Goal: Task Accomplishment & Management: Manage account settings

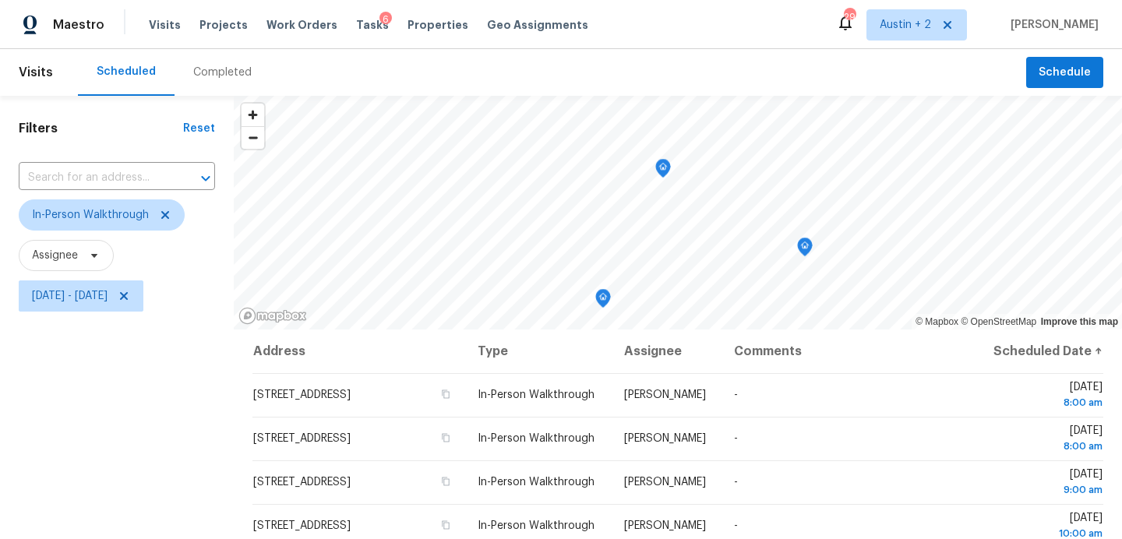
click at [226, 33] on div "Visits Projects Work Orders Tasks 6 Properties Geo Assignments" at bounding box center [378, 24] width 458 height 31
click at [226, 25] on span "Projects" at bounding box center [223, 25] width 48 height 16
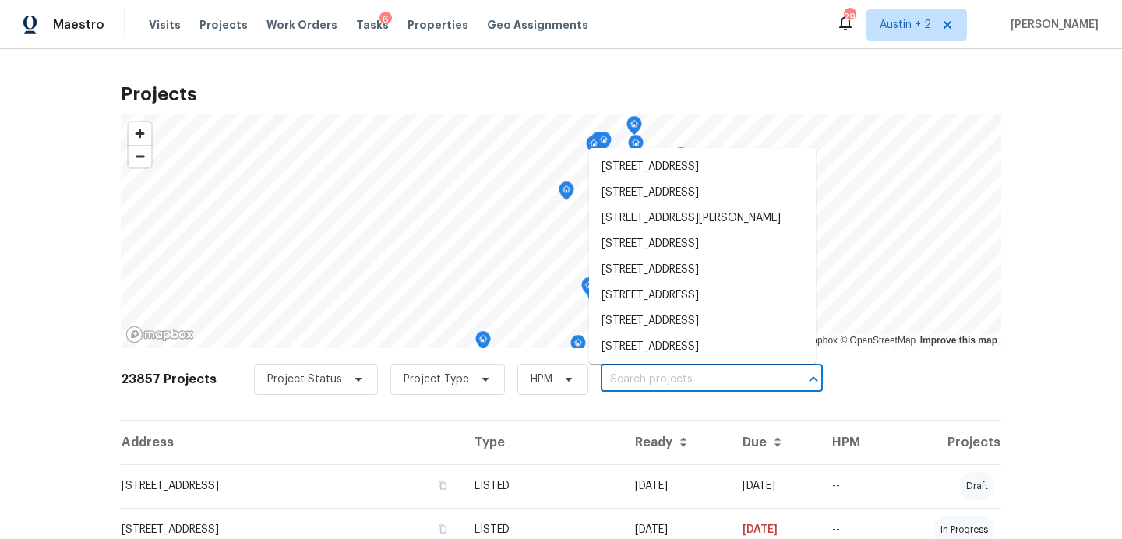
click at [629, 379] on input "text" at bounding box center [690, 380] width 178 height 24
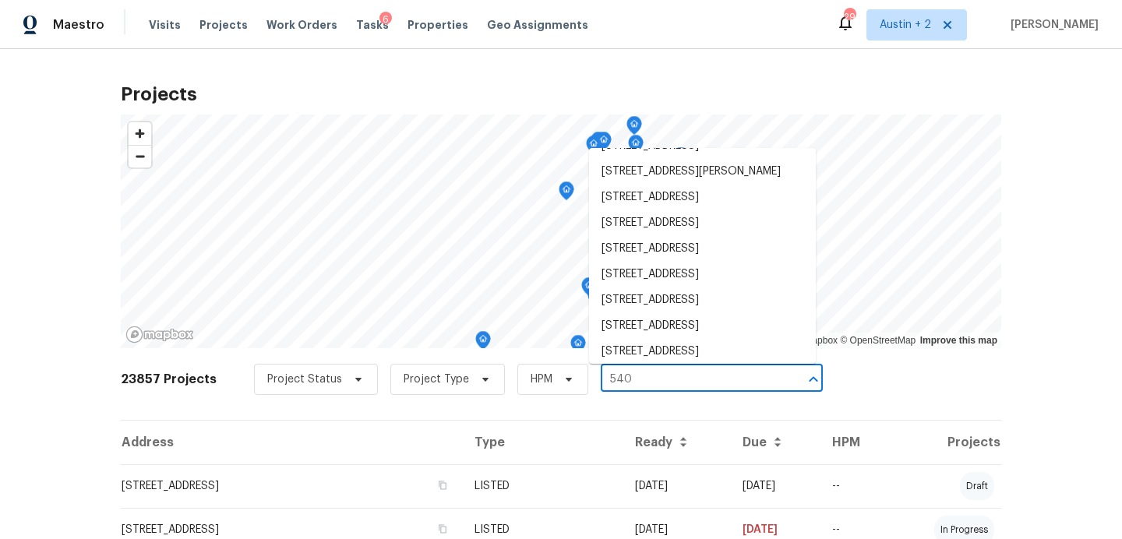
scroll to position [631, 0]
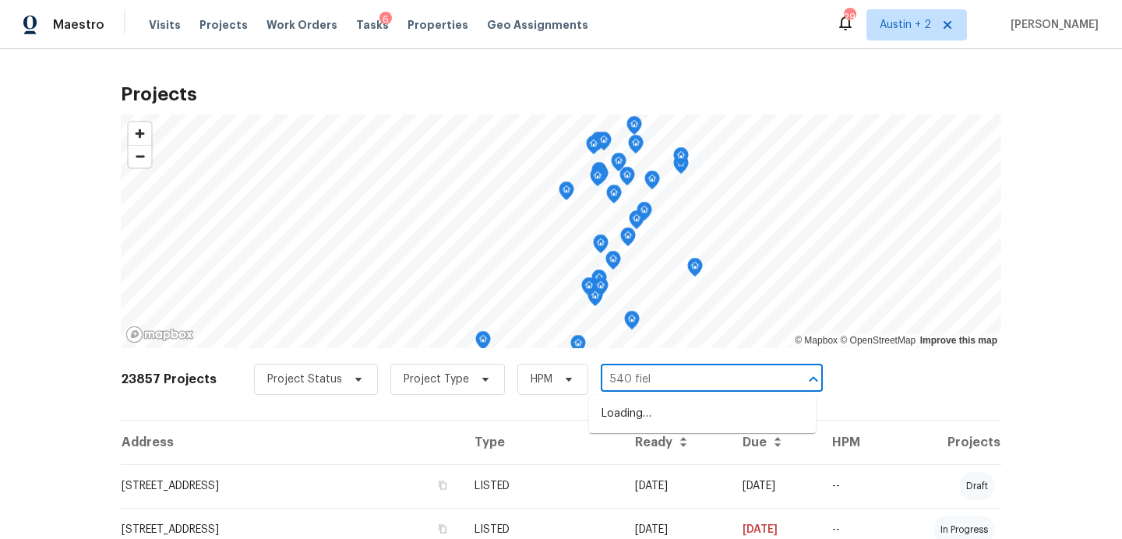
type input "540 field"
click at [658, 421] on li "540 Fieldwood Dr Unit A, Buda, TX 78610" at bounding box center [702, 414] width 227 height 26
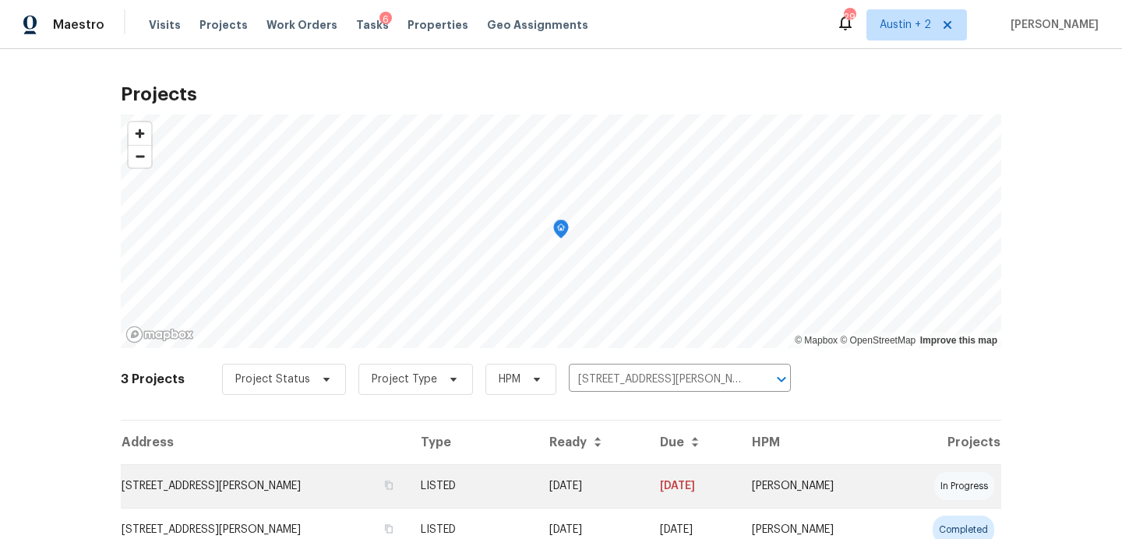
click at [231, 490] on td "540 Fieldwood Dr Unit A, Buda, TX 78610" at bounding box center [264, 486] width 287 height 44
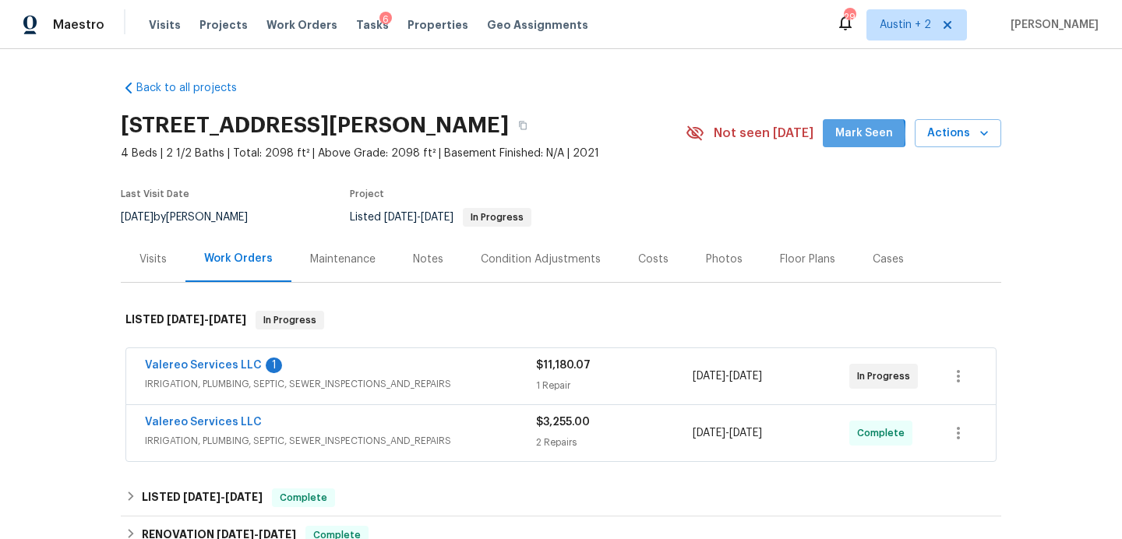
click at [858, 135] on span "Mark Seen" at bounding box center [864, 133] width 58 height 19
click at [245, 365] on link "Valereo Services LLC" at bounding box center [203, 365] width 117 height 11
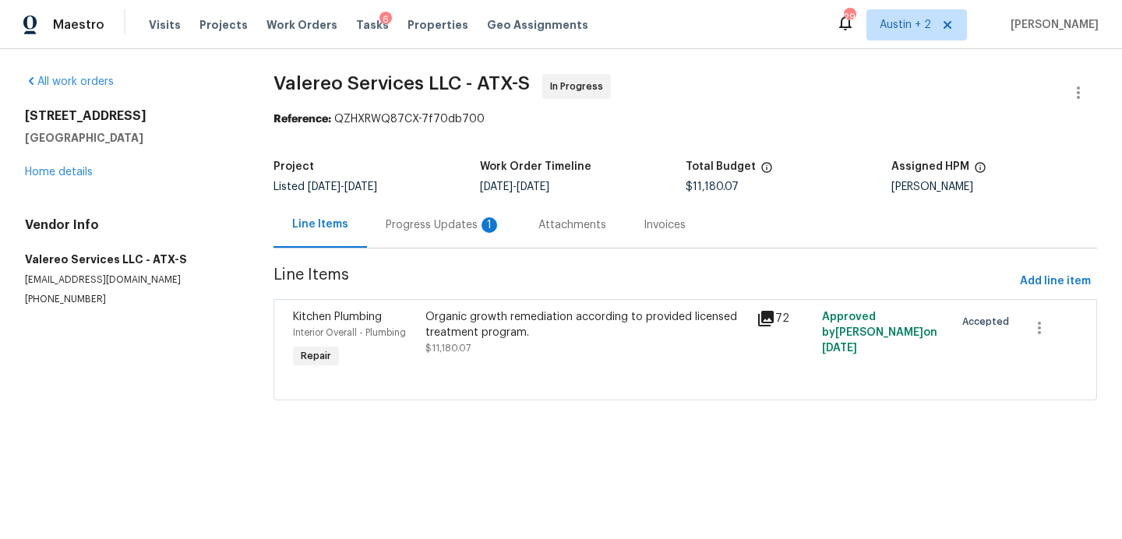
click at [418, 218] on div "Progress Updates 1" at bounding box center [443, 225] width 115 height 16
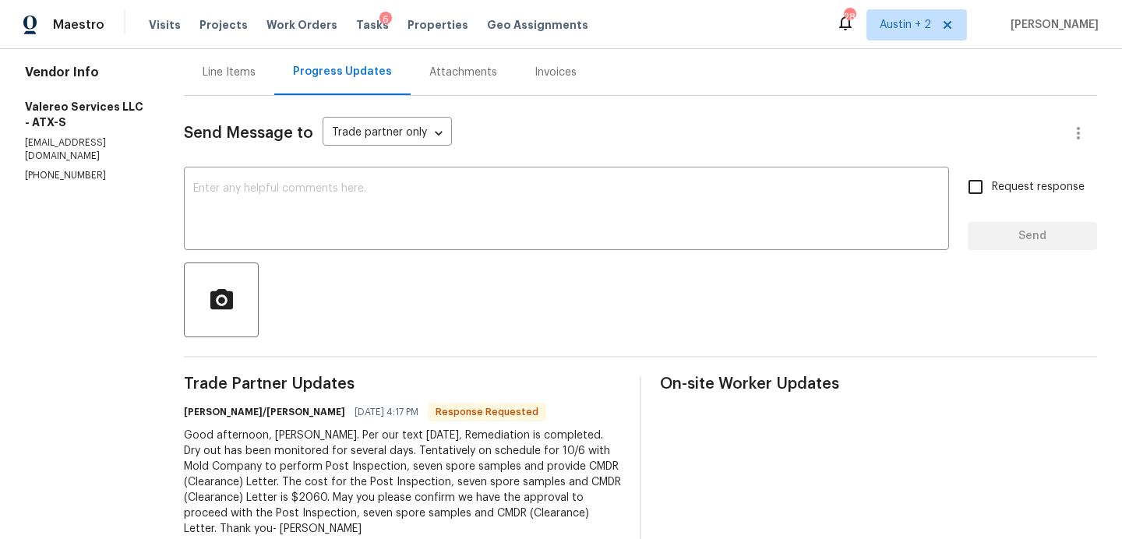
scroll to position [145, 0]
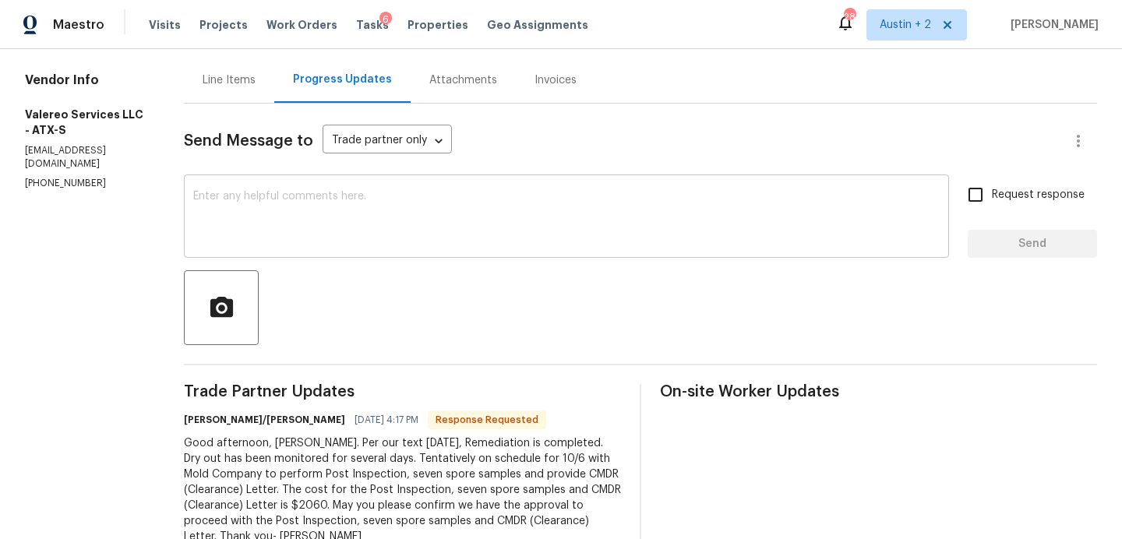
click at [407, 197] on textarea at bounding box center [566, 218] width 746 height 55
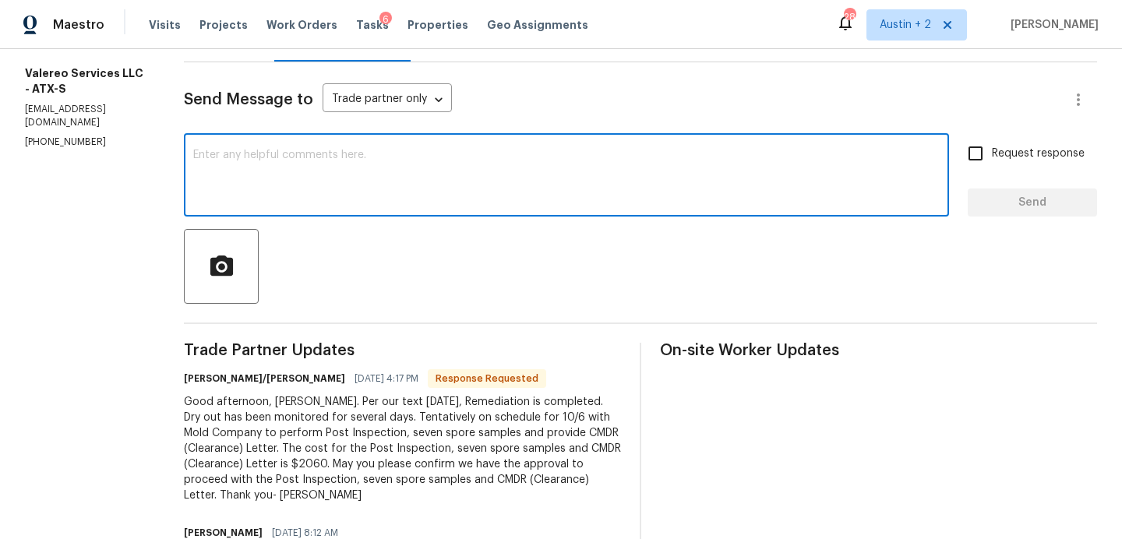
scroll to position [188, 0]
click at [351, 162] on textarea at bounding box center [566, 175] width 746 height 55
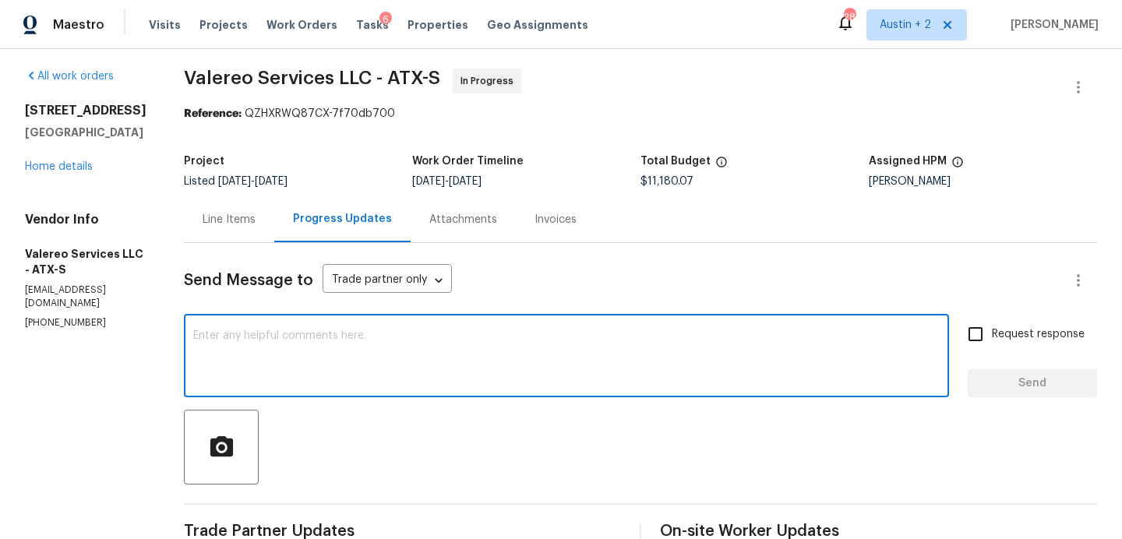
scroll to position [0, 0]
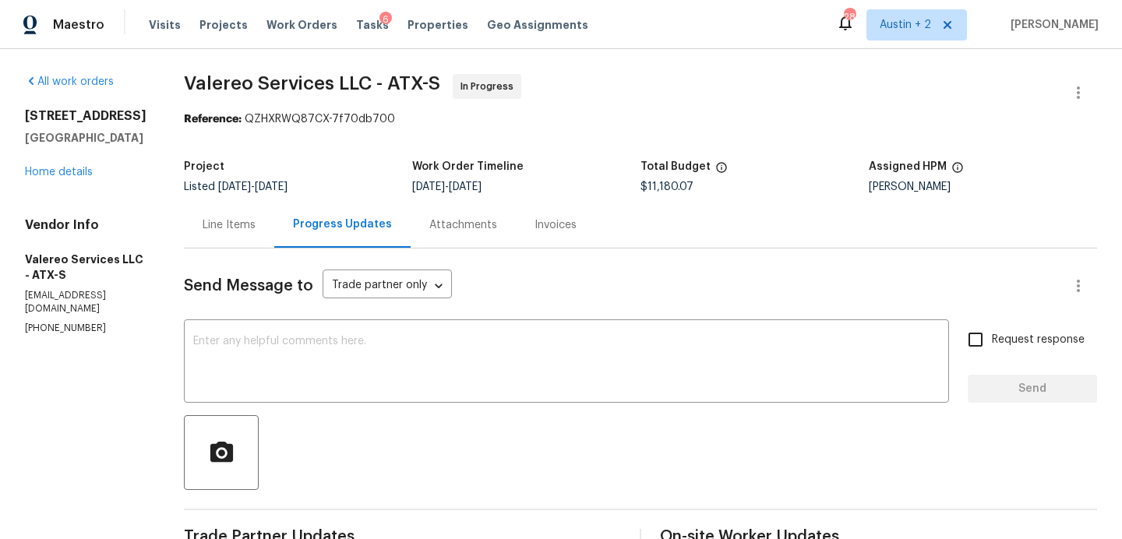
click at [164, 16] on div "Visits Projects Work Orders Tasks 6 Properties Geo Assignments" at bounding box center [378, 24] width 458 height 31
click at [166, 27] on span "Visits" at bounding box center [165, 25] width 32 height 16
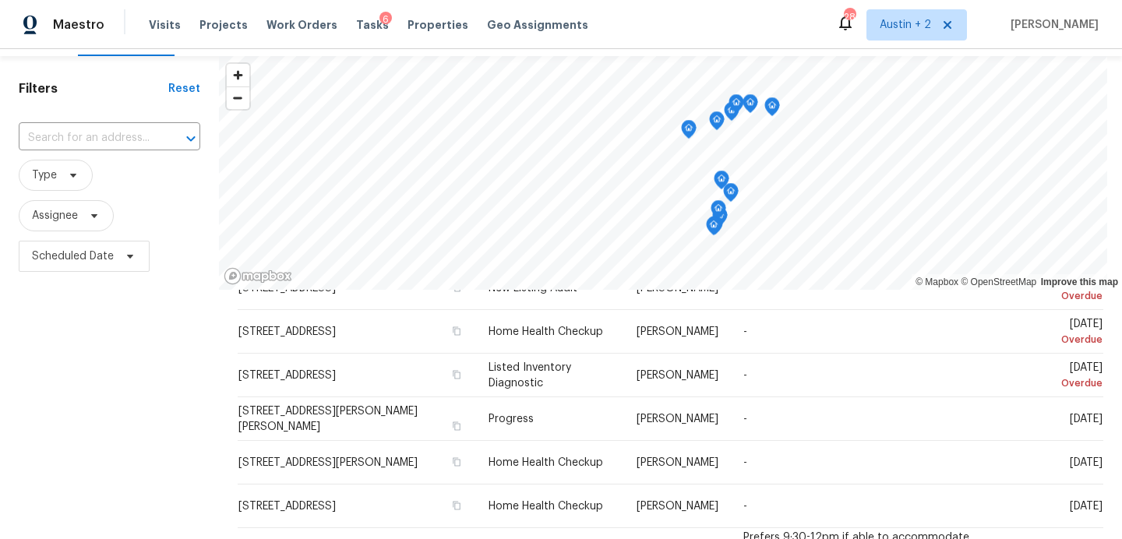
scroll to position [38, 0]
click at [63, 171] on span at bounding box center [70, 177] width 17 height 12
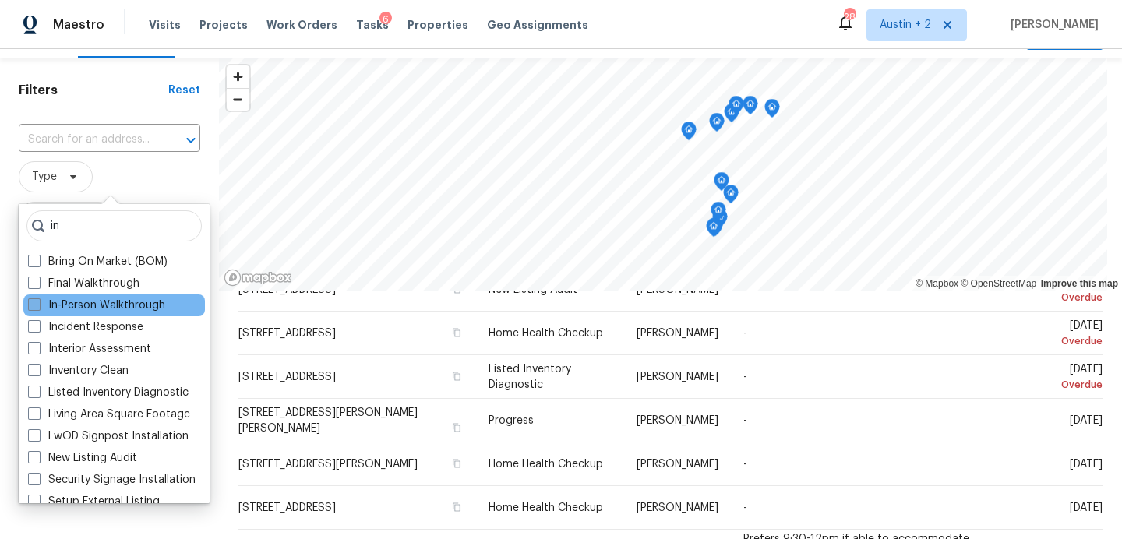
type input "in"
click at [131, 308] on label "In-Person Walkthrough" at bounding box center [96, 306] width 137 height 16
click at [38, 308] on input "In-Person Walkthrough" at bounding box center [33, 303] width 10 height 10
checkbox input "true"
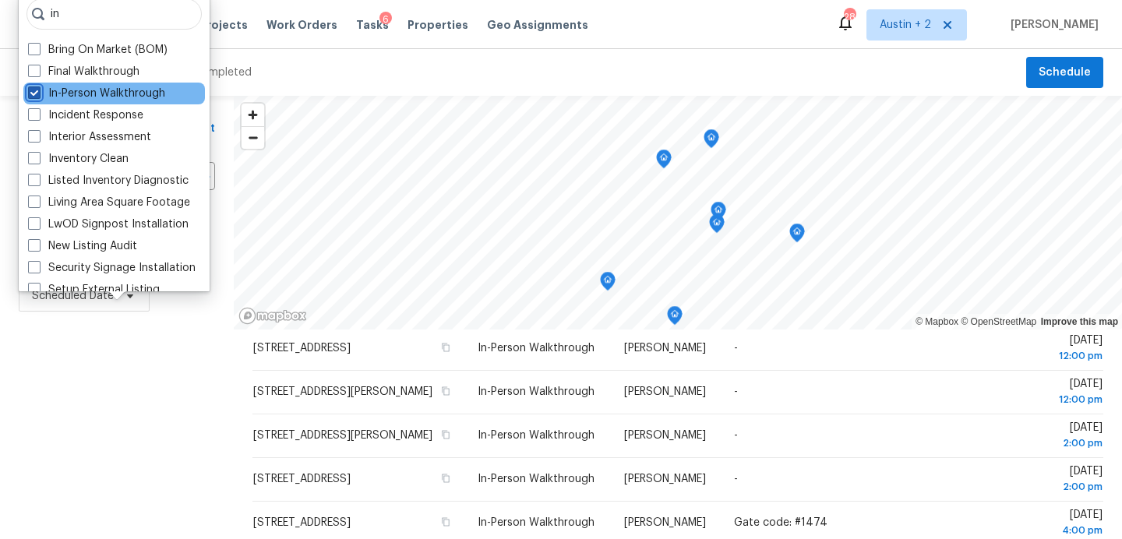
scroll to position [581, 0]
click at [163, 376] on div "Filters Reset ​ In-Person Walkthrough Assignee Scheduled Date" at bounding box center [117, 428] width 234 height 665
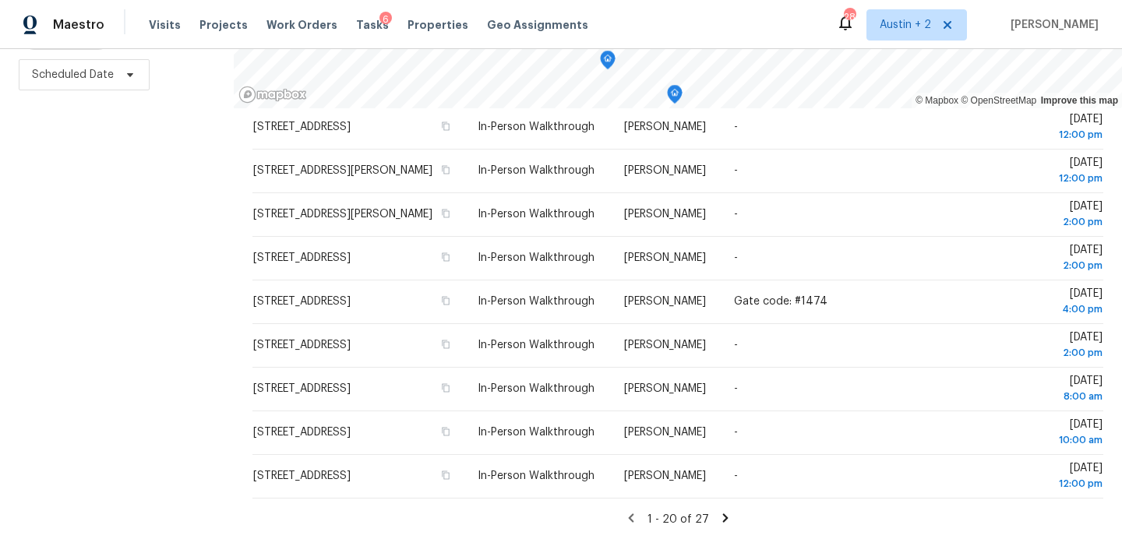
scroll to position [0, 0]
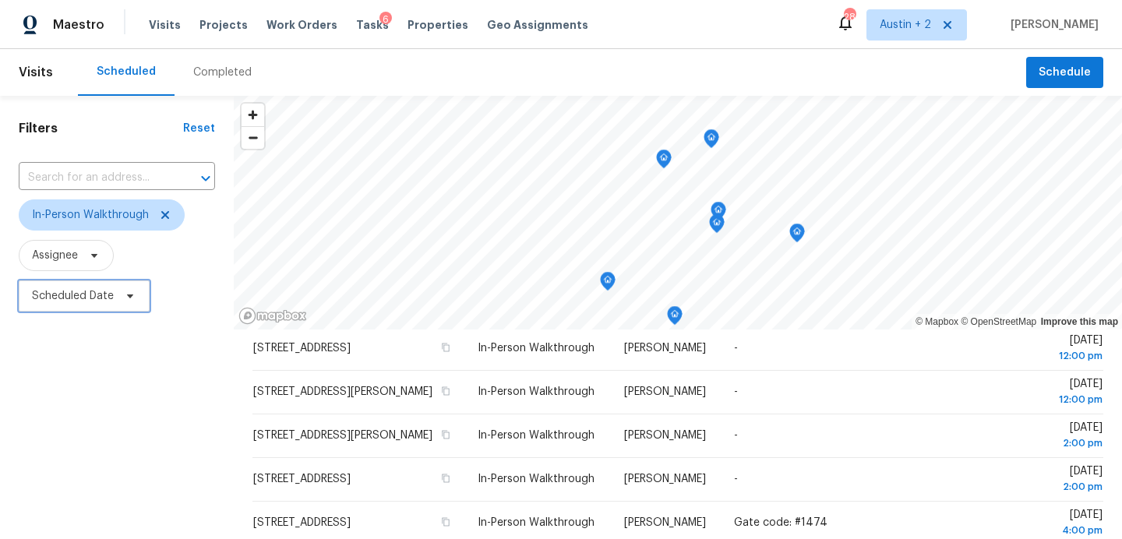
click at [97, 296] on span "Scheduled Date" at bounding box center [73, 296] width 82 height 16
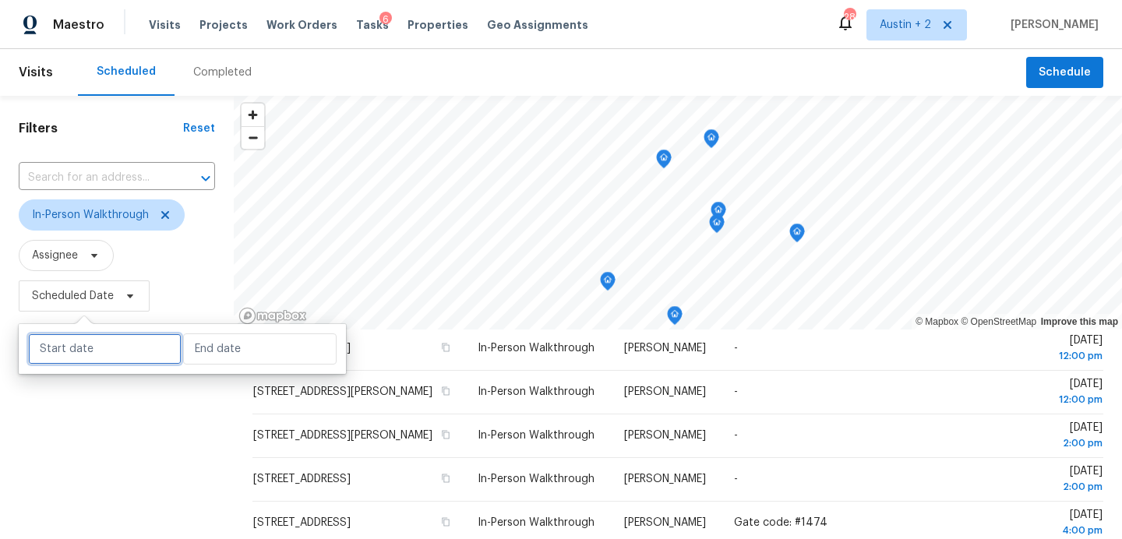
click at [115, 338] on input "text" at bounding box center [104, 348] width 153 height 31
select select "9"
select select "2025"
select select "10"
select select "2025"
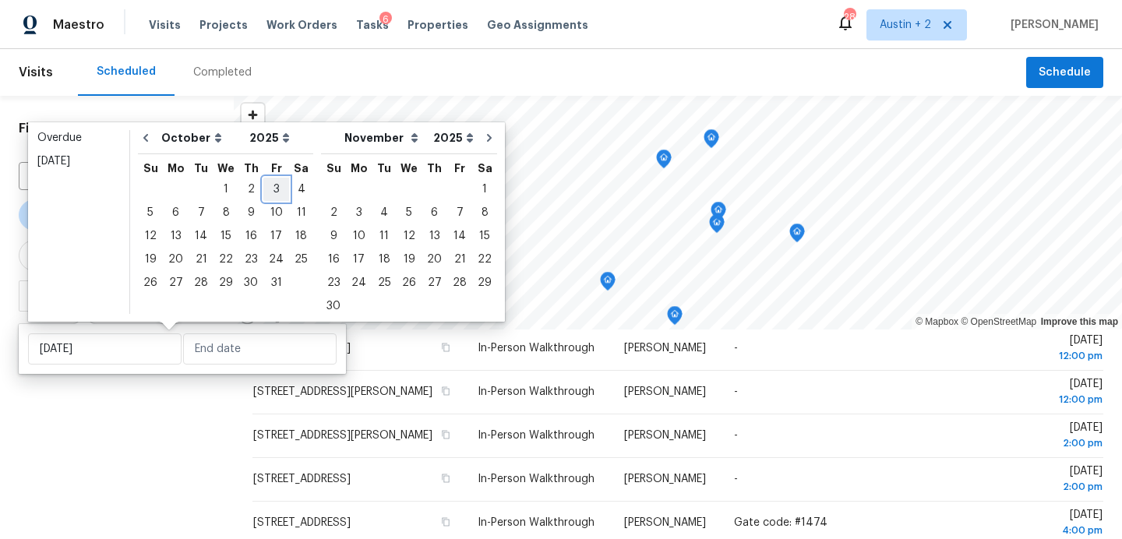
click at [274, 194] on div "3" at bounding box center [276, 189] width 26 height 22
type input "[DATE]"
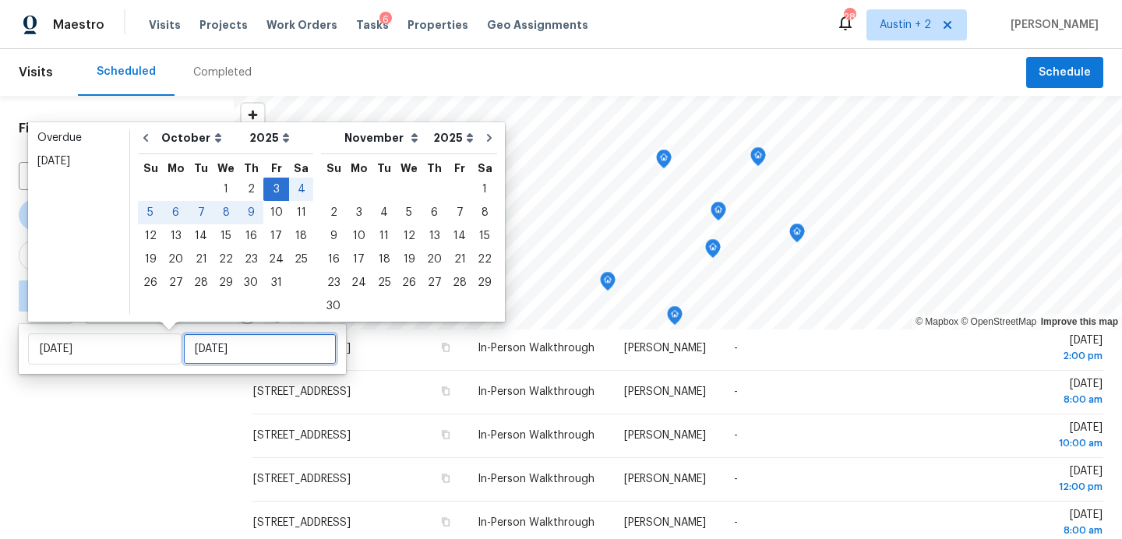
type input "Fri, Oct 24"
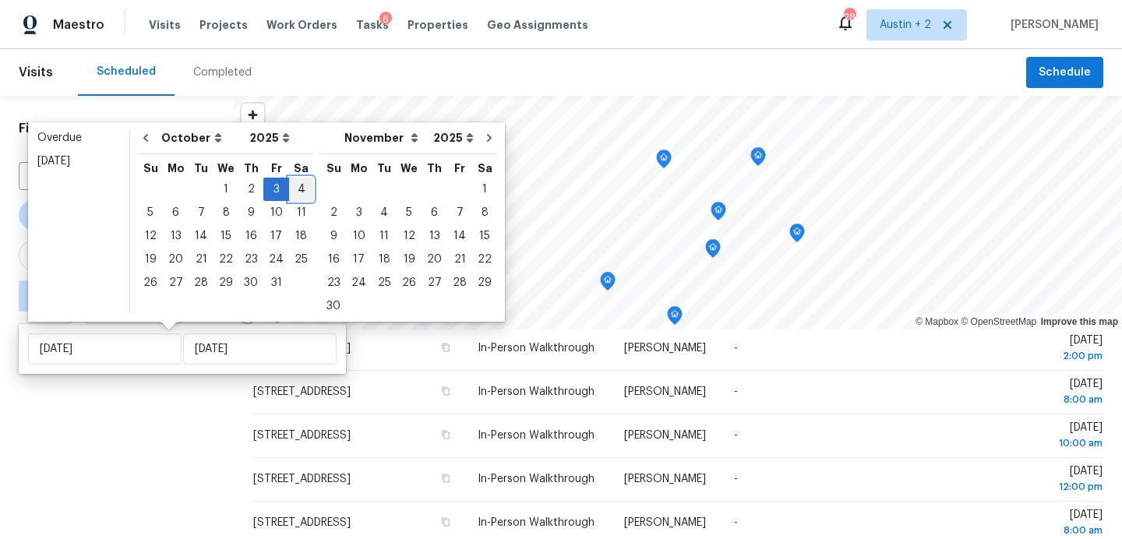
click at [294, 194] on div "4" at bounding box center [301, 189] width 24 height 22
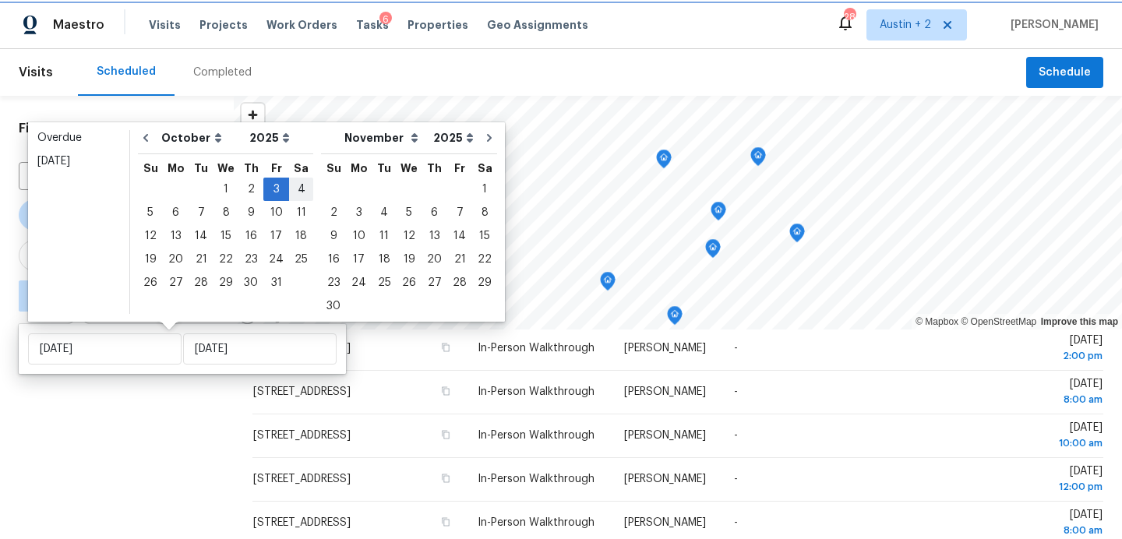
type input "[DATE]"
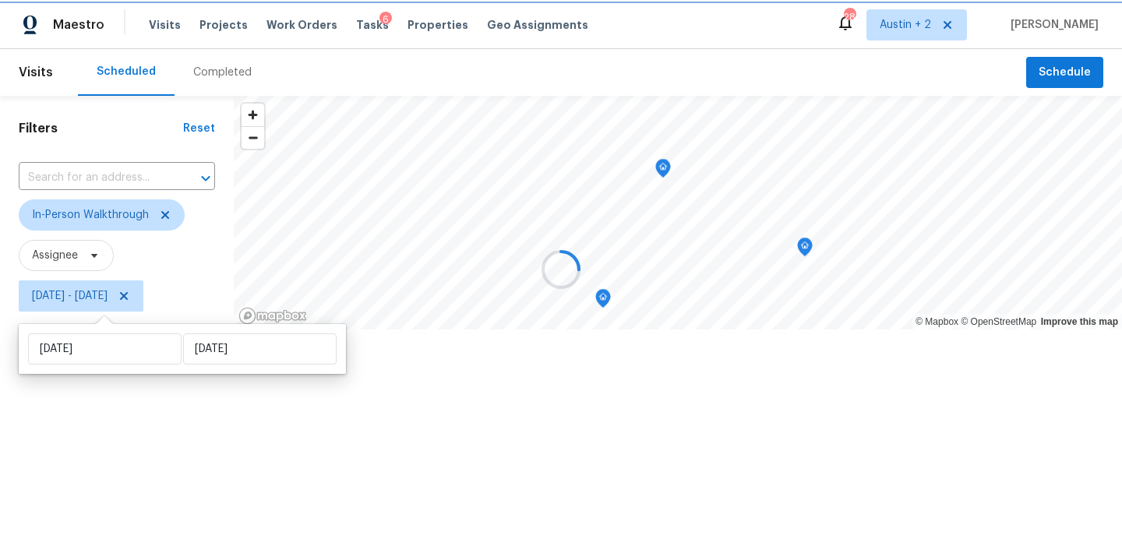
scroll to position [139, 0]
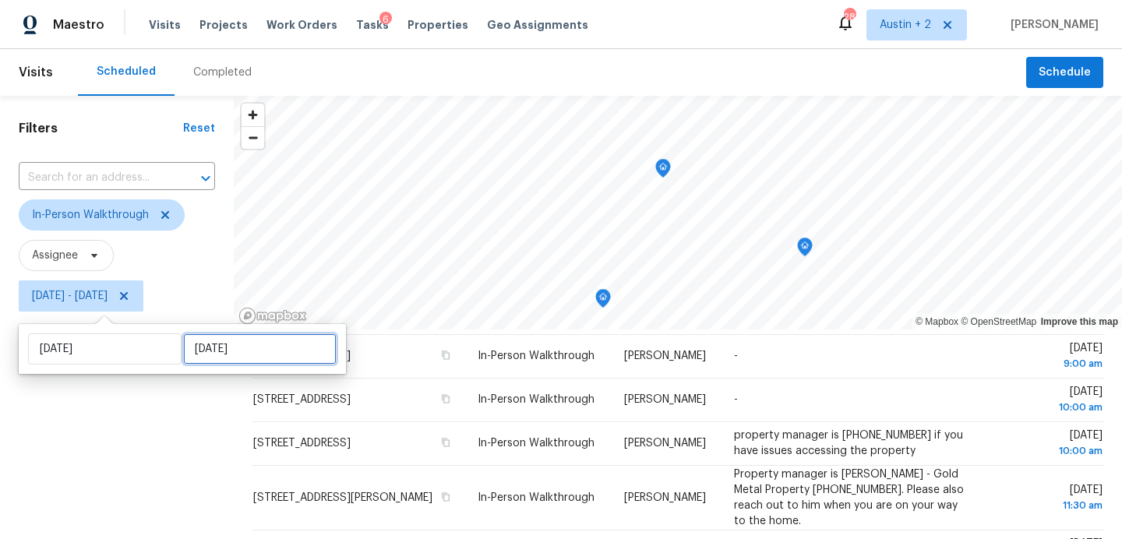
select select "9"
select select "2025"
select select "10"
select select "2025"
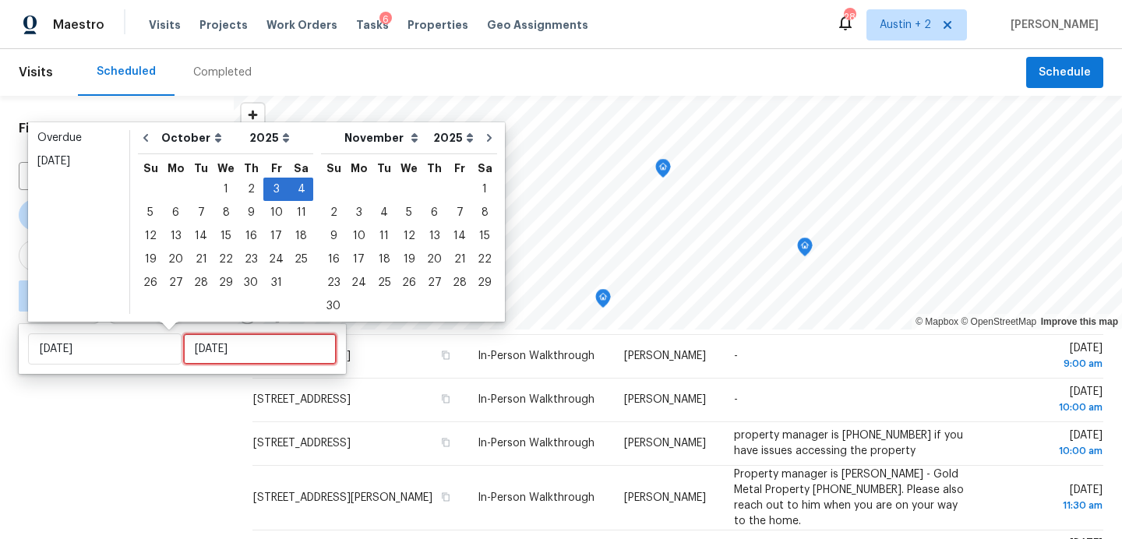
click at [231, 358] on input "[DATE]" at bounding box center [259, 348] width 153 height 31
click at [175, 212] on div "6" at bounding box center [176, 213] width 26 height 22
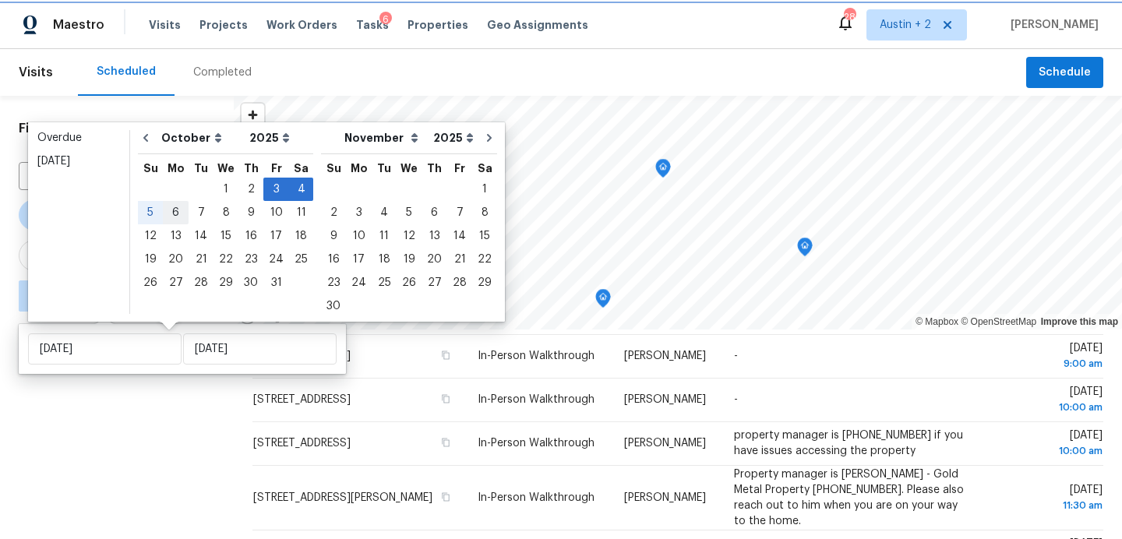
type input "[DATE]"
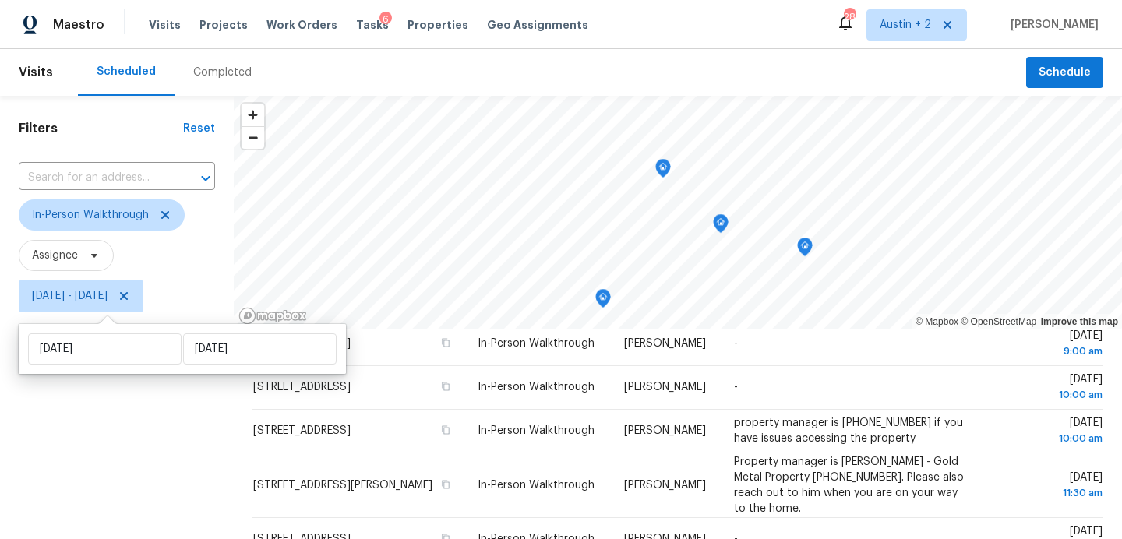
click at [165, 436] on div "Filters Reset ​ In-Person Walkthrough Assignee [DATE] - [DATE]" at bounding box center [117, 428] width 234 height 665
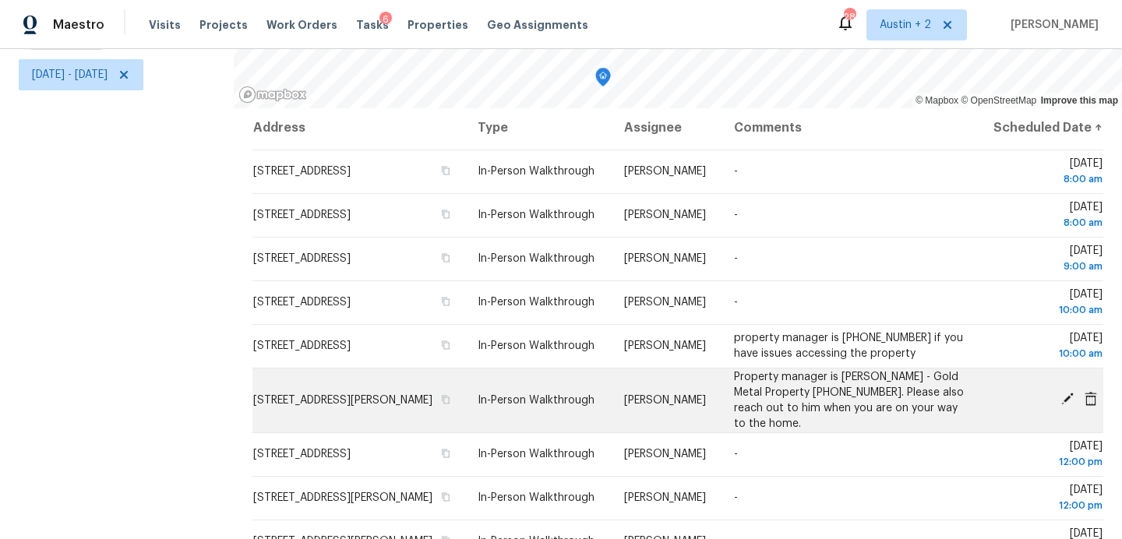
scroll to position [182, 0]
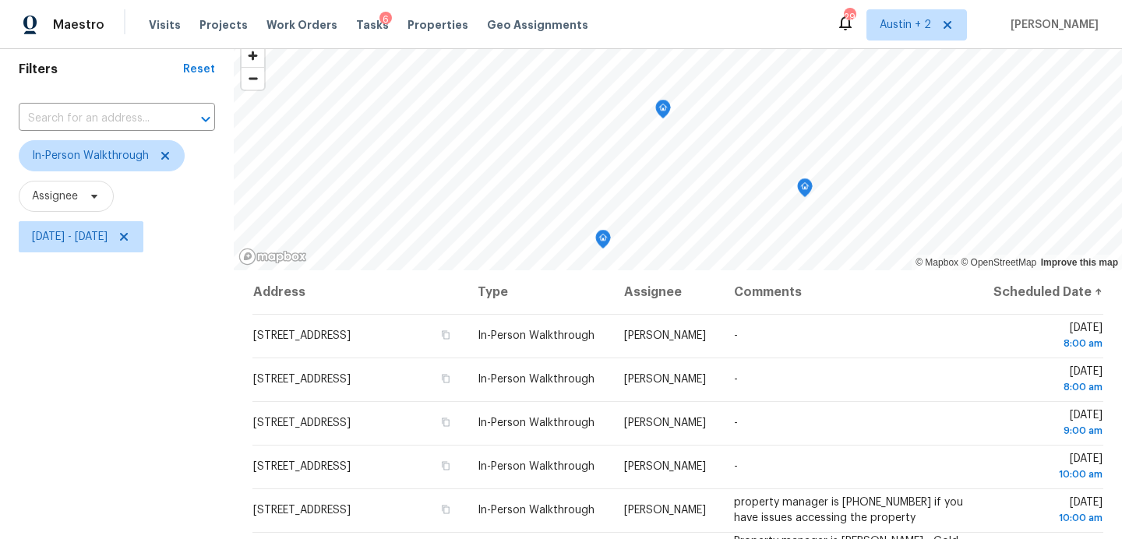
scroll to position [55, 0]
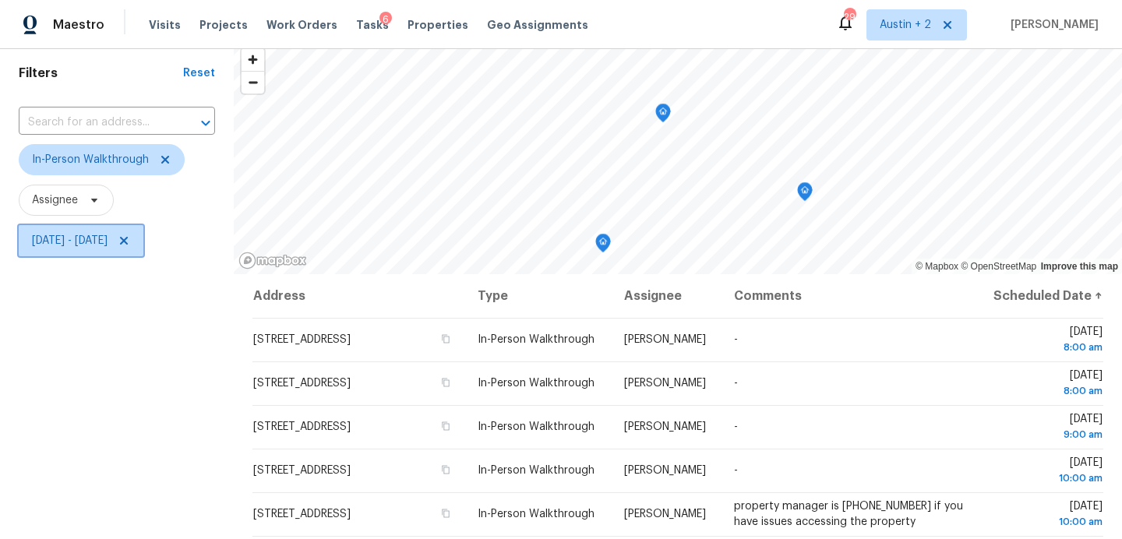
click at [107, 238] on span "[DATE] - [DATE]" at bounding box center [70, 241] width 76 height 16
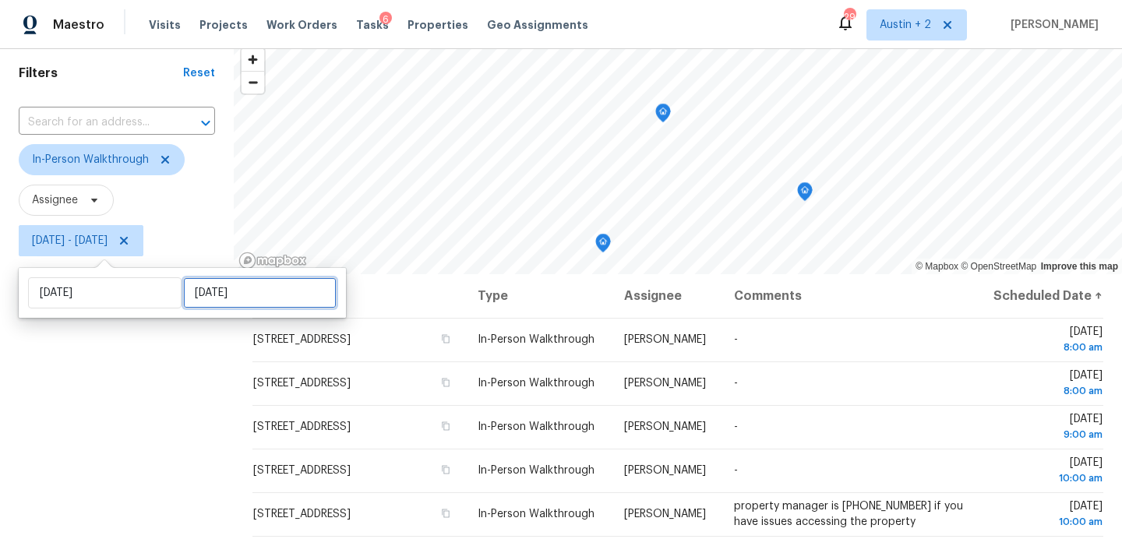
click at [228, 297] on input "[DATE]" at bounding box center [259, 292] width 153 height 31
select select "9"
select select "2025"
select select "10"
select select "2025"
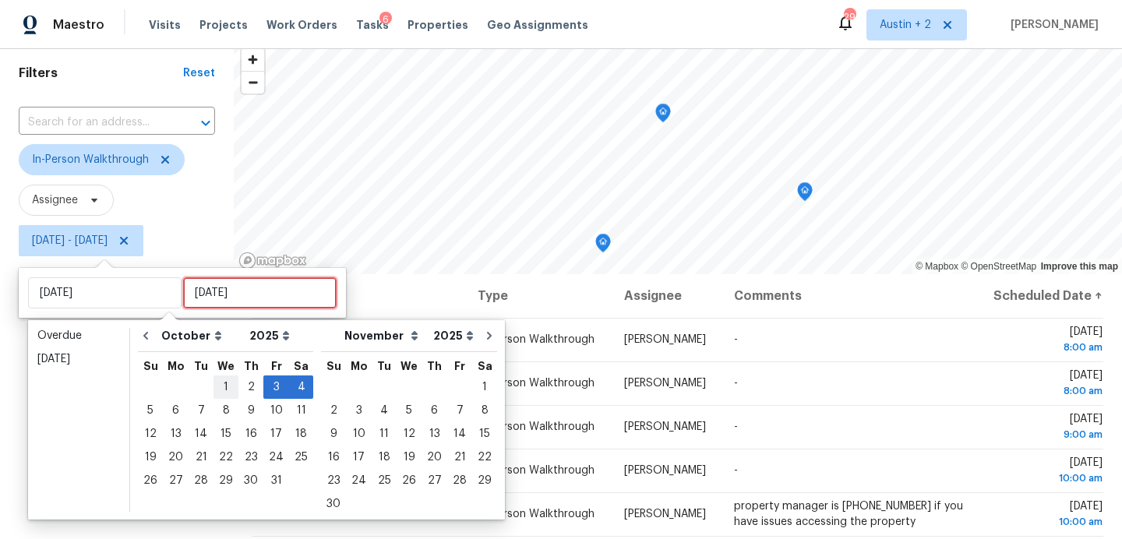
type input "[DATE]"
click at [175, 411] on div "6" at bounding box center [176, 411] width 26 height 22
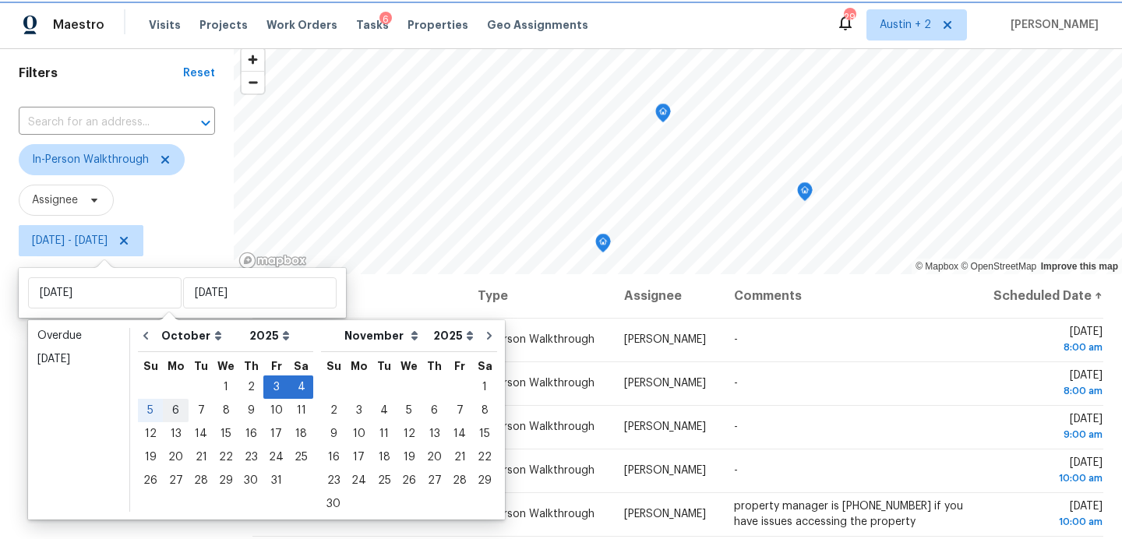
type input "[DATE]"
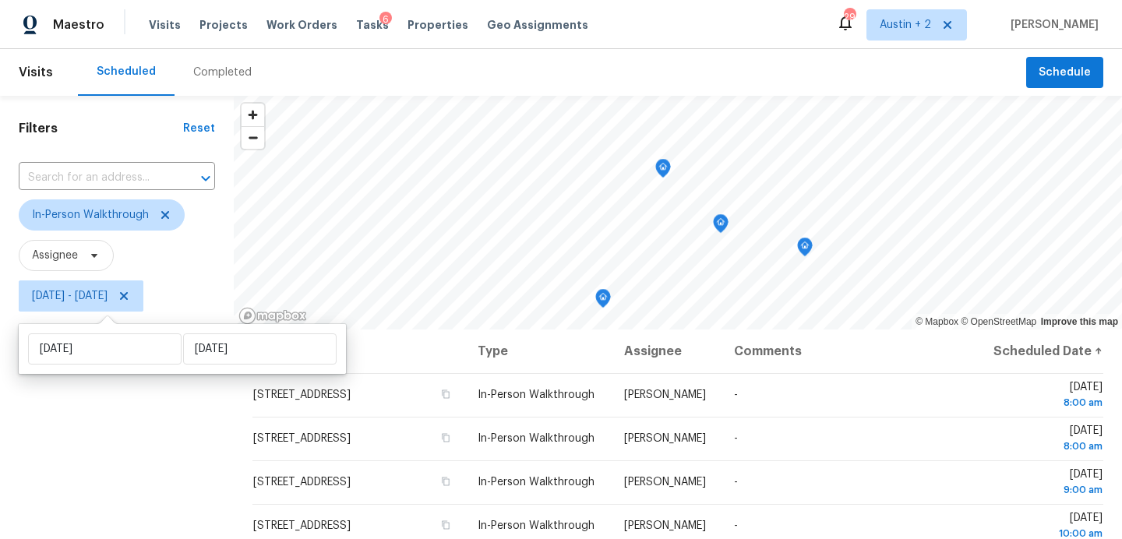
click at [122, 432] on div "Filters Reset ​ In-Person Walkthrough Assignee [DATE] - [DATE]" at bounding box center [117, 428] width 234 height 665
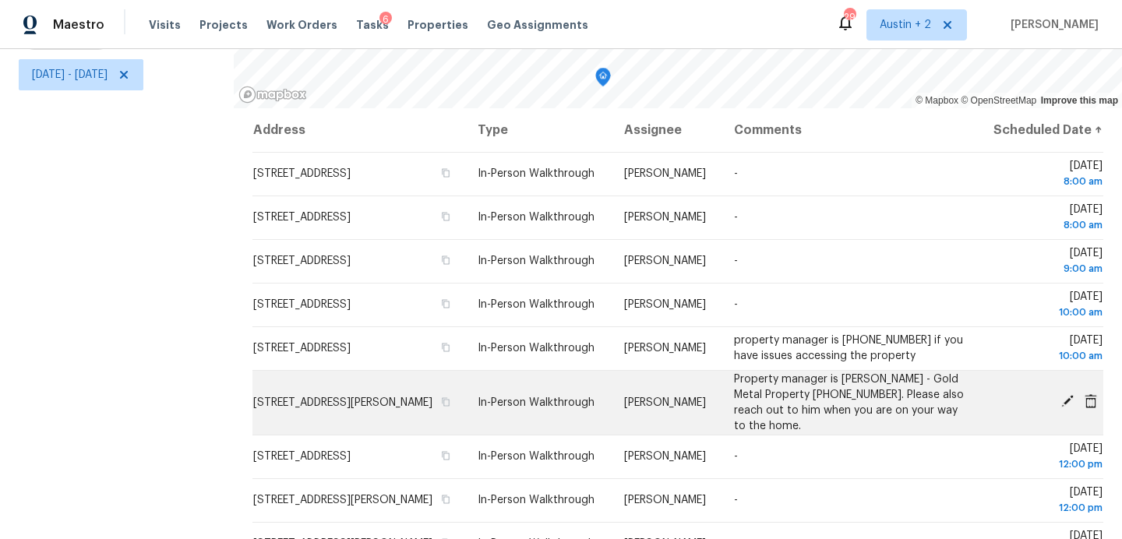
scroll to position [182, 0]
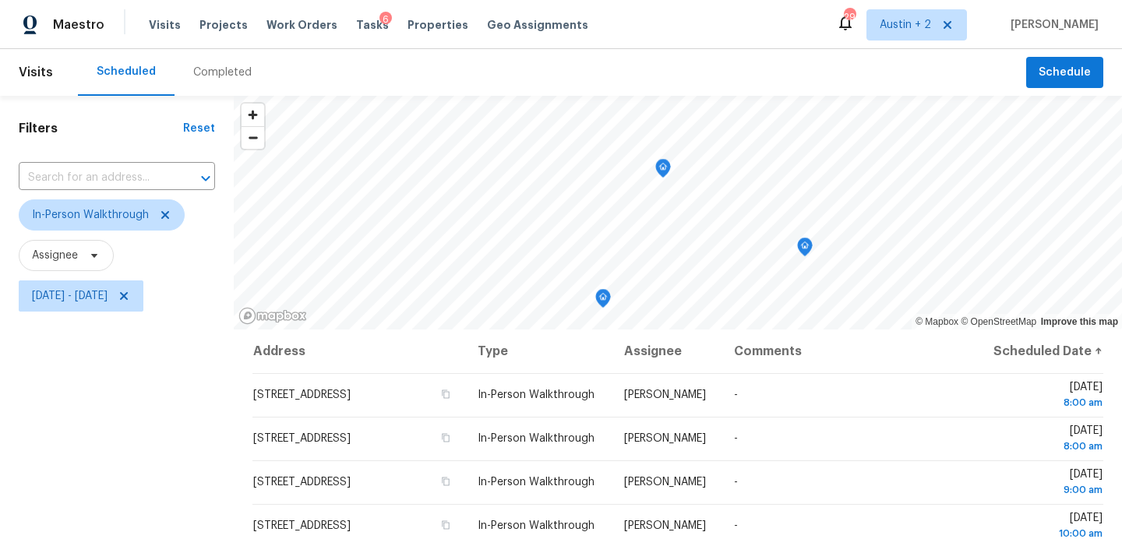
click at [153, 394] on div "Filters Reset ​ In-Person Walkthrough Assignee [DATE] - [DATE]" at bounding box center [117, 428] width 234 height 665
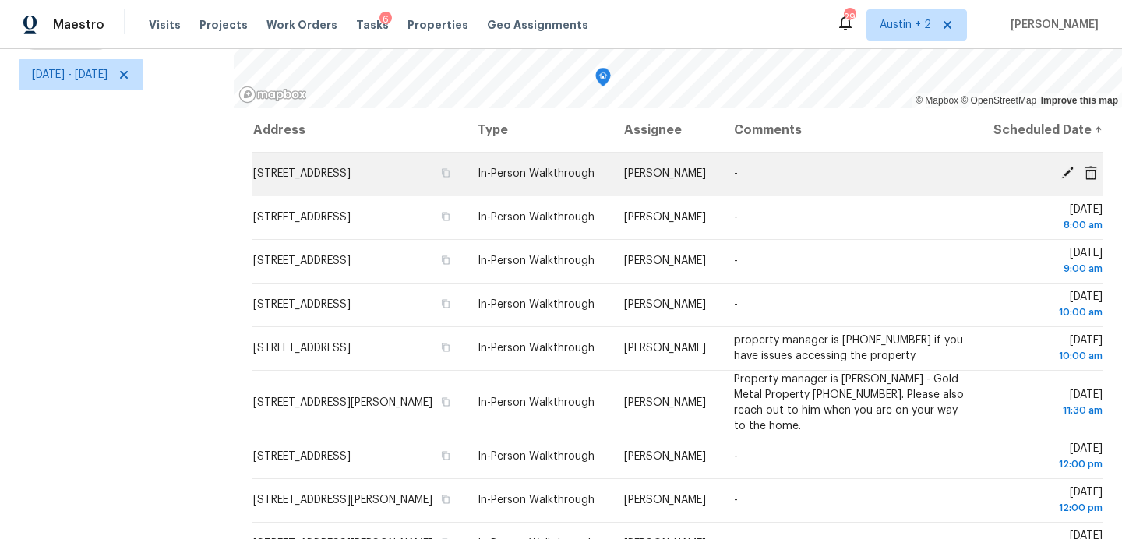
click at [1069, 179] on icon at bounding box center [1067, 173] width 12 height 12
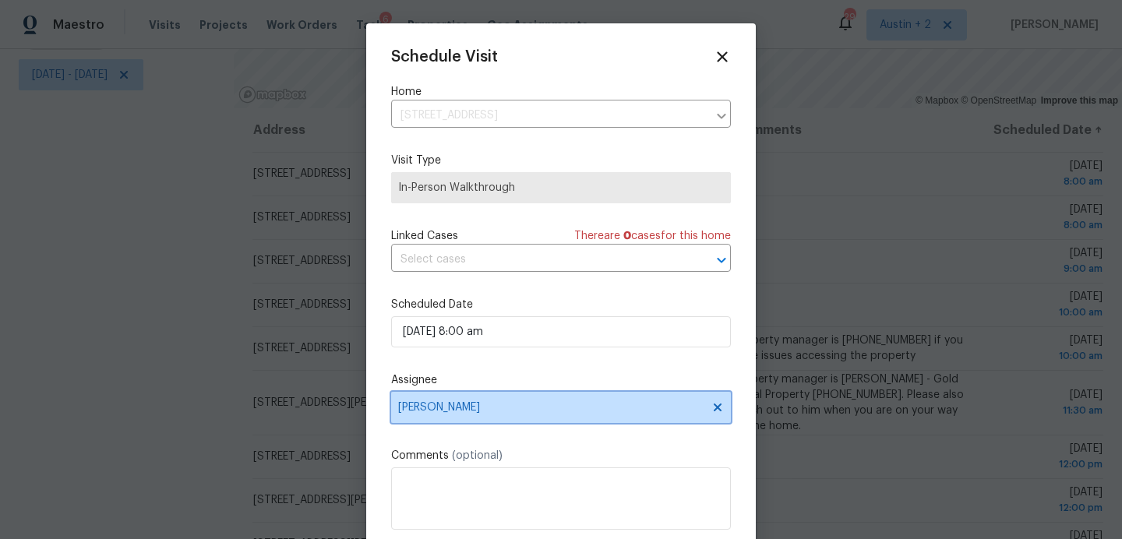
click at [509, 410] on span "[PERSON_NAME]" at bounding box center [550, 407] width 305 height 12
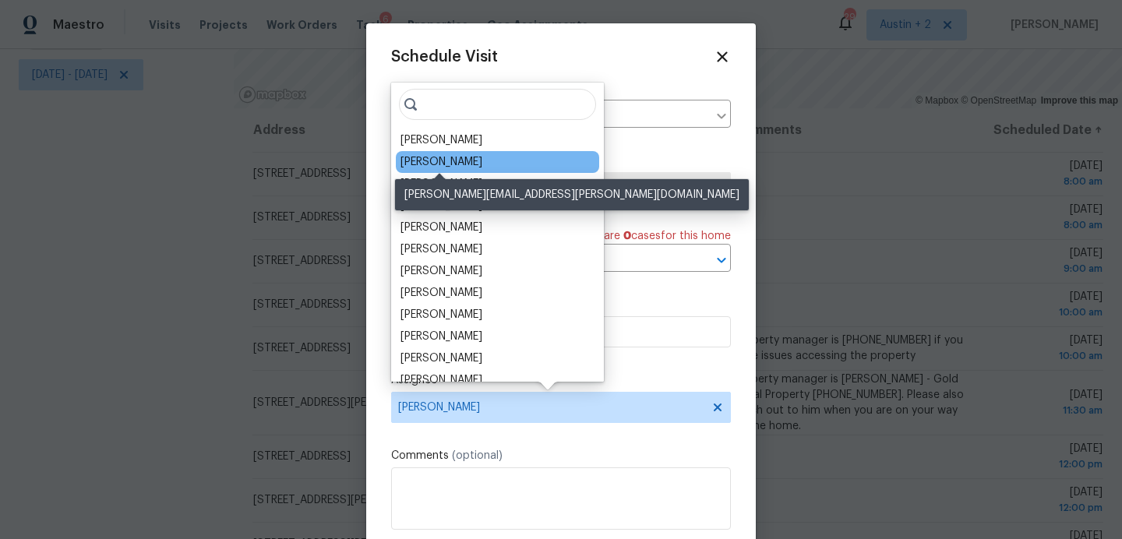
click at [446, 165] on div "[PERSON_NAME]" at bounding box center [441, 162] width 82 height 16
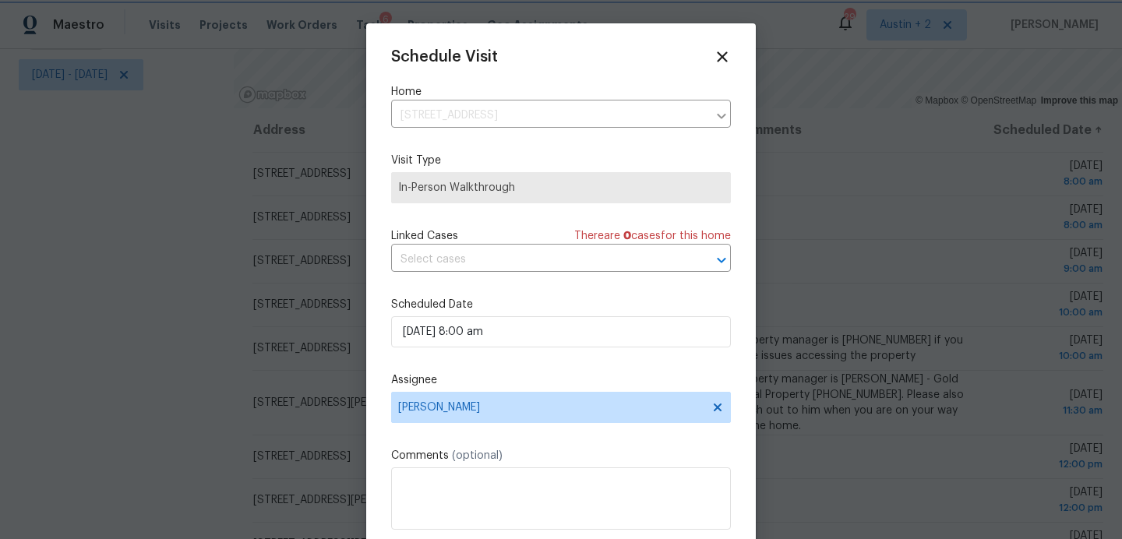
scroll to position [28, 0]
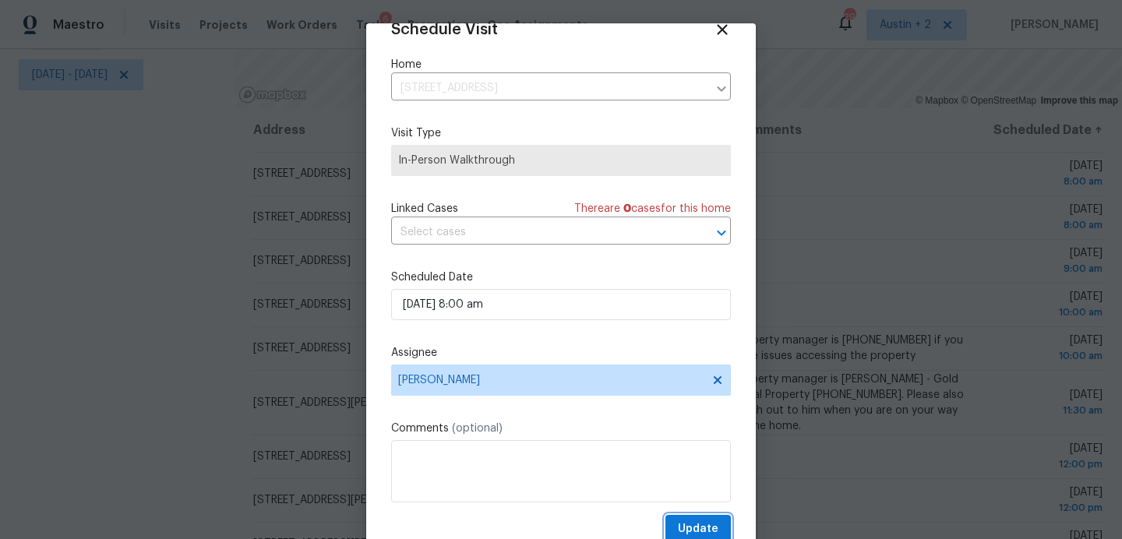
click at [712, 529] on span "Update" at bounding box center [698, 529] width 41 height 19
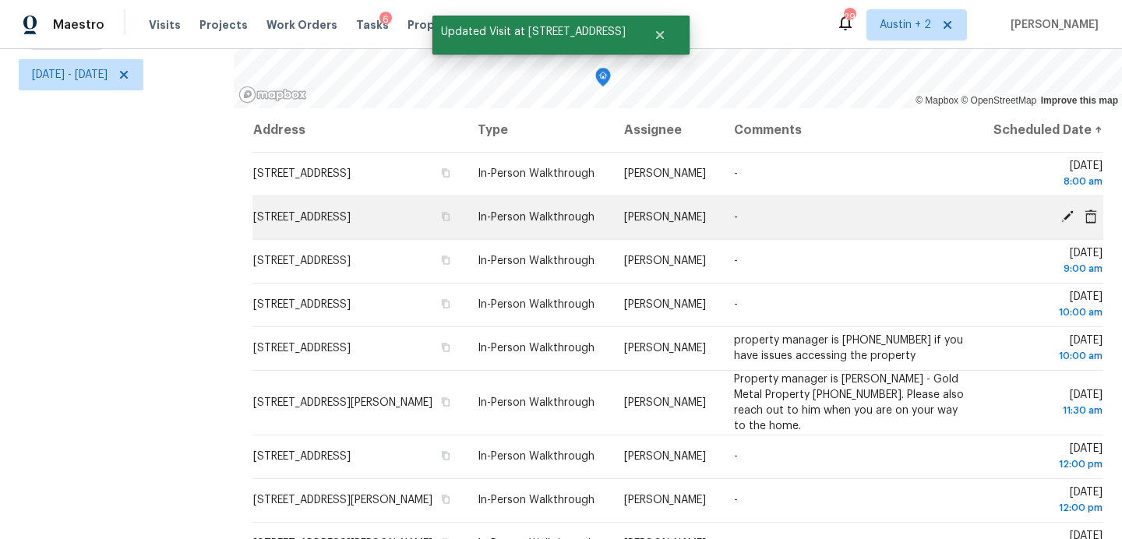
click at [1063, 223] on icon at bounding box center [1067, 216] width 12 height 12
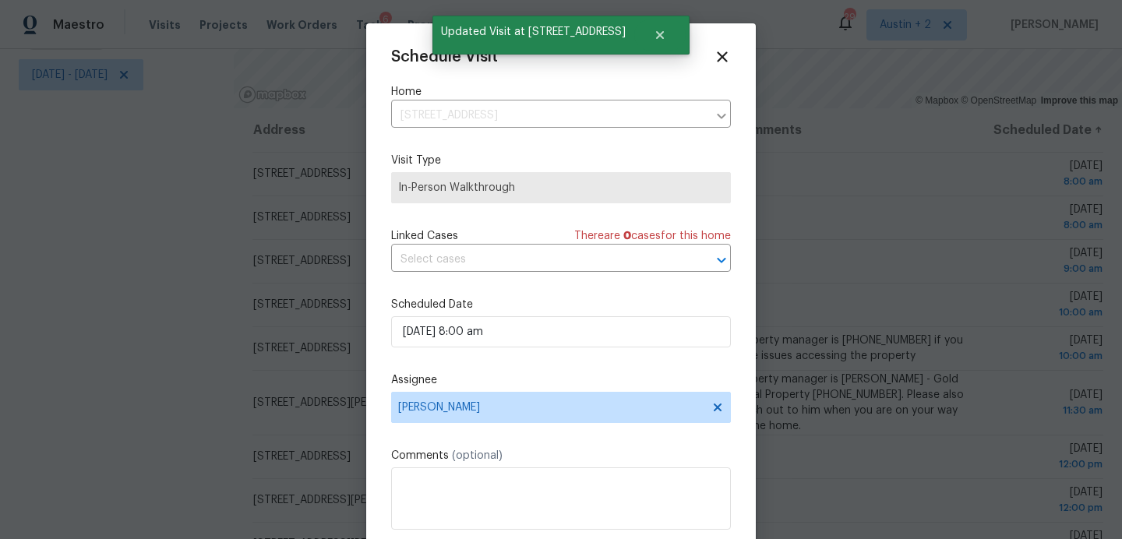
click at [541, 425] on div "Schedule Visit Home 8304 Laurelhurst Dr, San Antonio, TX 78209 ​ Visit Type In-…" at bounding box center [561, 309] width 340 height 523
click at [536, 400] on span "[PERSON_NAME]" at bounding box center [561, 407] width 340 height 31
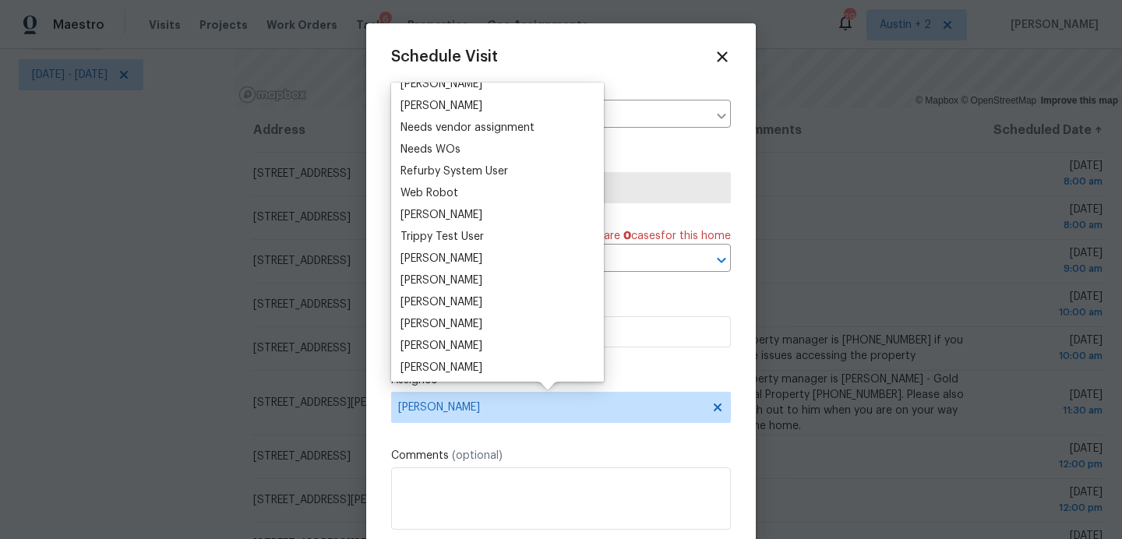
scroll to position [1324, 0]
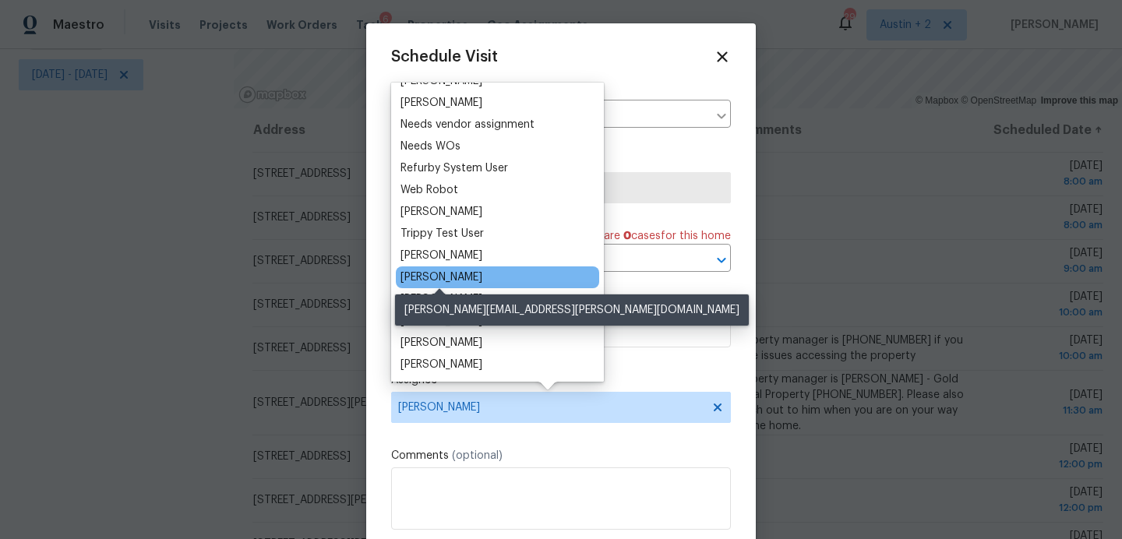
click at [464, 282] on div "[PERSON_NAME]" at bounding box center [441, 278] width 82 height 16
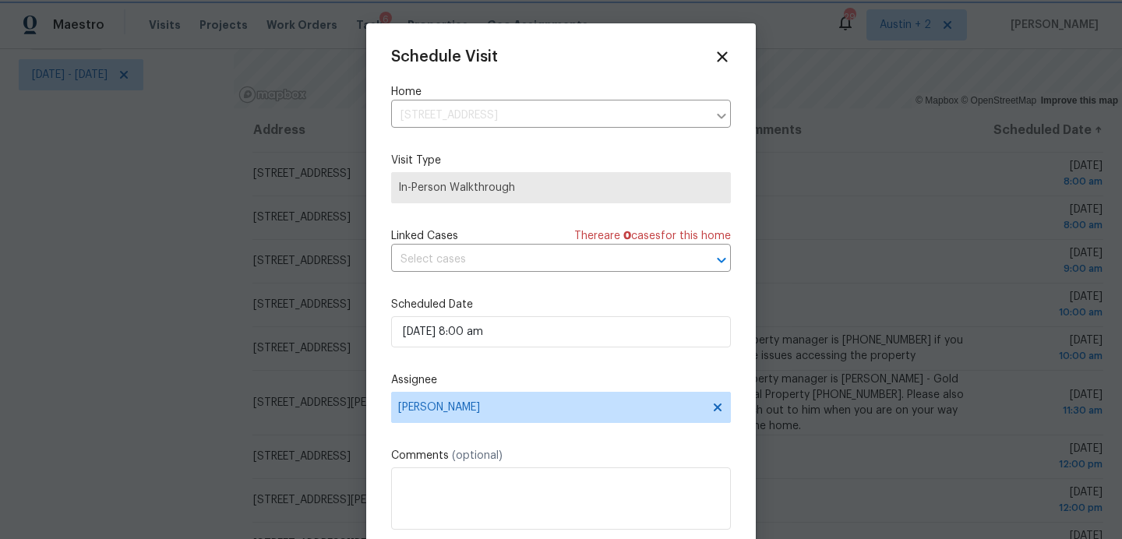
scroll to position [28, 0]
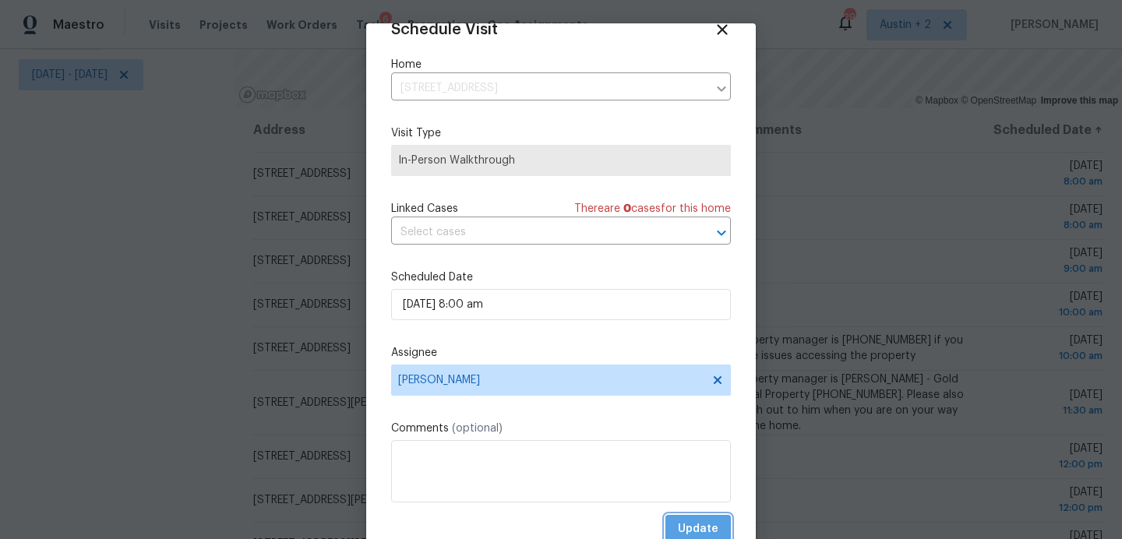
click at [701, 526] on span "Update" at bounding box center [698, 529] width 41 height 19
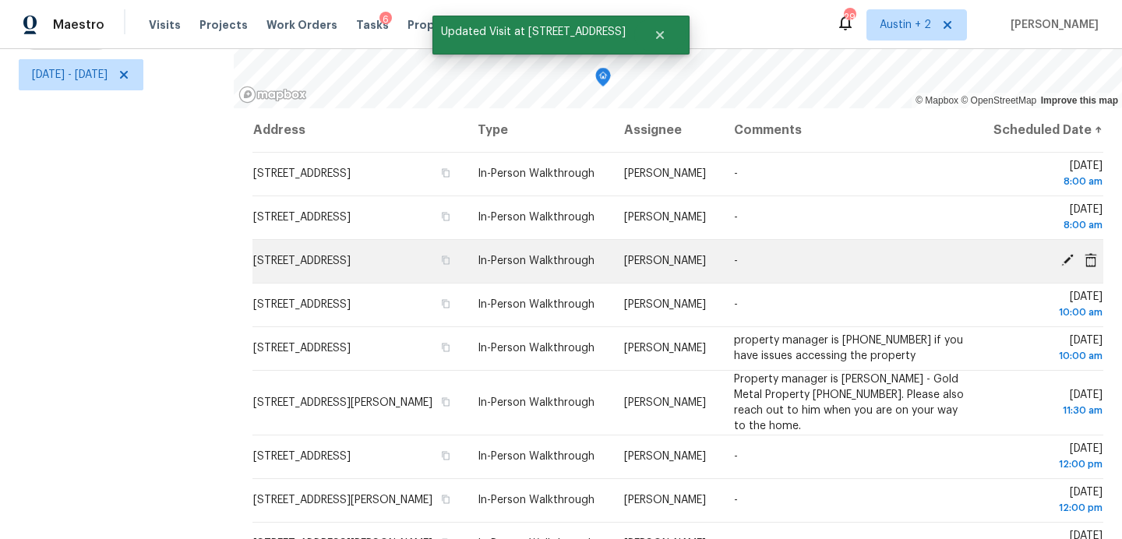
click at [1066, 266] on icon at bounding box center [1067, 260] width 12 height 12
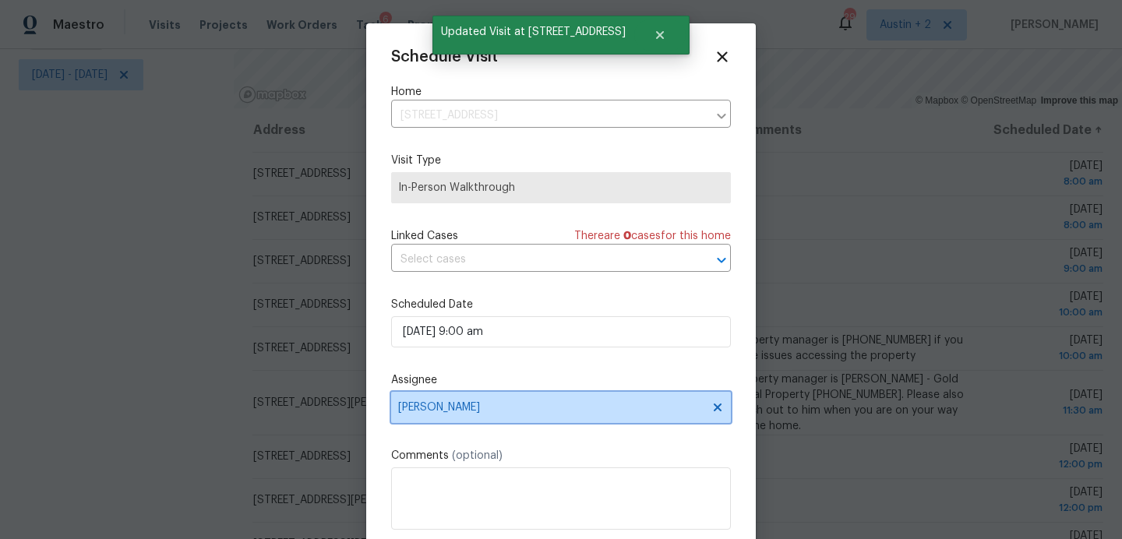
click at [514, 410] on span "[PERSON_NAME]" at bounding box center [550, 407] width 305 height 12
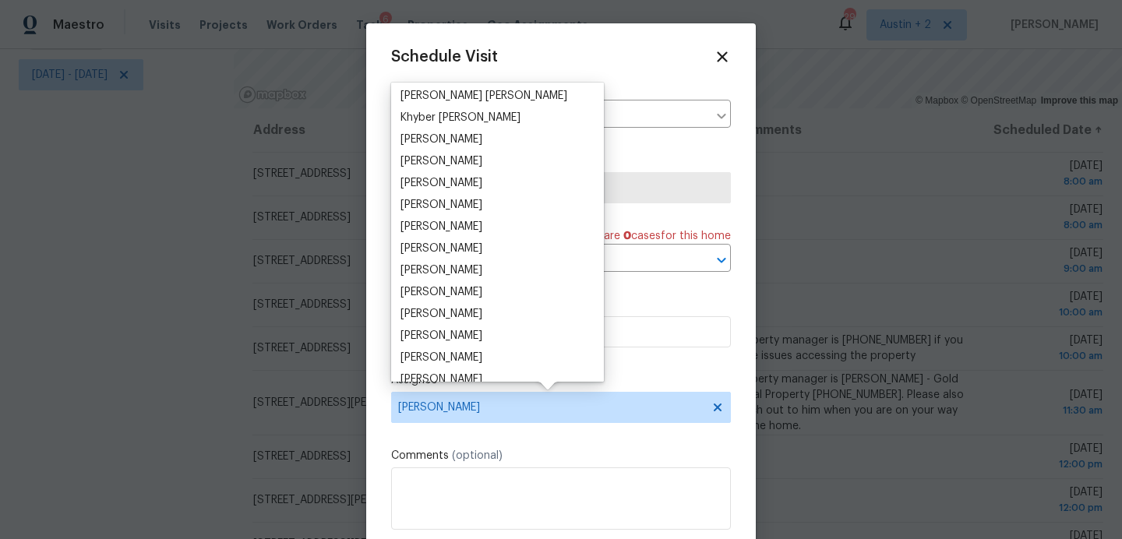
scroll to position [874, 0]
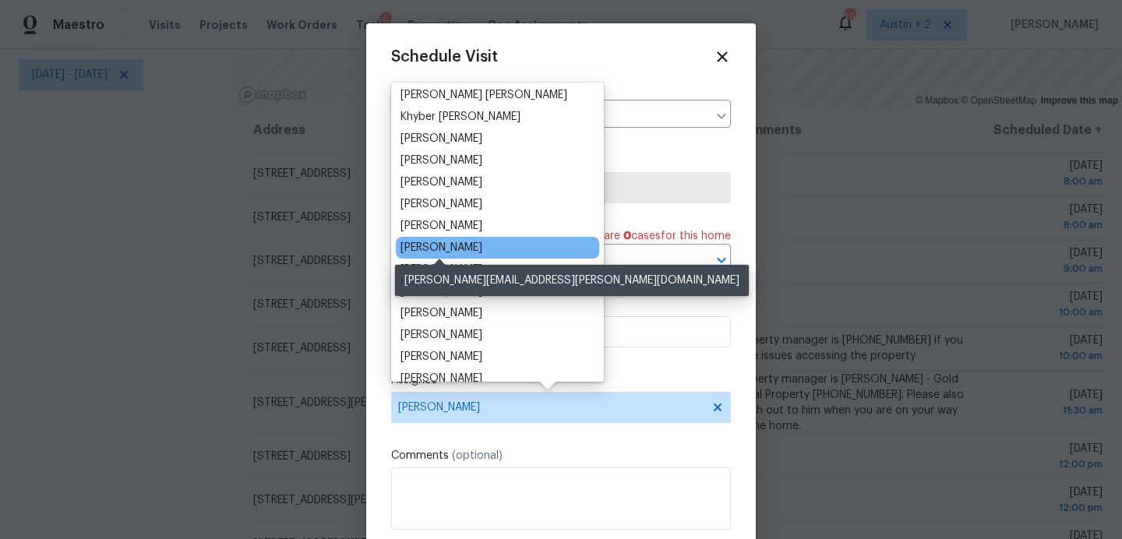
click at [464, 242] on div "[PERSON_NAME]" at bounding box center [441, 248] width 82 height 16
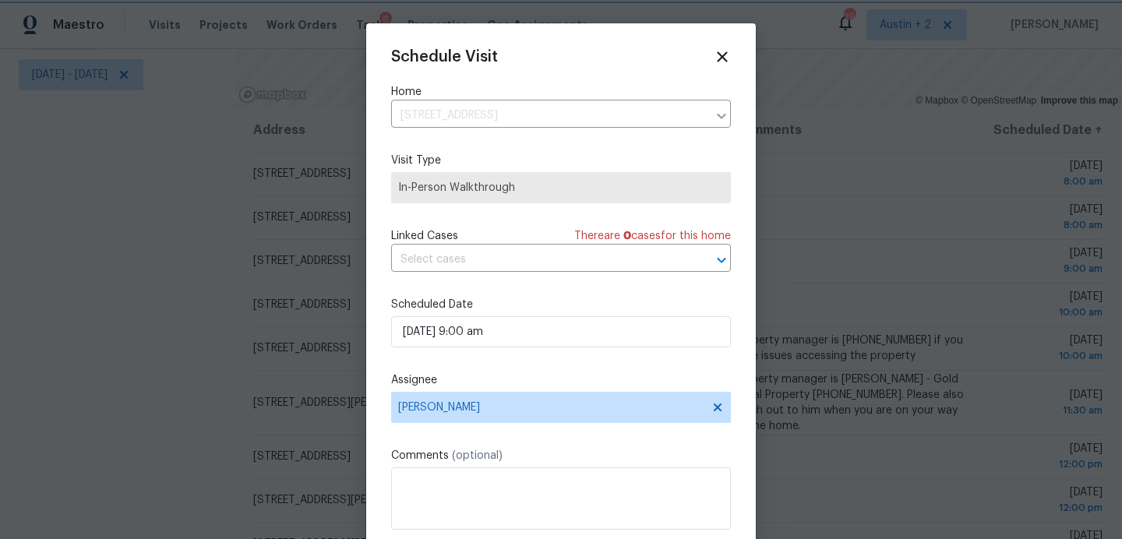
scroll to position [28, 0]
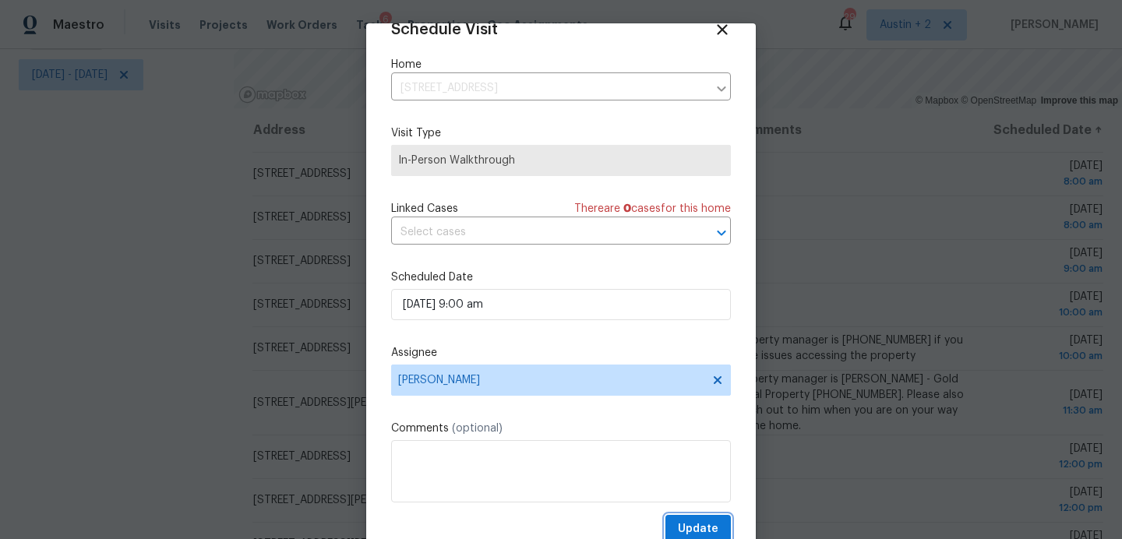
click at [695, 526] on span "Update" at bounding box center [698, 529] width 41 height 19
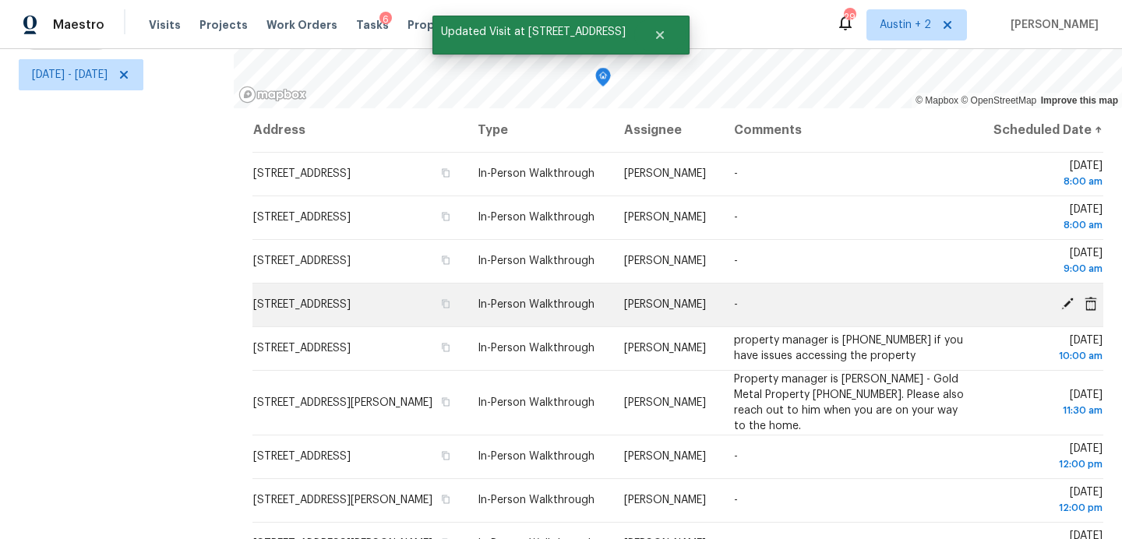
click at [1067, 311] on icon at bounding box center [1067, 304] width 14 height 14
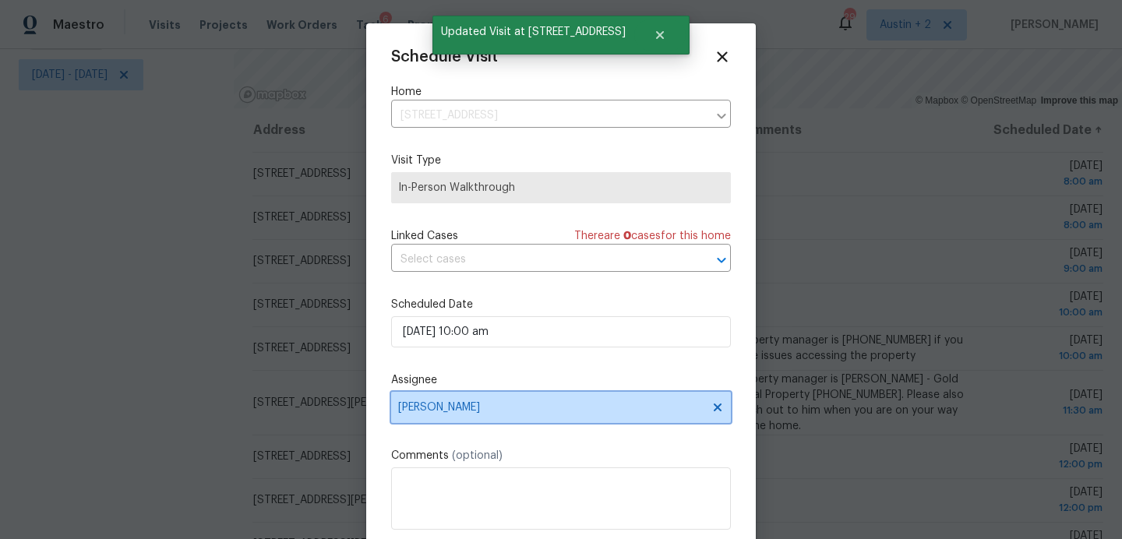
click at [524, 421] on span "[PERSON_NAME]" at bounding box center [561, 407] width 340 height 31
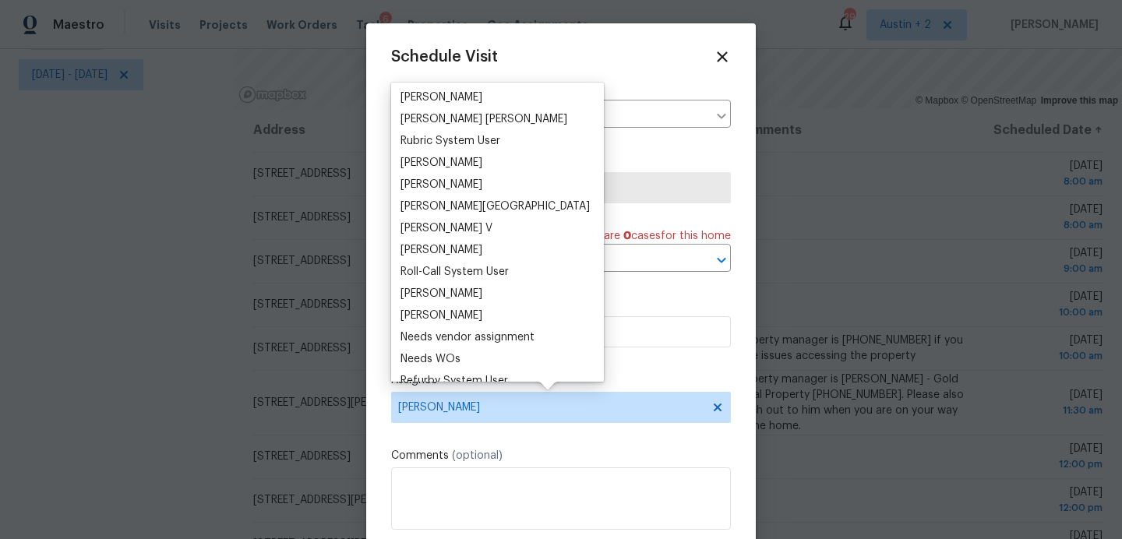
scroll to position [1324, 0]
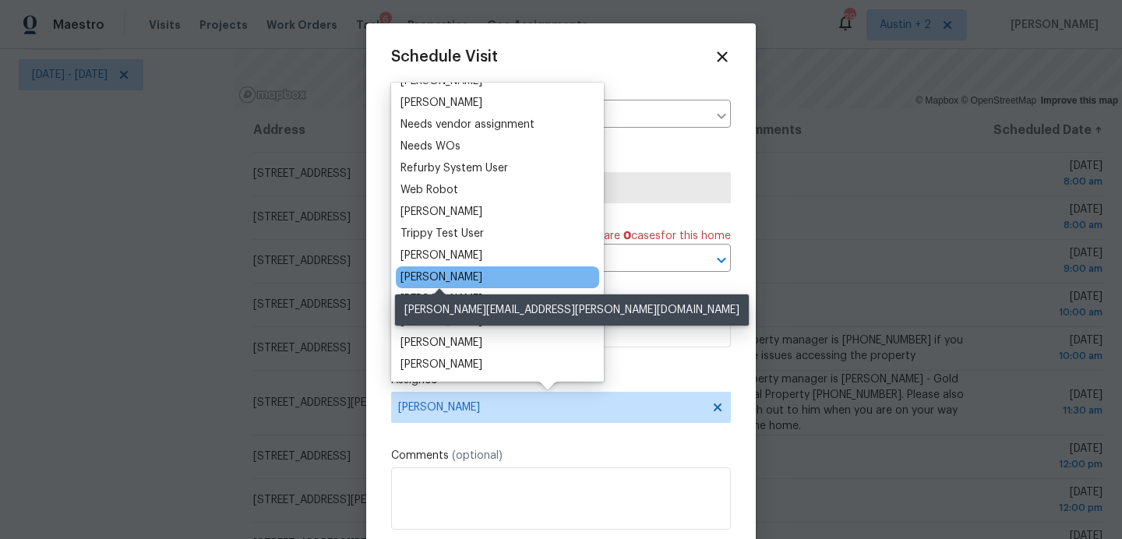
click at [445, 273] on div "[PERSON_NAME]" at bounding box center [441, 278] width 82 height 16
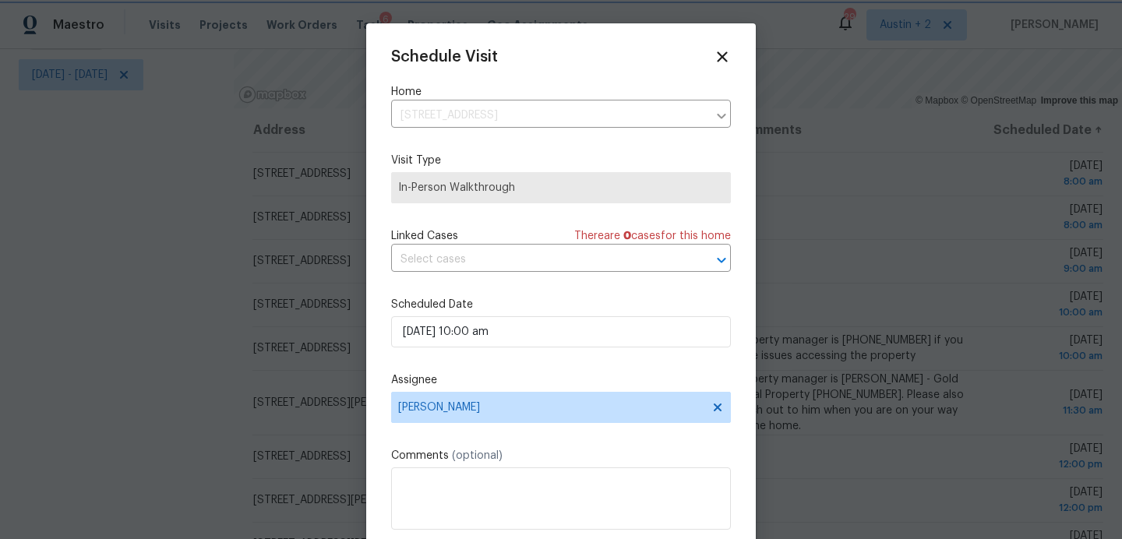
scroll to position [28, 0]
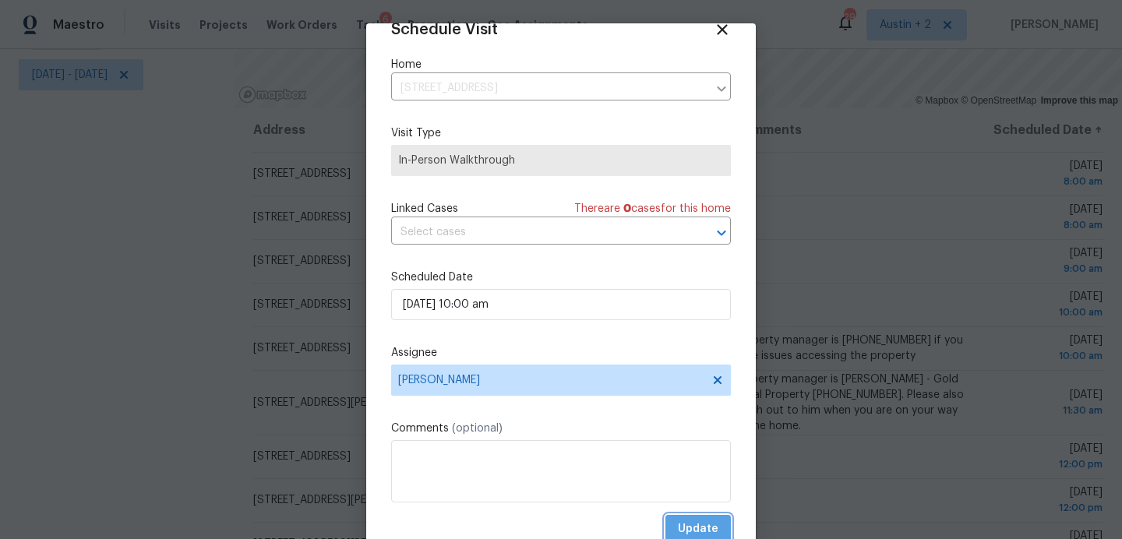
click at [708, 531] on span "Update" at bounding box center [698, 529] width 41 height 19
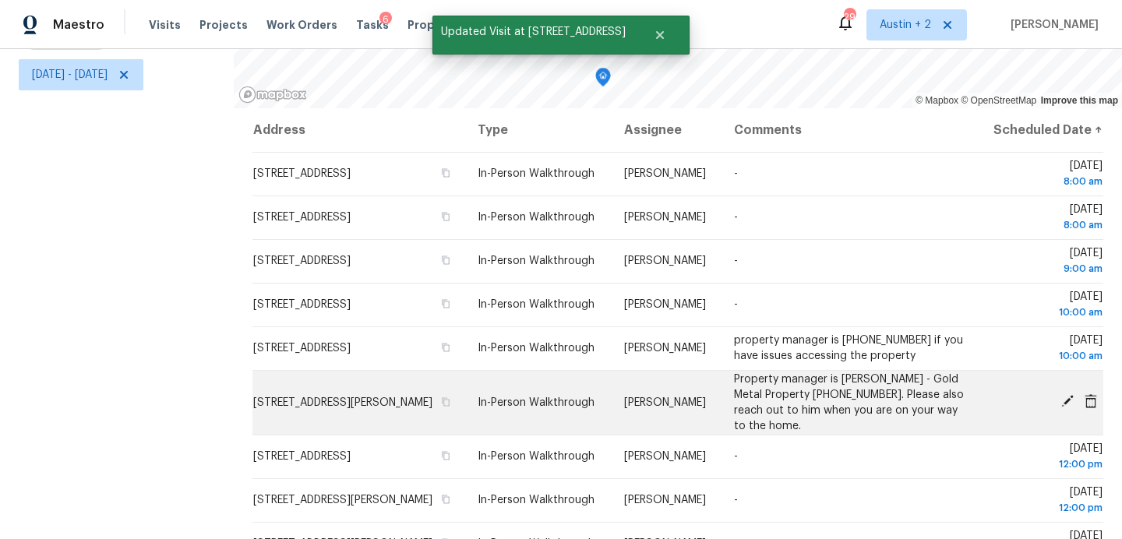
click at [1069, 407] on icon at bounding box center [1067, 401] width 12 height 12
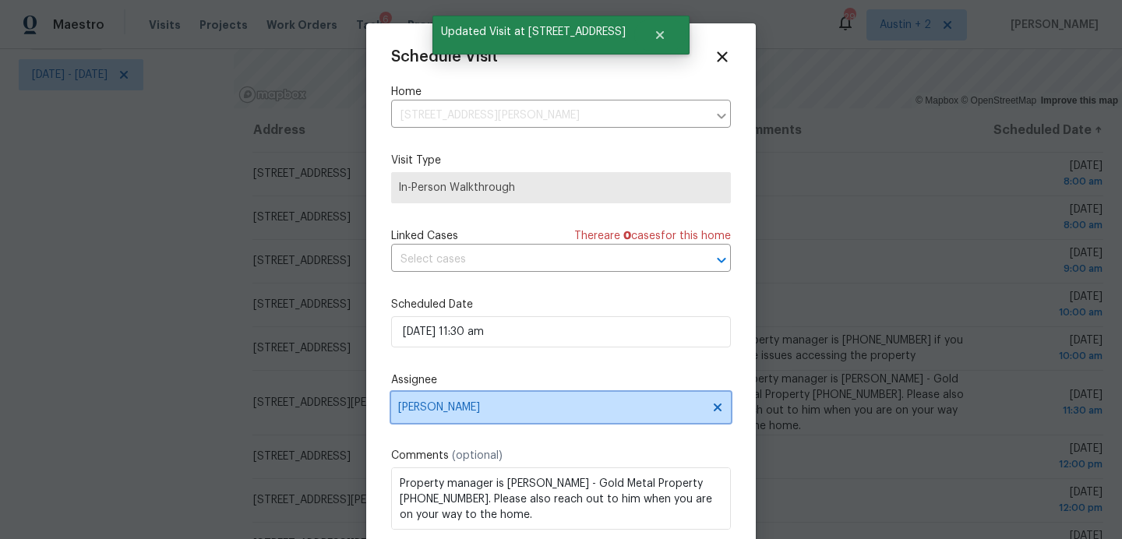
click at [550, 411] on span "[PERSON_NAME]" at bounding box center [550, 407] width 305 height 12
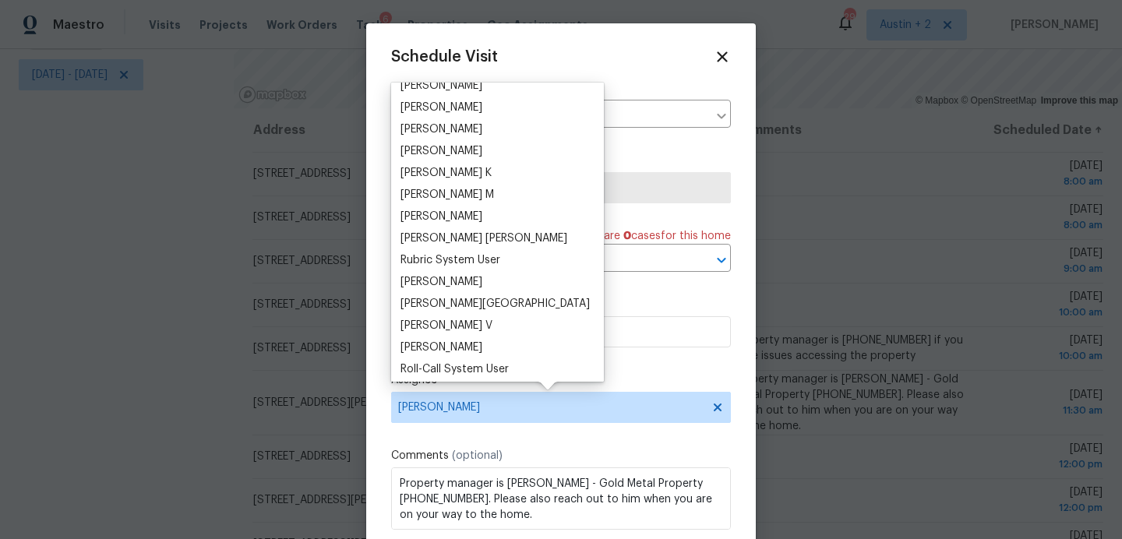
scroll to position [1105, 0]
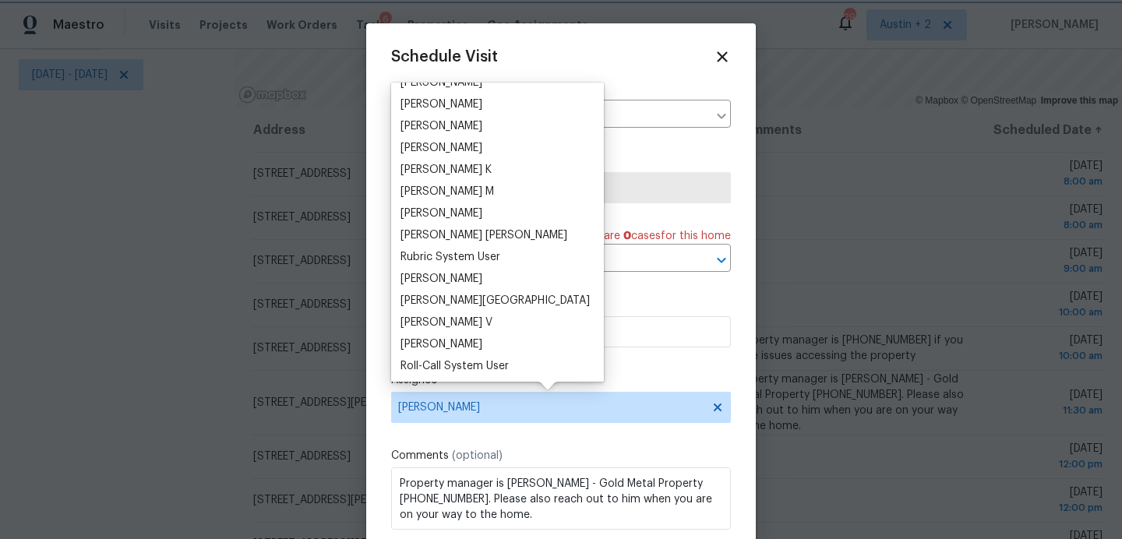
click at [800, 317] on div at bounding box center [561, 269] width 1122 height 539
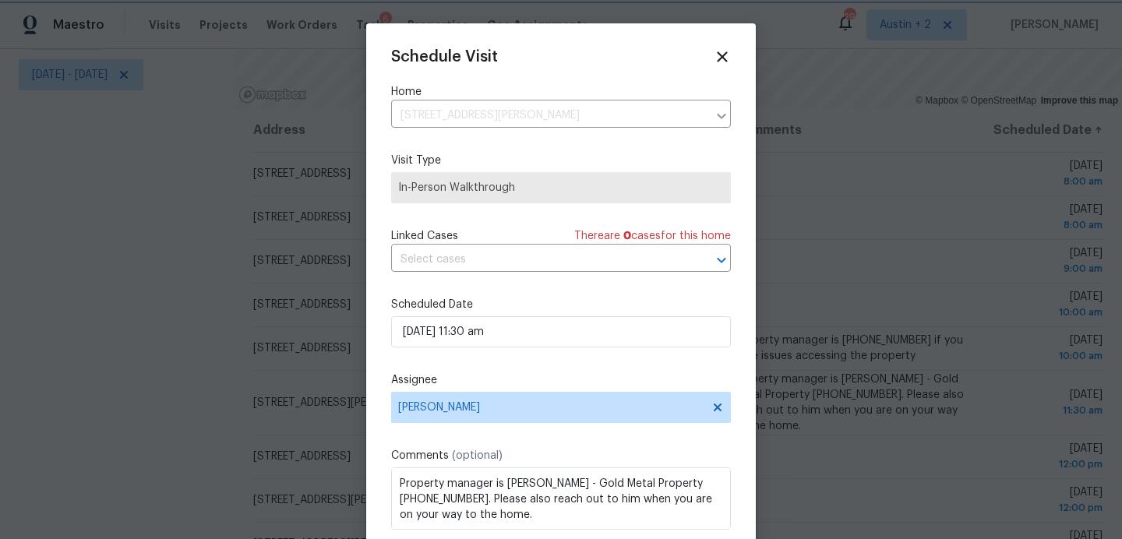
click at [800, 317] on div at bounding box center [561, 269] width 1122 height 539
click at [713, 59] on div "Schedule Visit" at bounding box center [561, 56] width 340 height 17
click at [491, 407] on span "[PERSON_NAME]" at bounding box center [550, 407] width 305 height 12
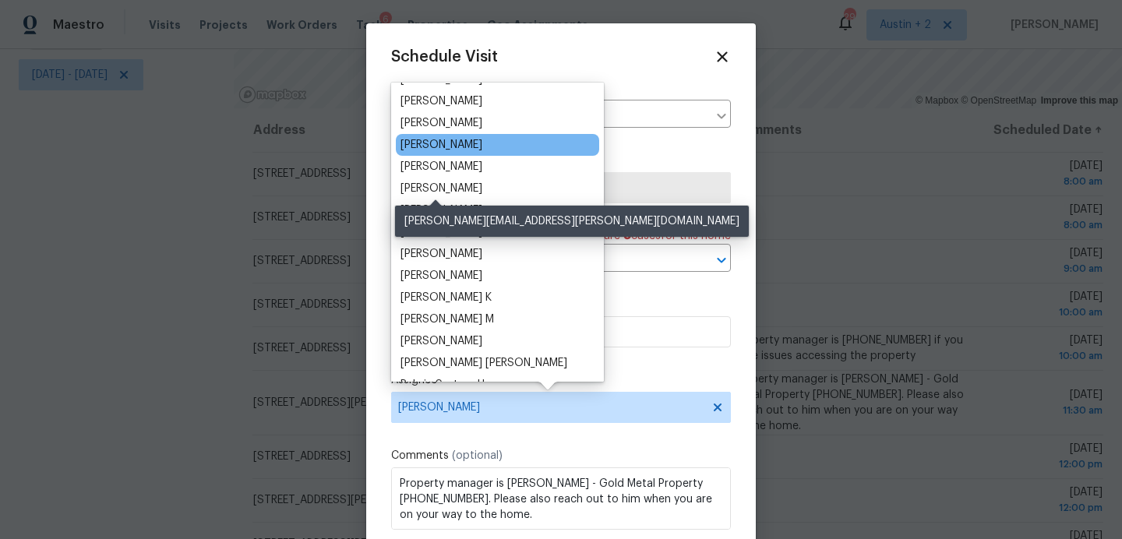
scroll to position [973, 0]
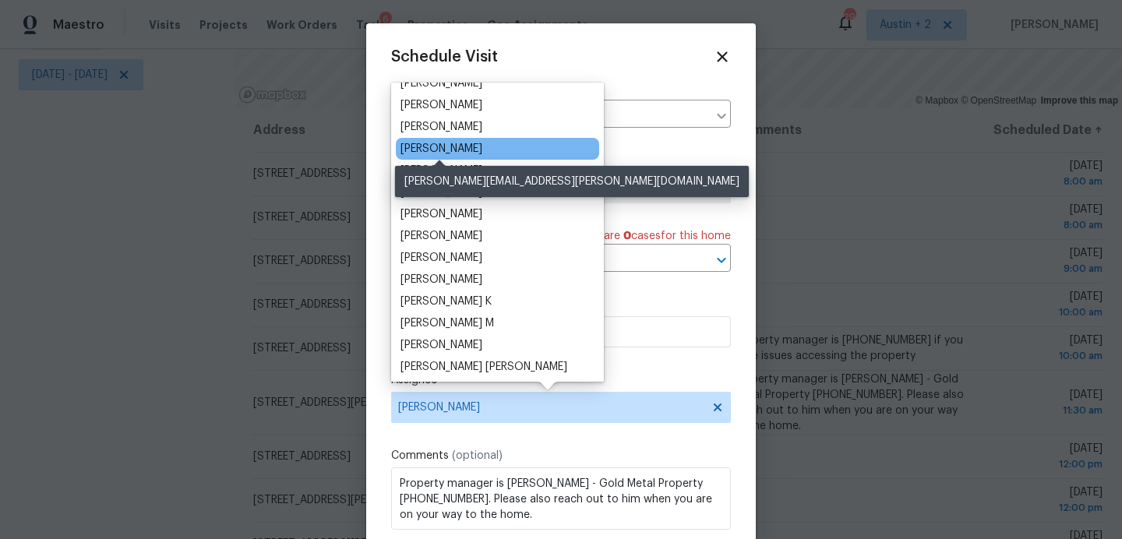
click at [459, 150] on div "[PERSON_NAME]" at bounding box center [441, 149] width 82 height 16
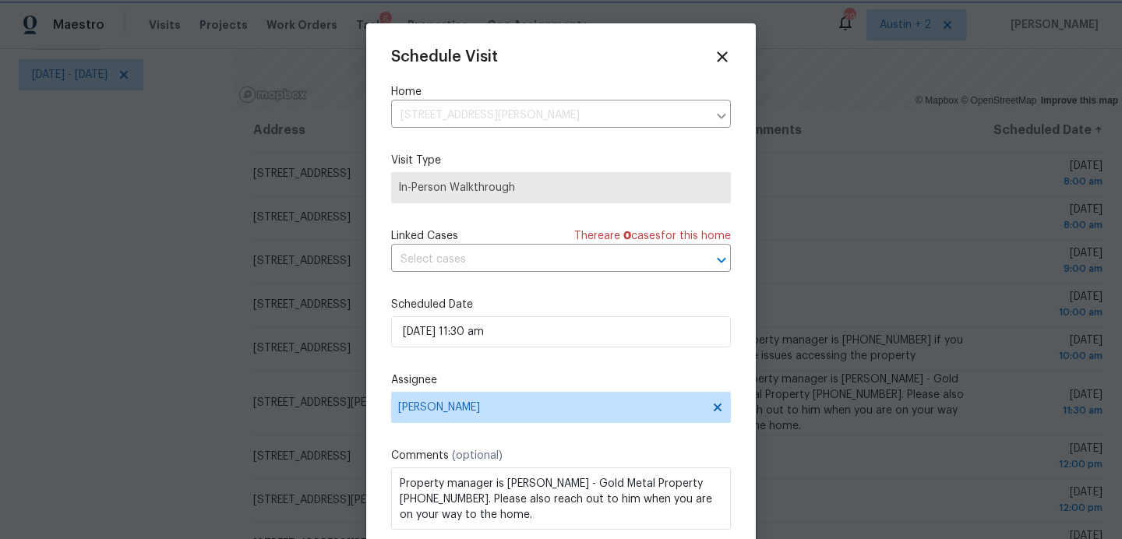
scroll to position [28, 0]
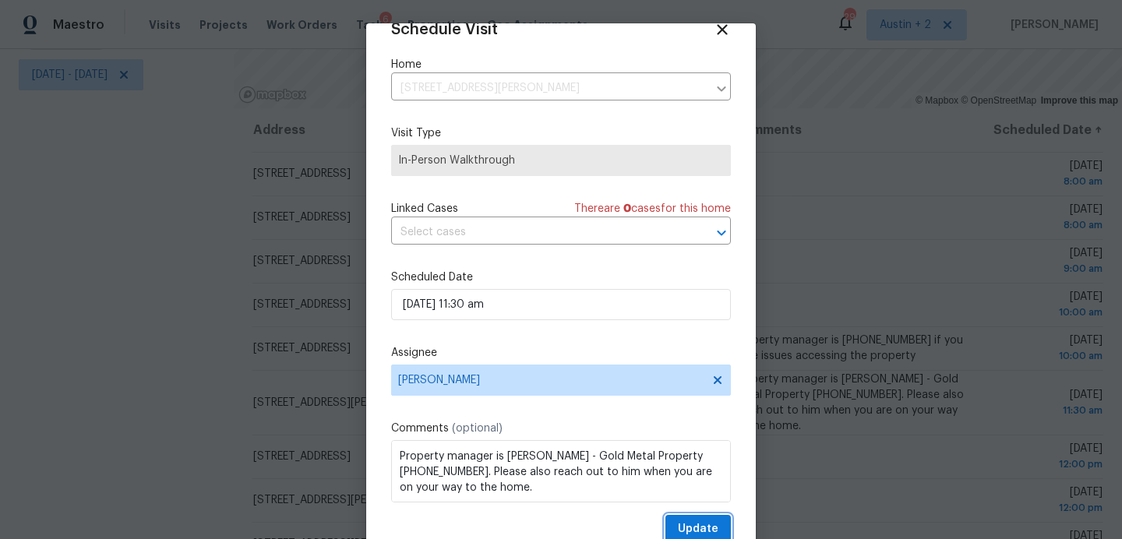
click at [698, 521] on span "Update" at bounding box center [698, 529] width 41 height 19
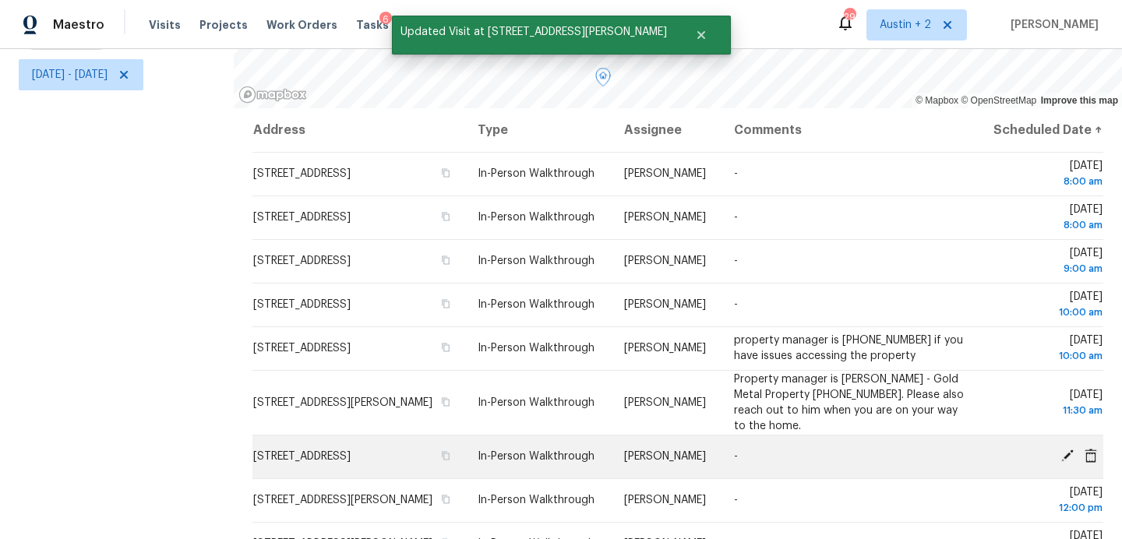
click at [1067, 462] on icon at bounding box center [1067, 455] width 12 height 12
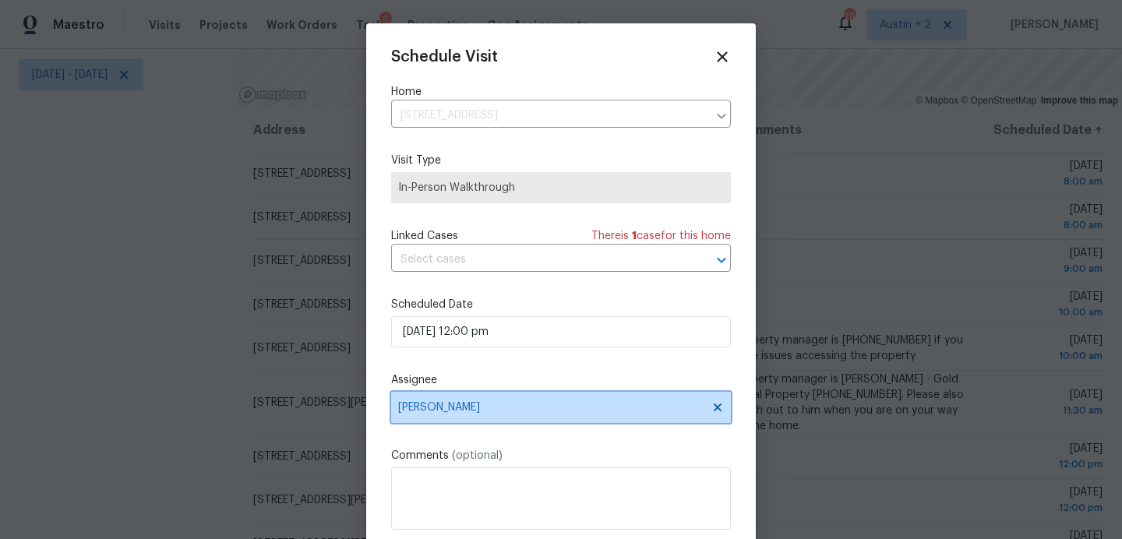
click at [556, 409] on span "[PERSON_NAME]" at bounding box center [550, 407] width 305 height 12
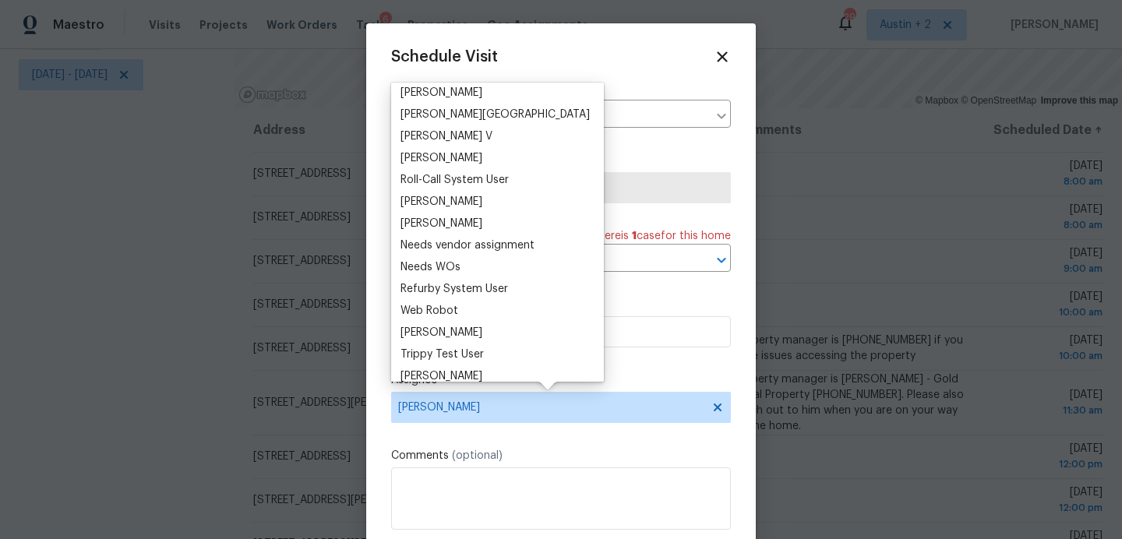
scroll to position [1324, 0]
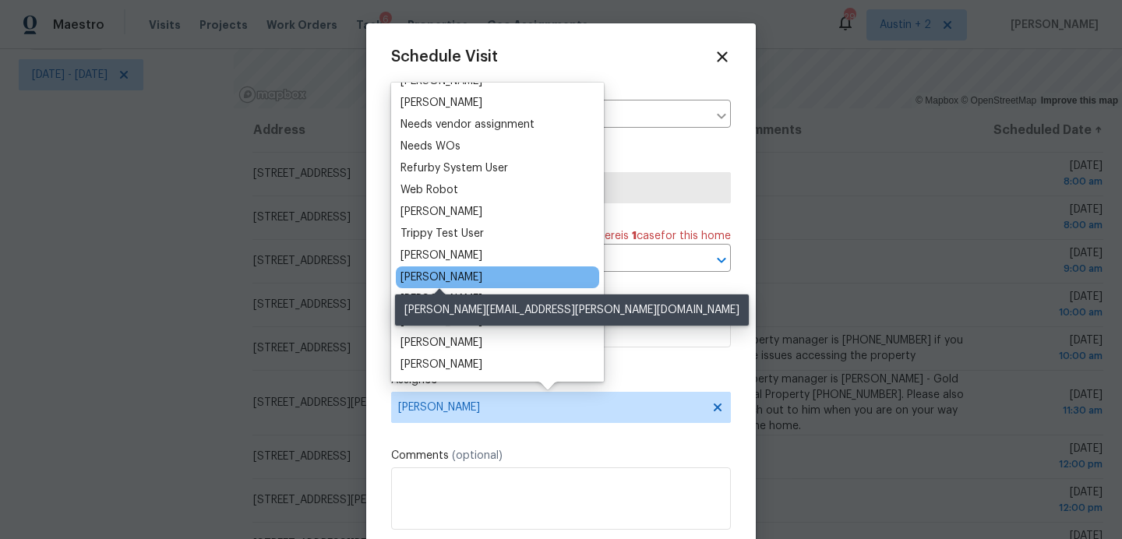
click at [460, 273] on div "[PERSON_NAME]" at bounding box center [441, 278] width 82 height 16
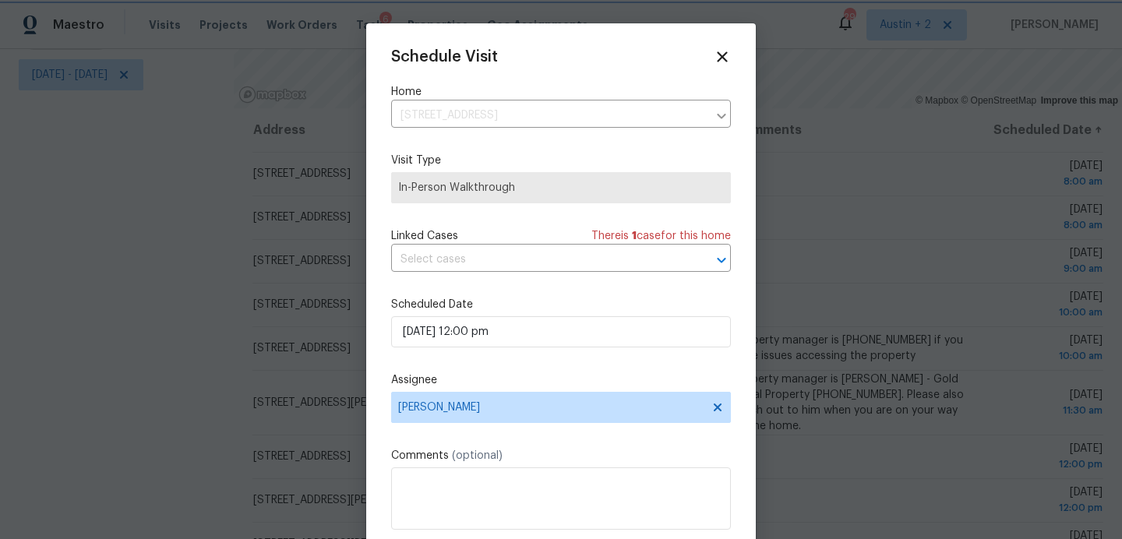
scroll to position [28, 0]
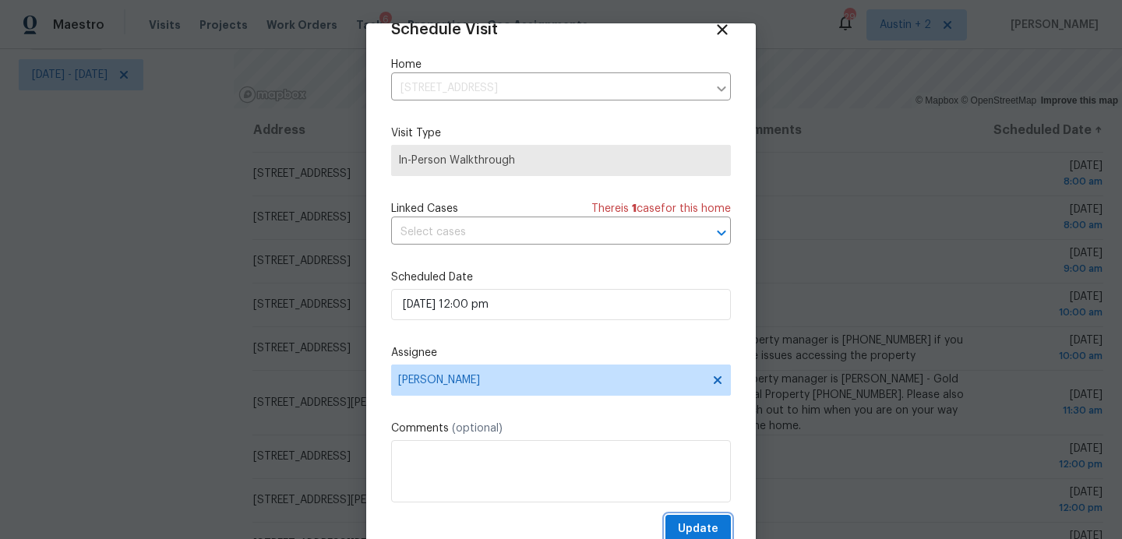
click at [689, 529] on span "Update" at bounding box center [698, 529] width 41 height 19
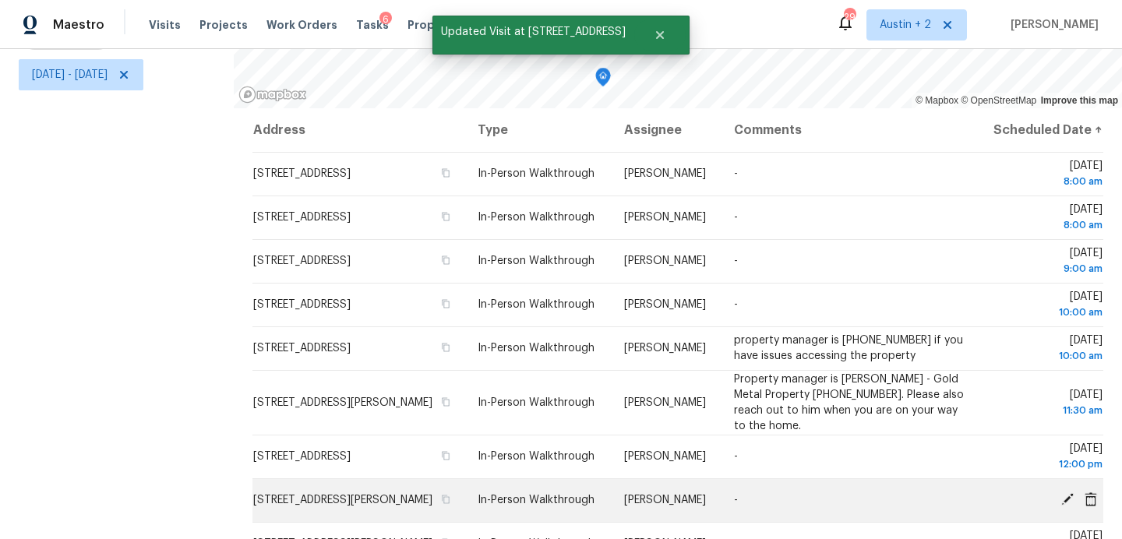
scroll to position [139, 0]
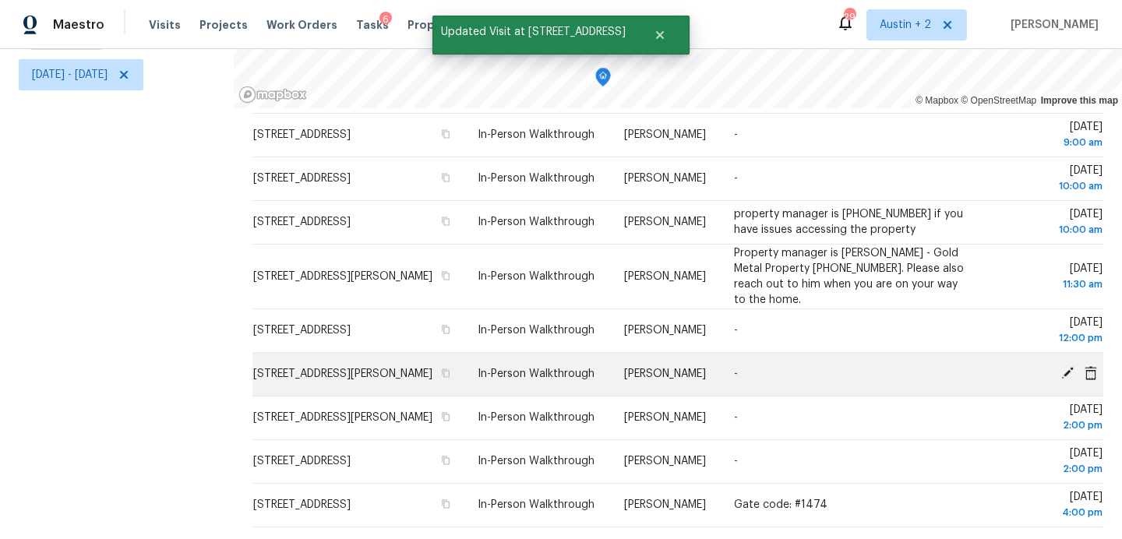
click at [1068, 372] on icon at bounding box center [1067, 373] width 12 height 12
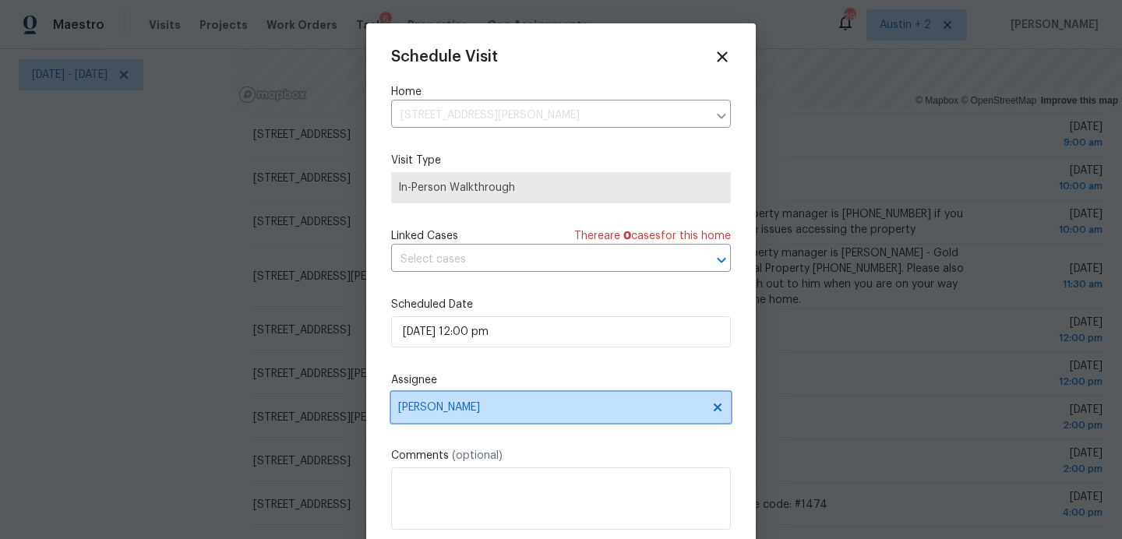
click at [537, 413] on span "[PERSON_NAME]" at bounding box center [550, 407] width 305 height 12
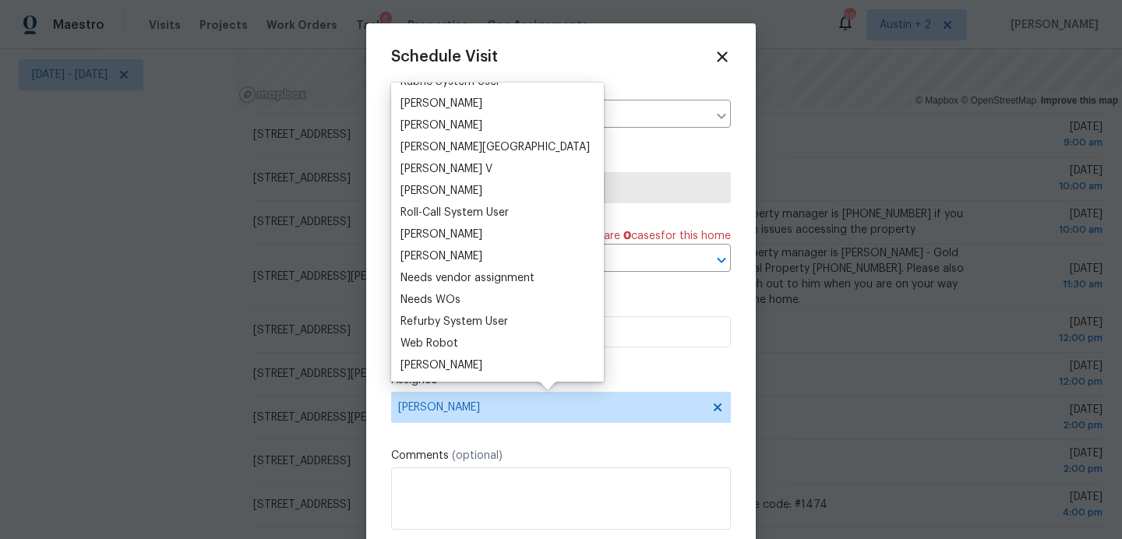
scroll to position [1324, 0]
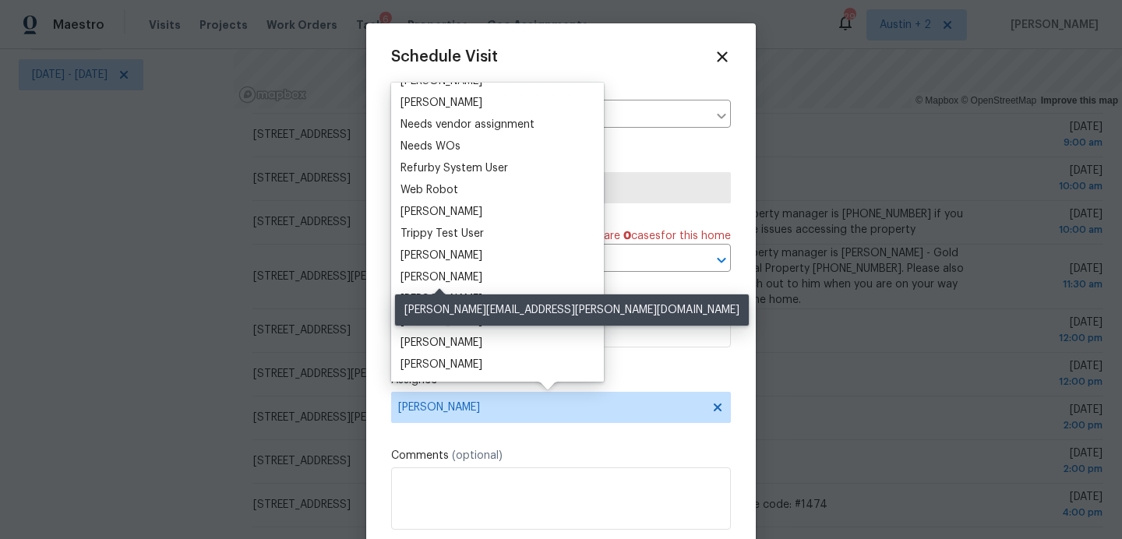
click at [435, 274] on div "[PERSON_NAME]" at bounding box center [441, 278] width 82 height 16
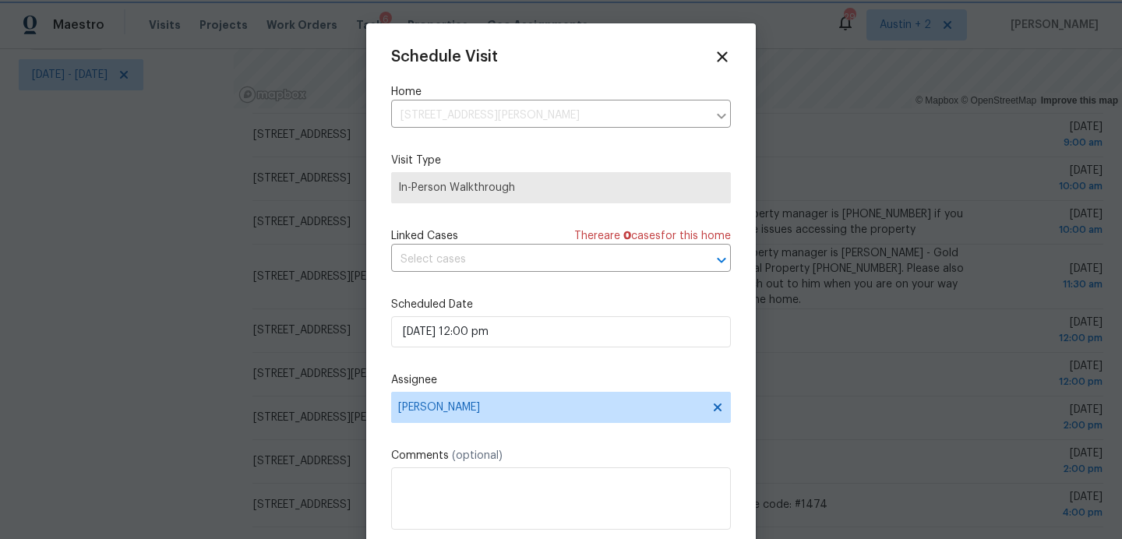
scroll to position [28, 0]
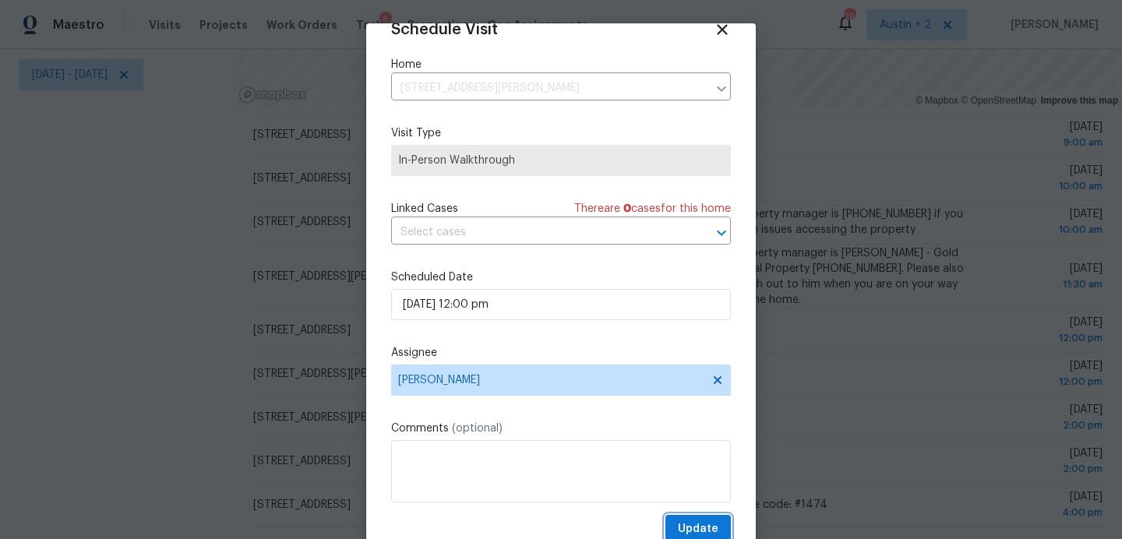
click at [694, 524] on span "Update" at bounding box center [698, 529] width 41 height 19
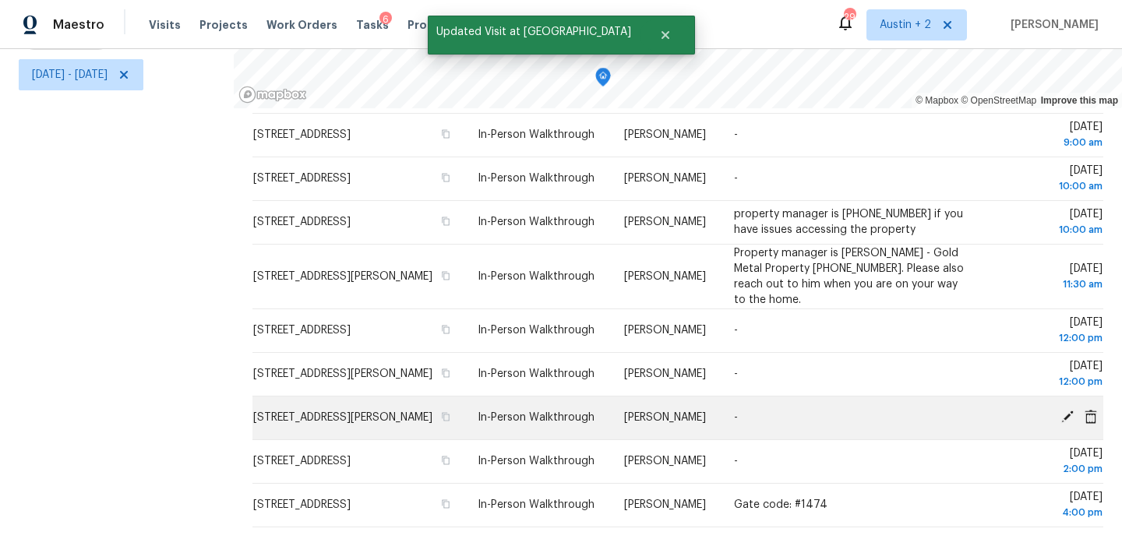
click at [1066, 413] on icon at bounding box center [1067, 417] width 12 height 12
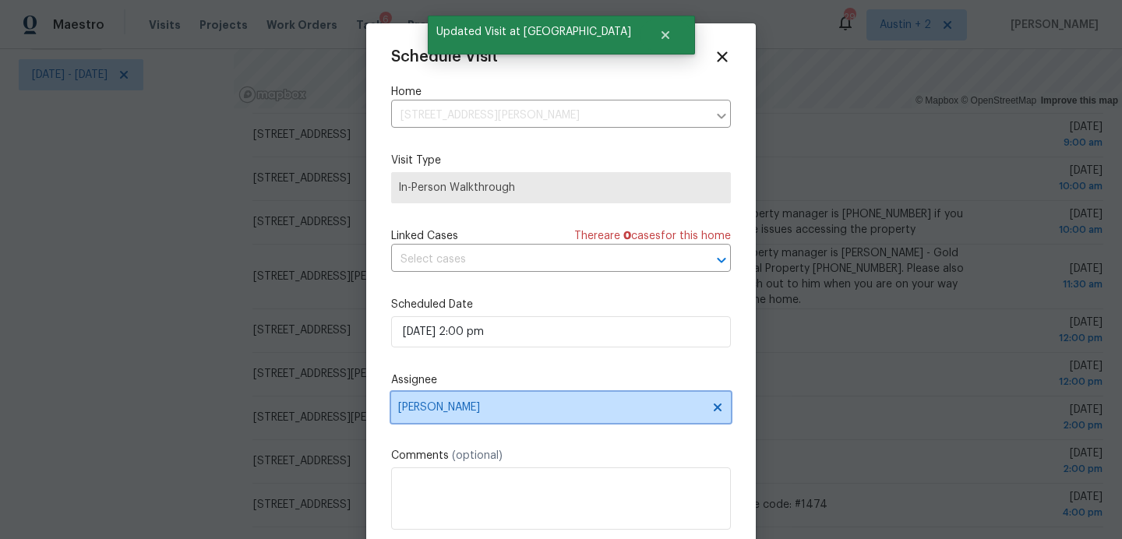
click at [558, 409] on span "[PERSON_NAME]" at bounding box center [550, 407] width 305 height 12
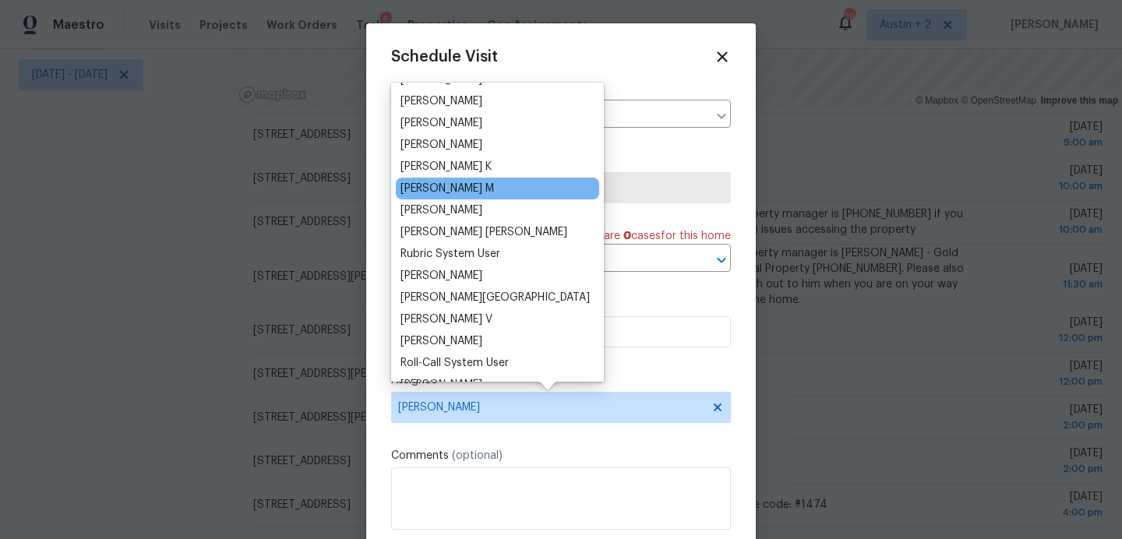
scroll to position [979, 0]
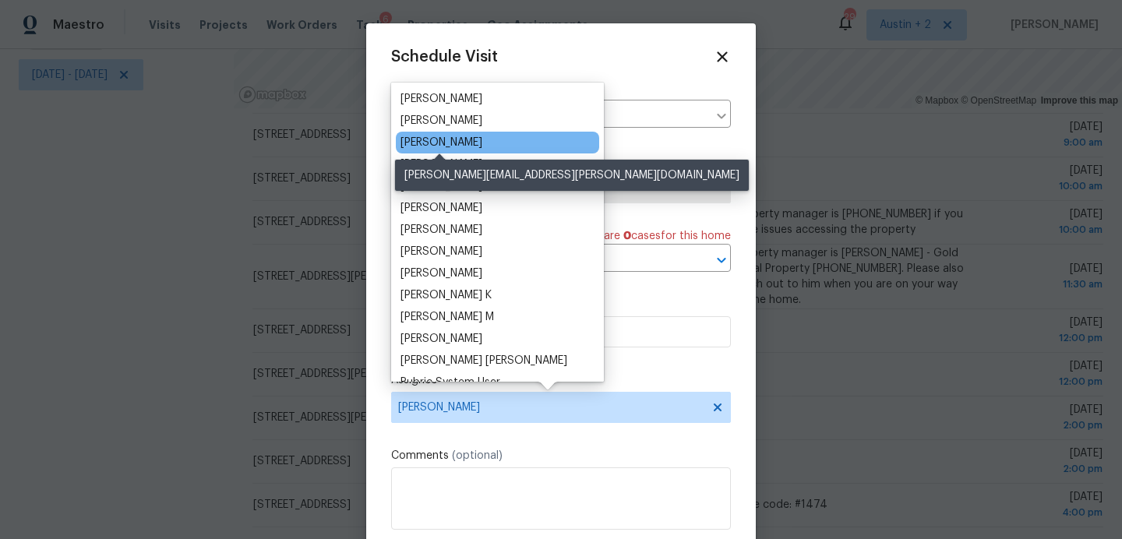
click at [467, 143] on div "[PERSON_NAME]" at bounding box center [441, 143] width 82 height 16
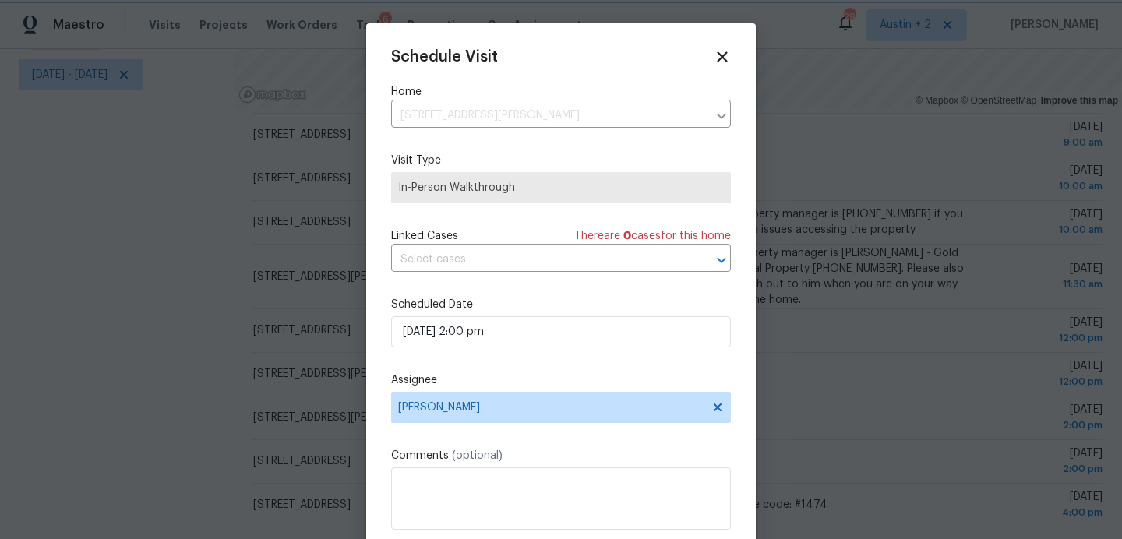
scroll to position [28, 0]
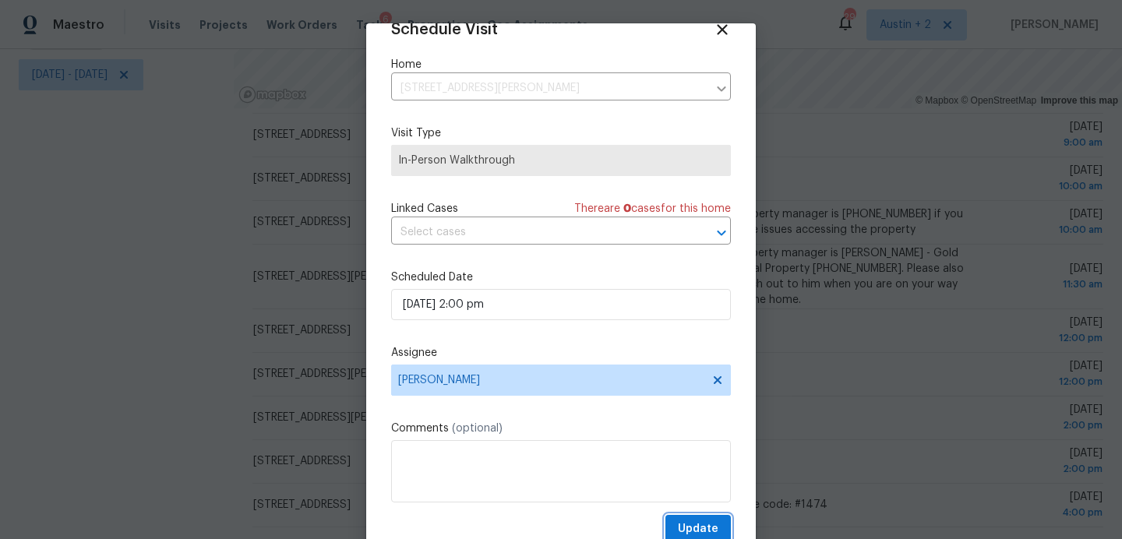
click at [694, 523] on span "Update" at bounding box center [698, 529] width 41 height 19
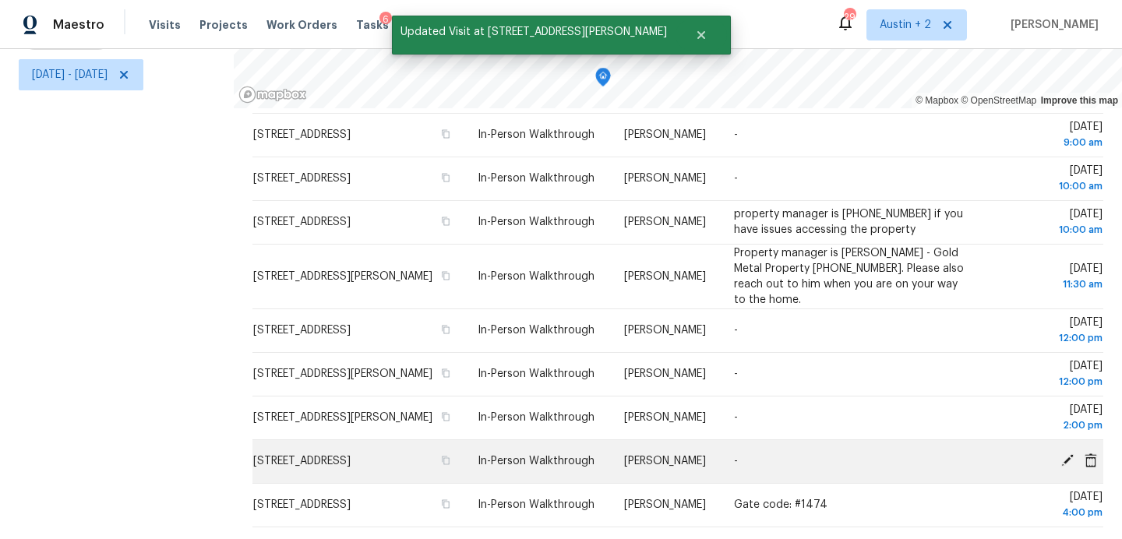
click at [1070, 458] on icon at bounding box center [1067, 460] width 12 height 12
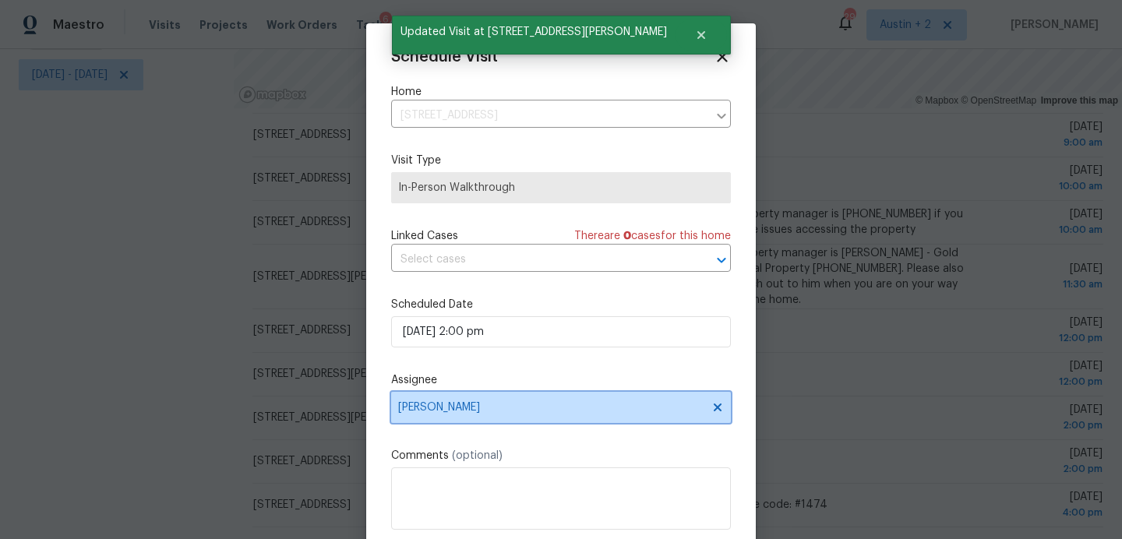
click at [530, 423] on span "[PERSON_NAME]" at bounding box center [561, 407] width 340 height 31
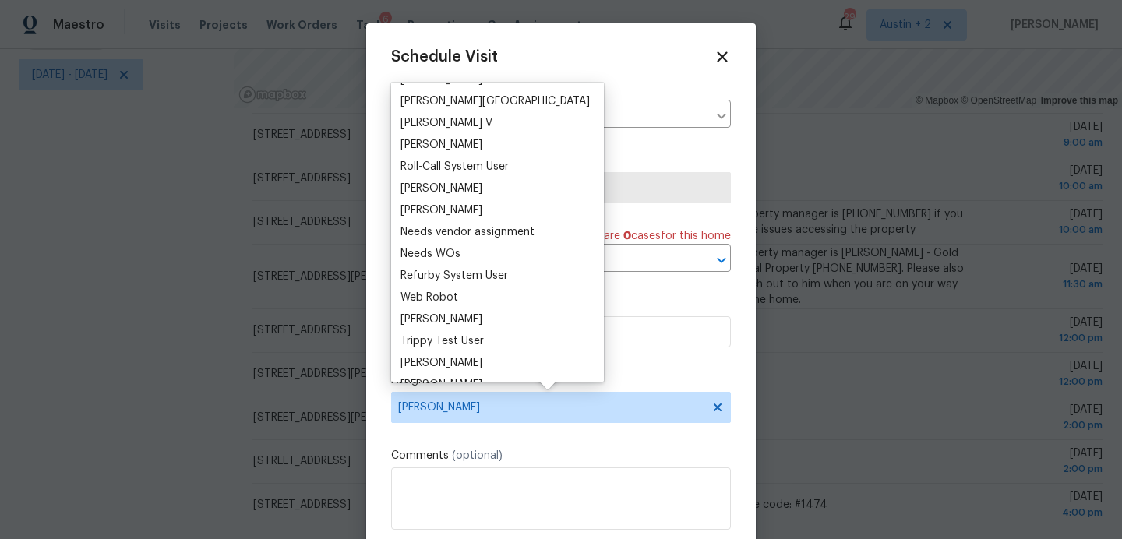
scroll to position [1324, 0]
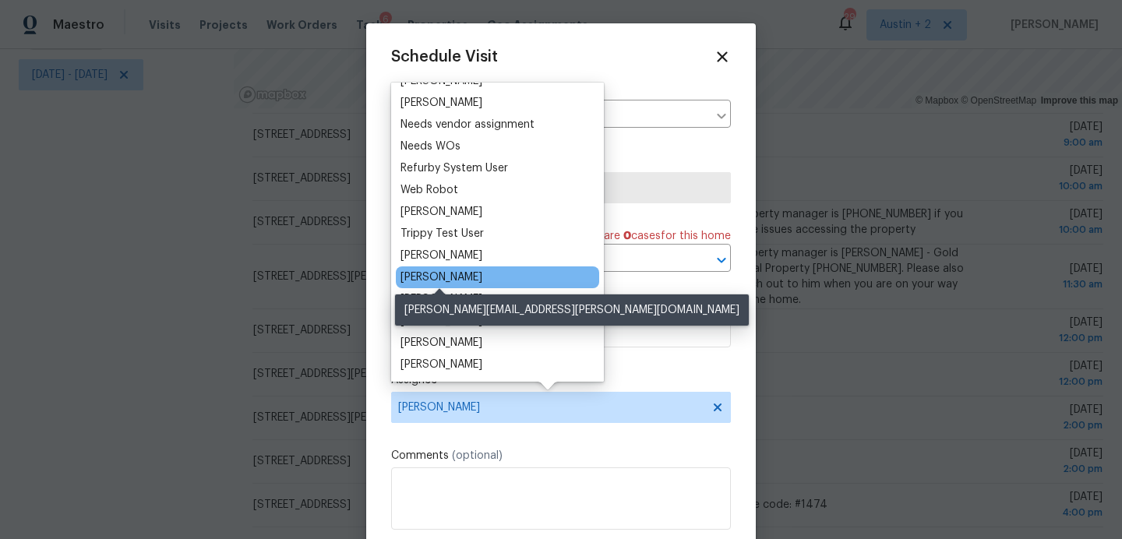
click at [463, 284] on div "[PERSON_NAME]" at bounding box center [441, 278] width 82 height 16
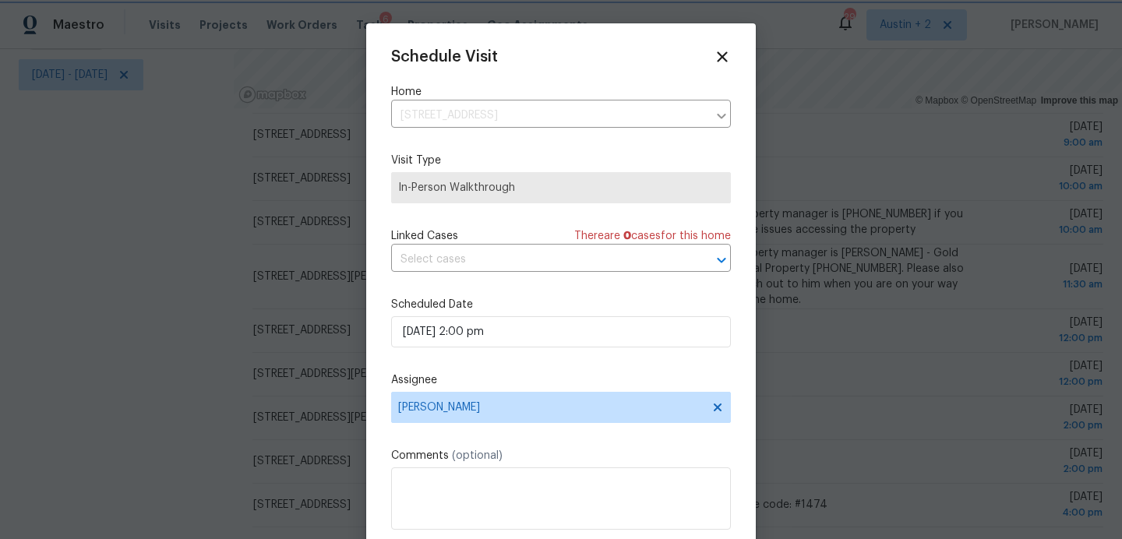
scroll to position [28, 0]
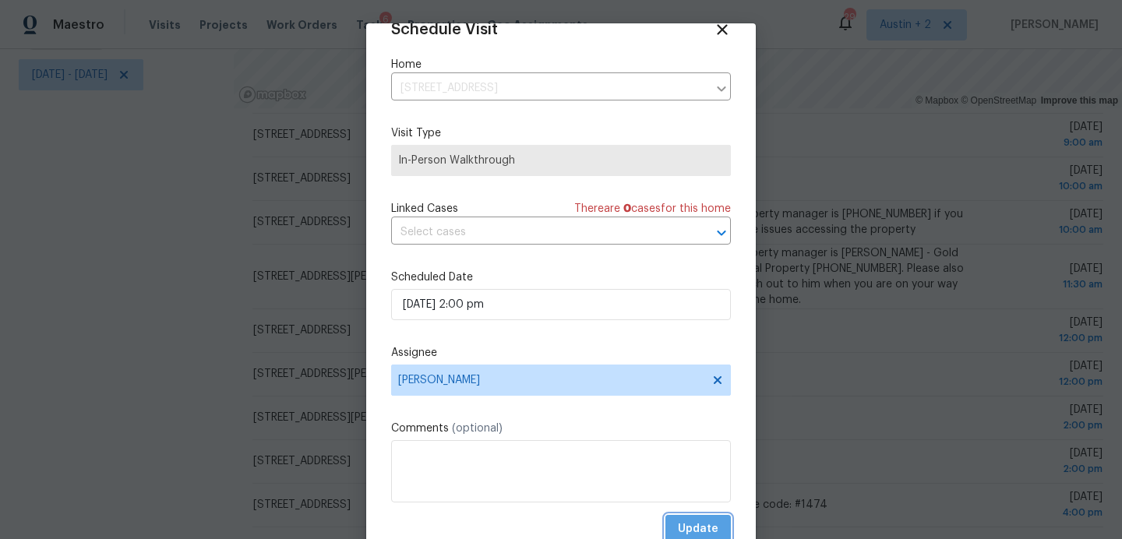
click at [688, 525] on span "Update" at bounding box center [698, 529] width 41 height 19
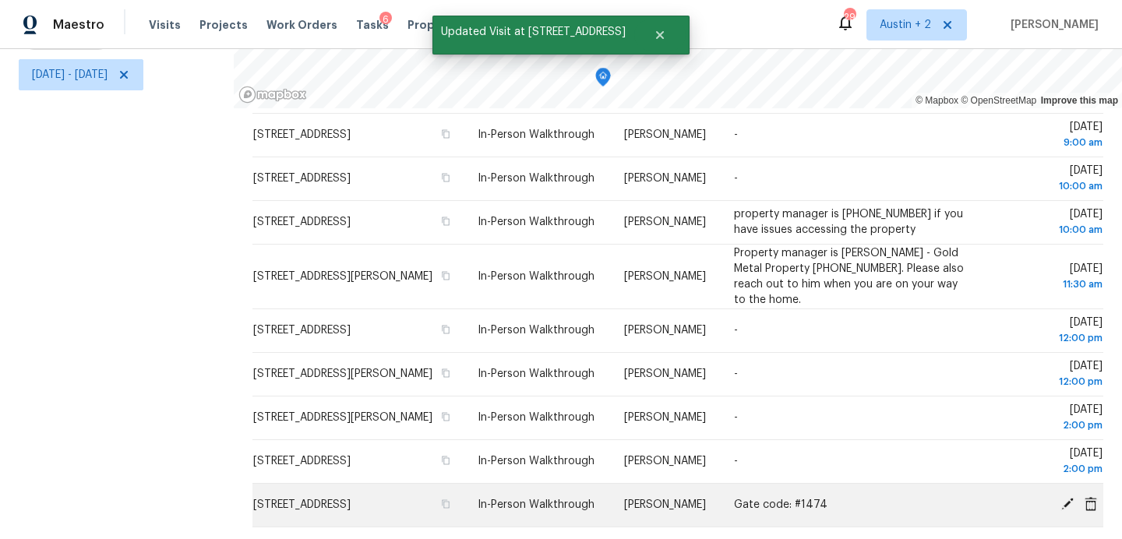
click at [1063, 506] on icon at bounding box center [1067, 504] width 12 height 12
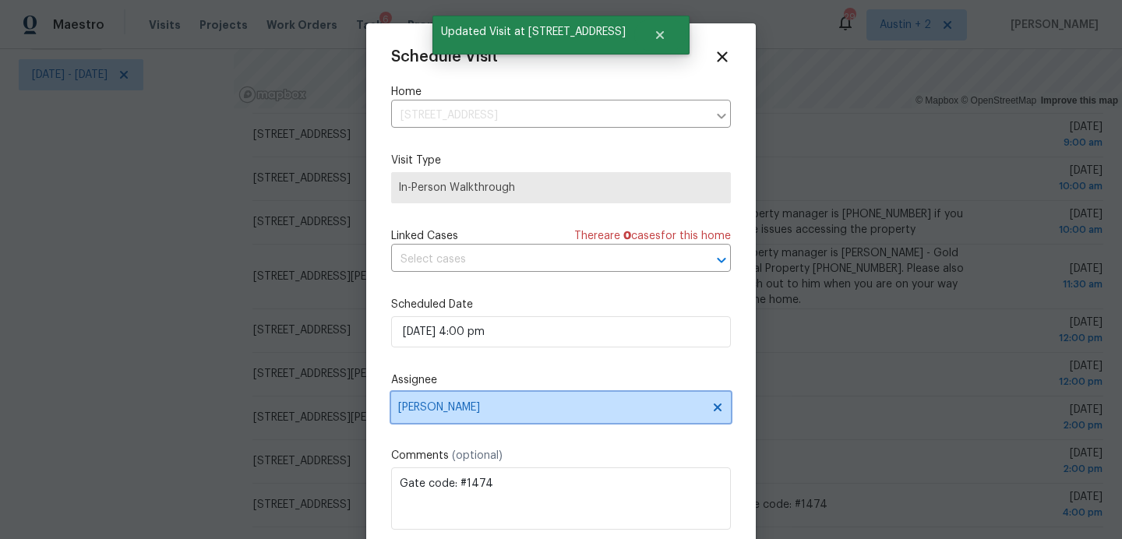
click at [530, 409] on span "[PERSON_NAME]" at bounding box center [550, 407] width 305 height 12
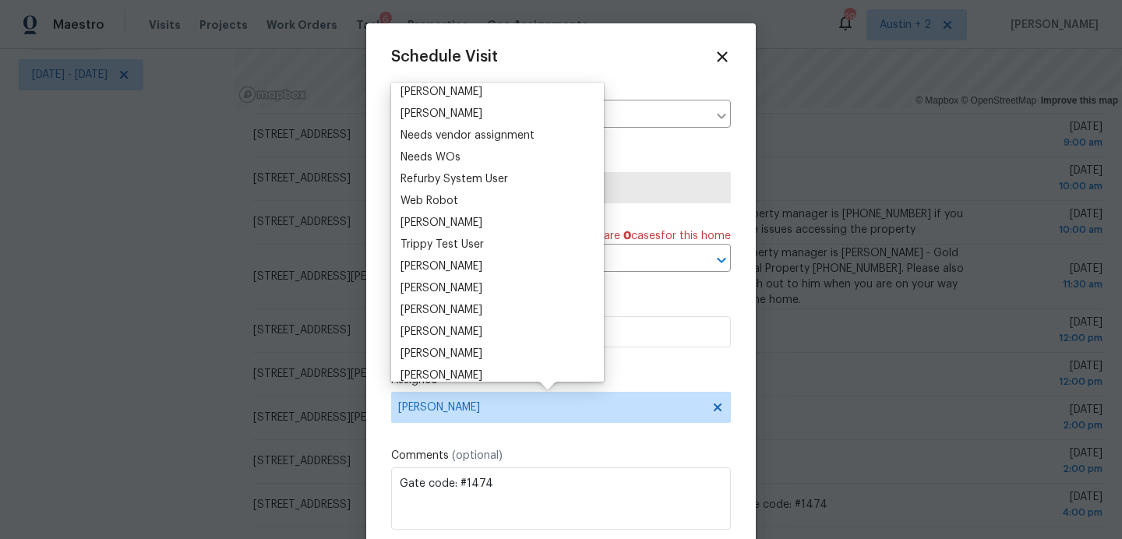
scroll to position [1324, 0]
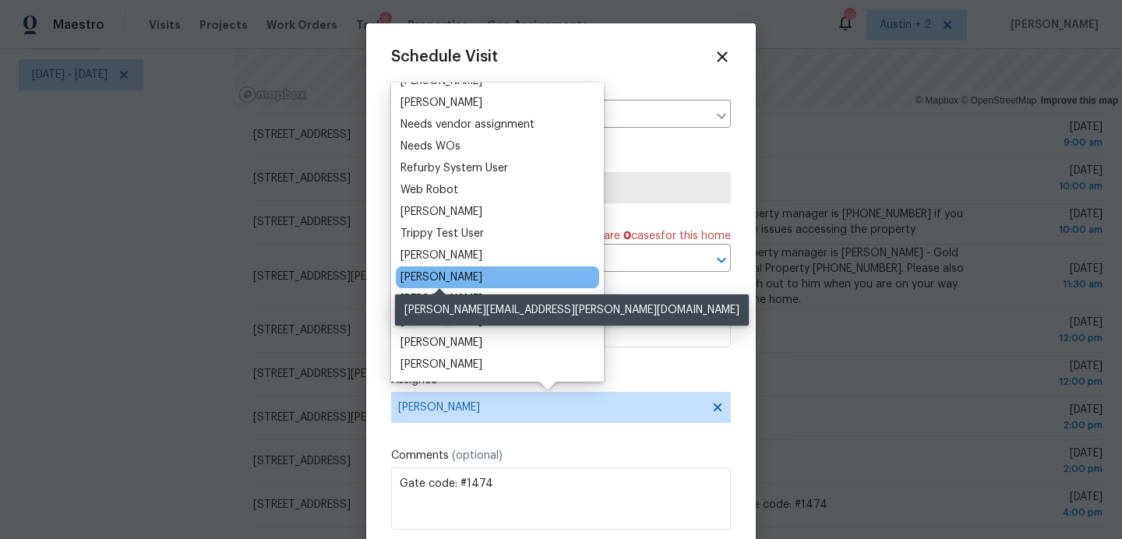
click at [457, 279] on div "[PERSON_NAME]" at bounding box center [441, 278] width 82 height 16
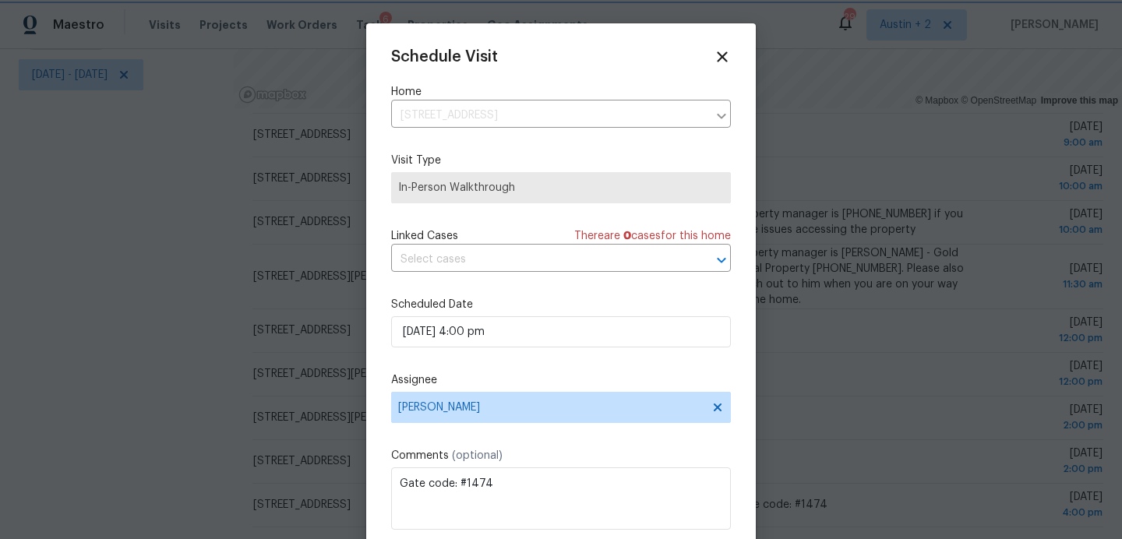
scroll to position [28, 0]
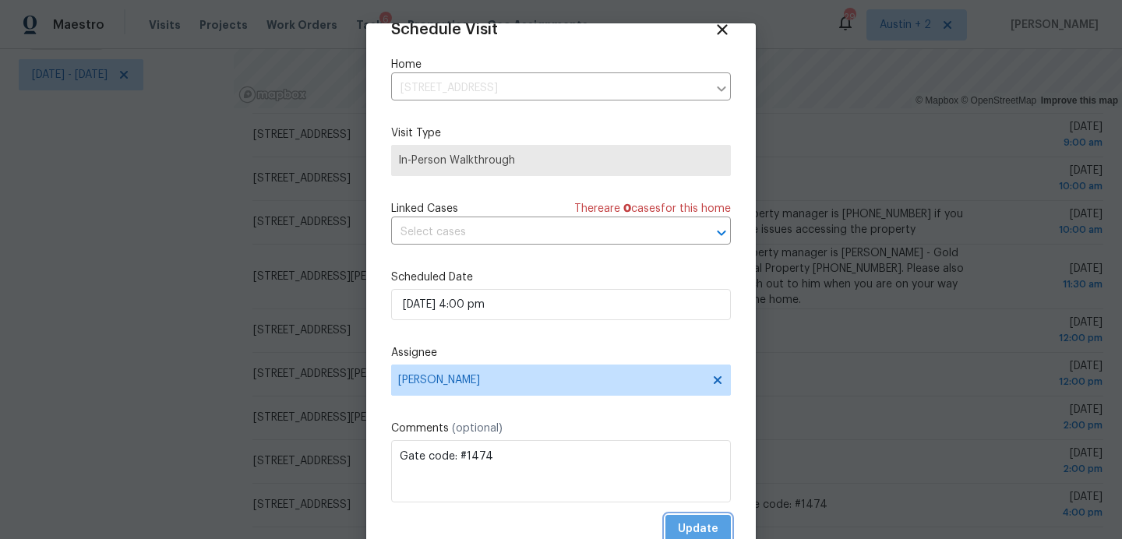
click at [700, 520] on span "Update" at bounding box center [698, 529] width 41 height 19
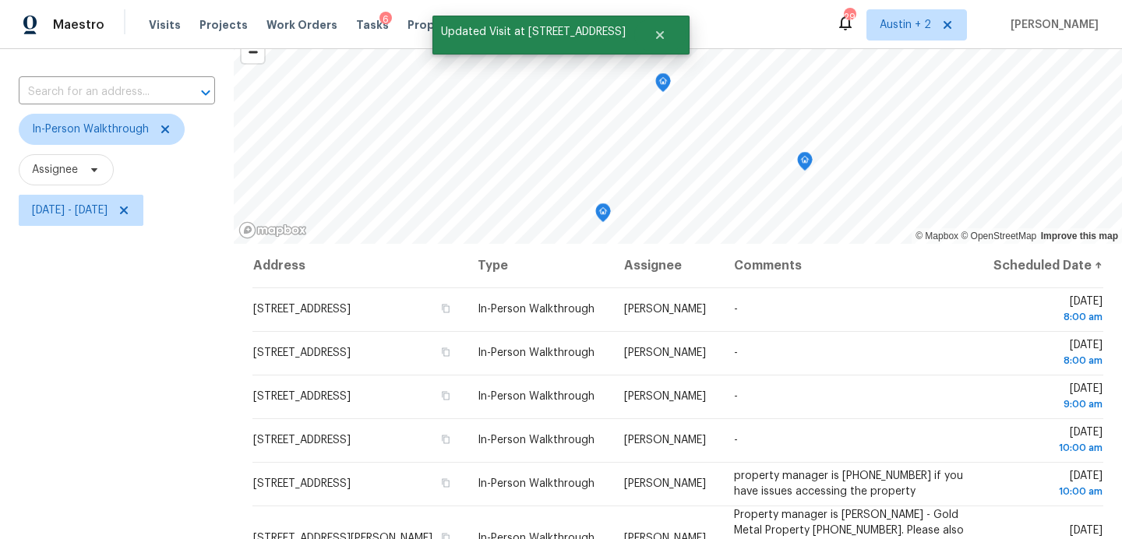
scroll to position [0, 0]
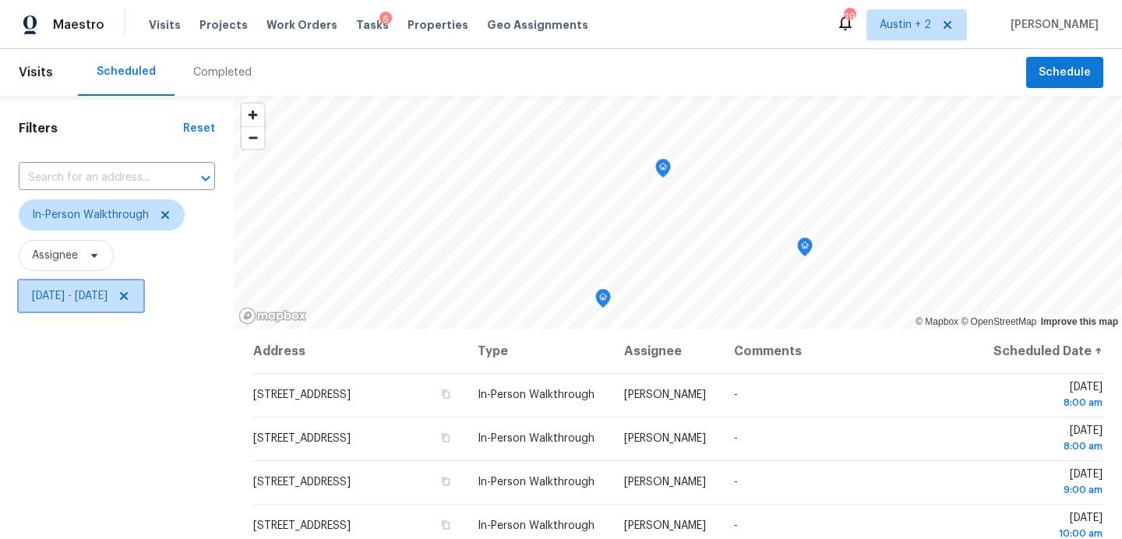
click at [110, 306] on span "[DATE] - [DATE]" at bounding box center [81, 295] width 125 height 31
click at [179, 428] on div "Filters Reset ​ In-Person Walkthrough Assignee Fri, Oct 03 - Sat, Oct 04" at bounding box center [117, 428] width 234 height 665
click at [180, 428] on div "Filters Reset ​ In-Person Walkthrough Assignee Fri, Oct 03 - Sat, Oct 04" at bounding box center [117, 428] width 234 height 665
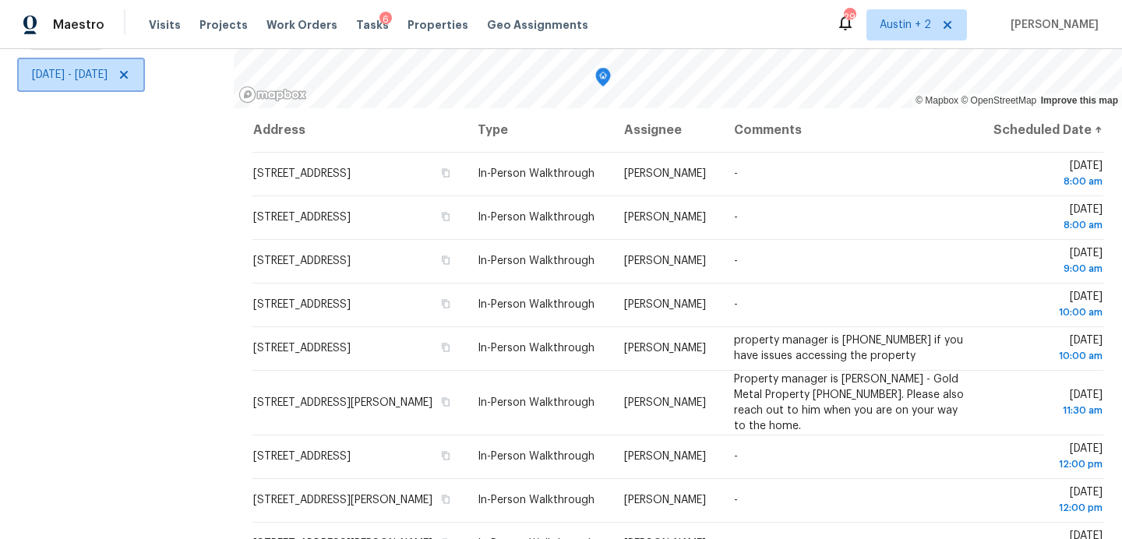
click at [86, 77] on span "[DATE] - [DATE]" at bounding box center [70, 75] width 76 height 16
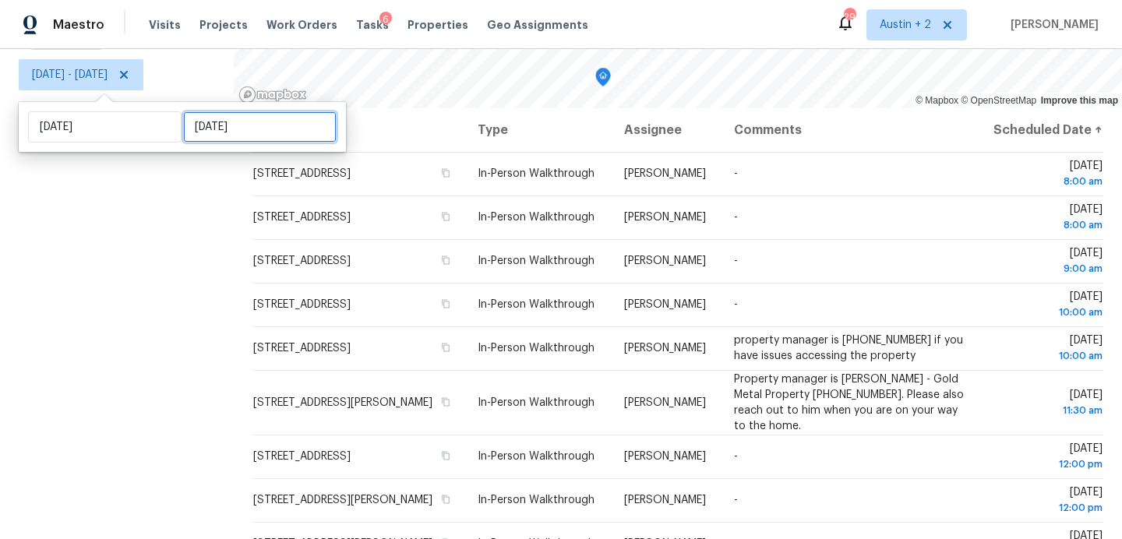
click at [212, 125] on input "[DATE]" at bounding box center [259, 126] width 153 height 31
select select "9"
select select "2025"
select select "10"
select select "2025"
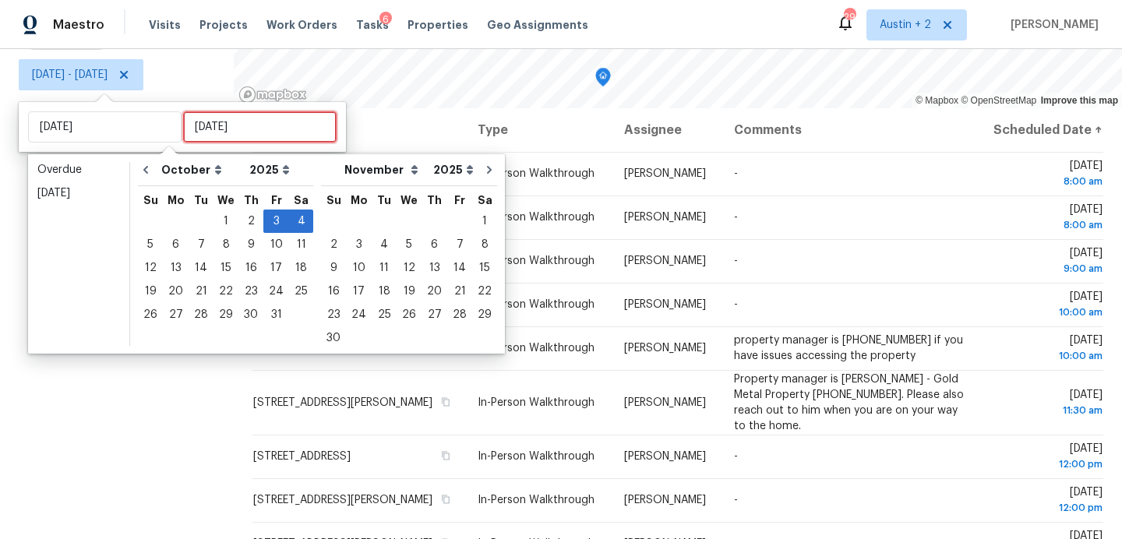
type input "[DATE]"
click at [178, 245] on div "6" at bounding box center [176, 245] width 26 height 22
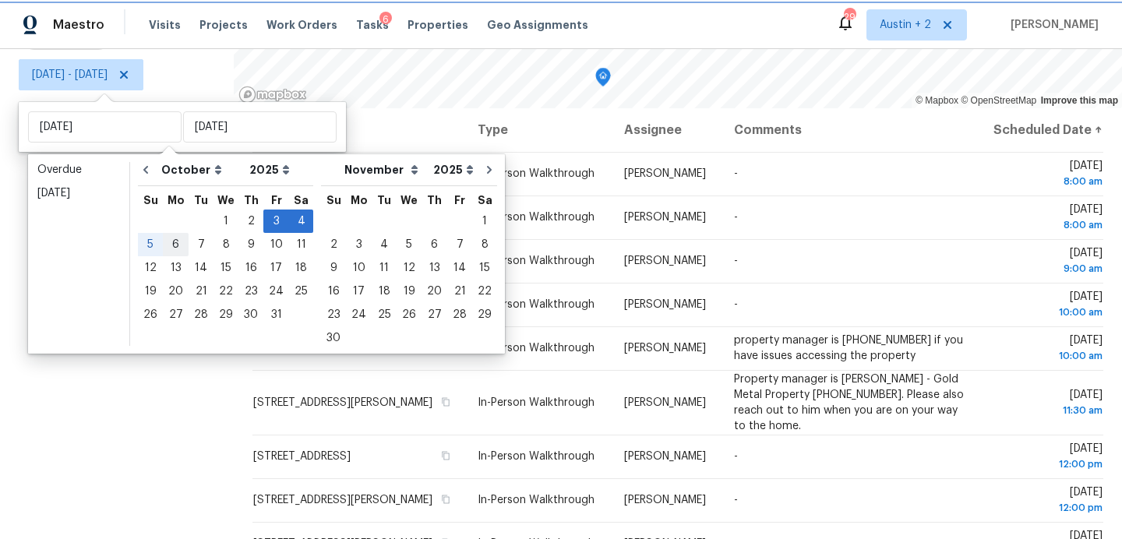
type input "[DATE]"
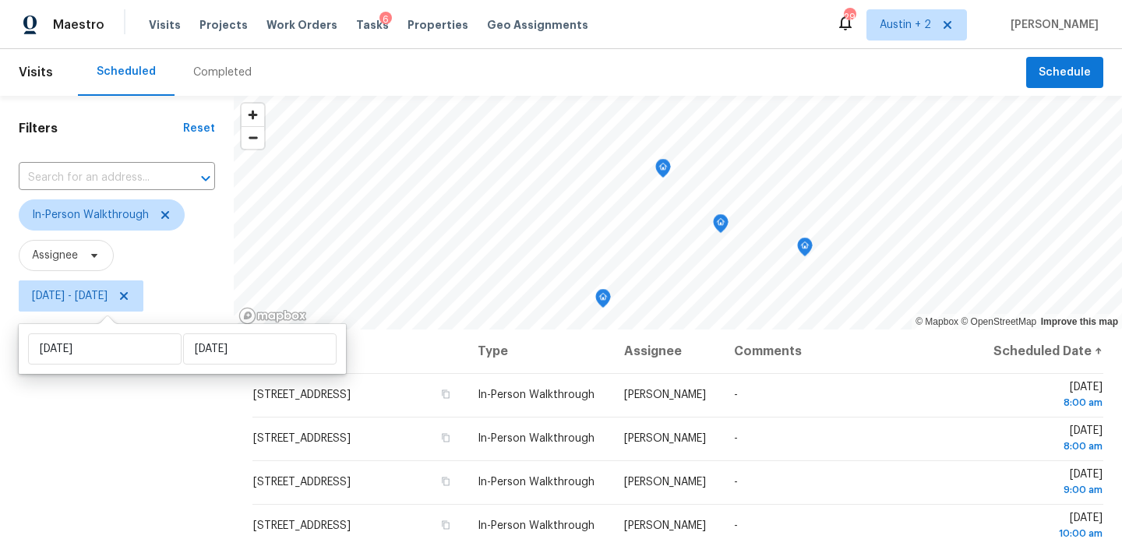
click at [157, 386] on div "Filters Reset ​ In-Person Walkthrough Assignee [DATE] - [DATE]" at bounding box center [117, 428] width 234 height 665
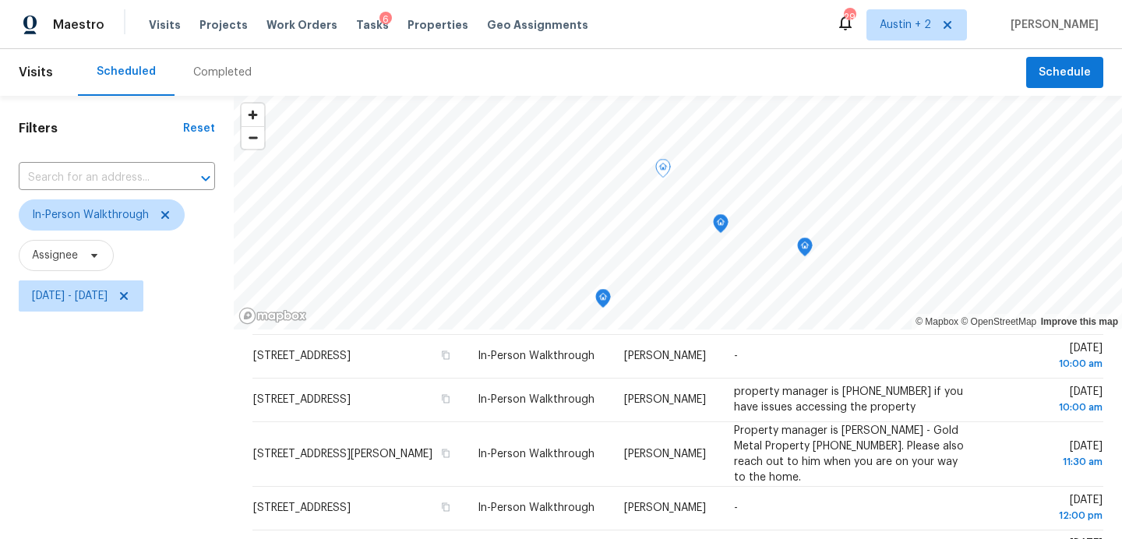
scroll to position [221, 0]
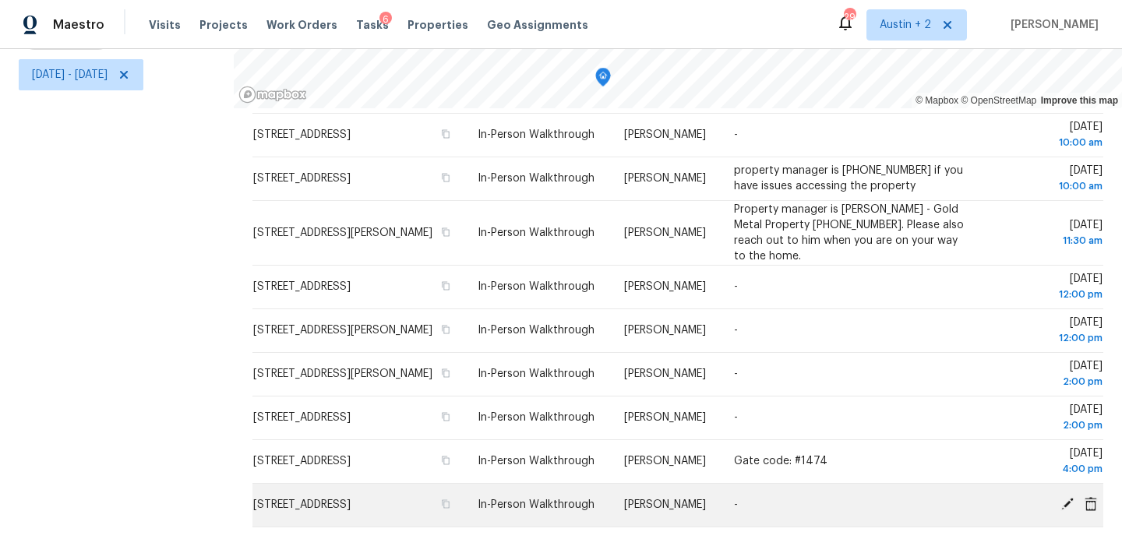
click at [1066, 503] on icon at bounding box center [1067, 504] width 12 height 12
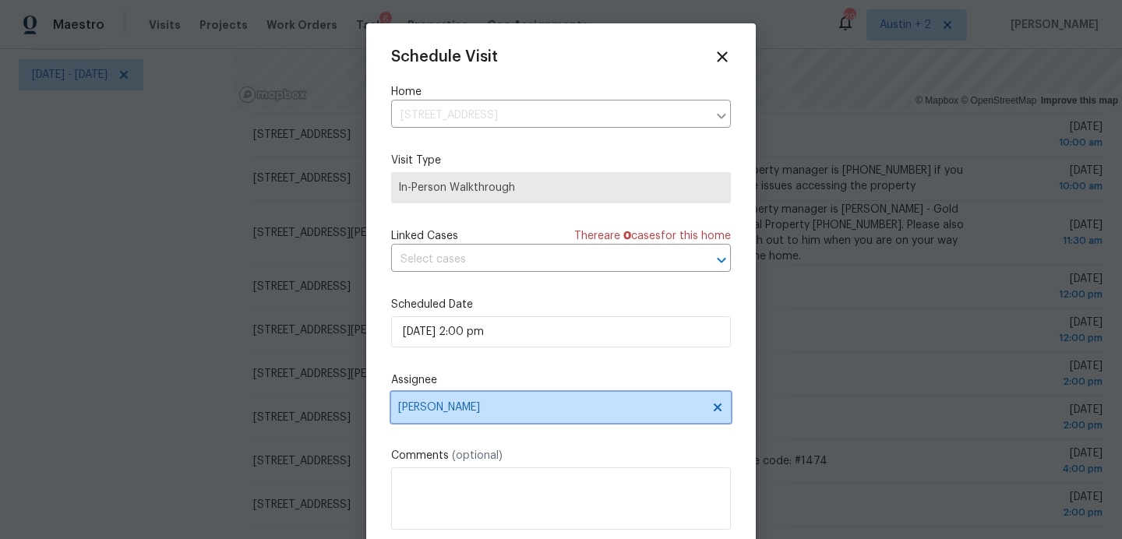
click at [502, 412] on span "[PERSON_NAME]" at bounding box center [550, 407] width 305 height 12
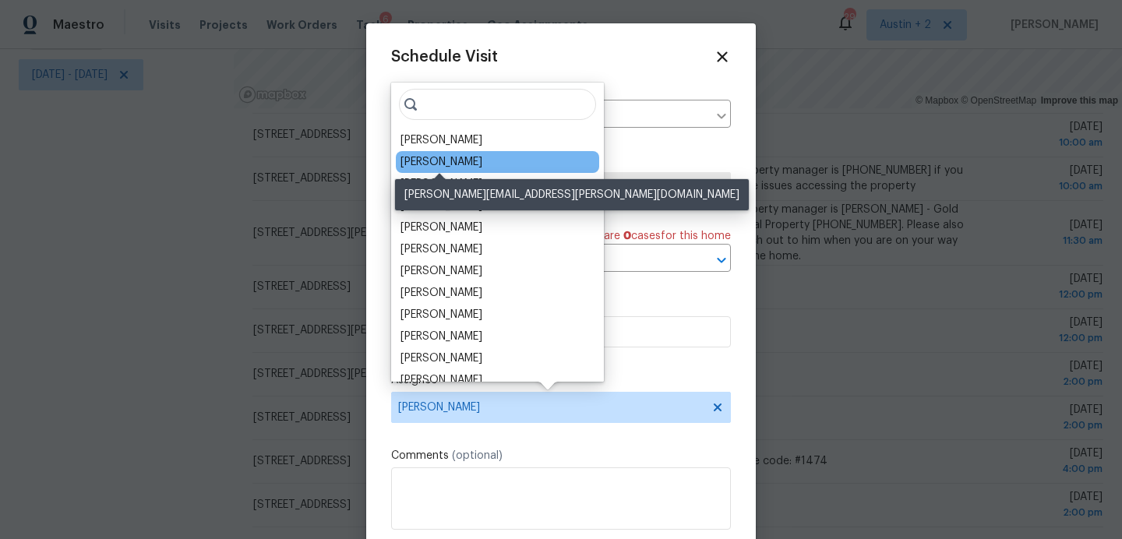
click at [414, 158] on div "[PERSON_NAME]" at bounding box center [441, 162] width 82 height 16
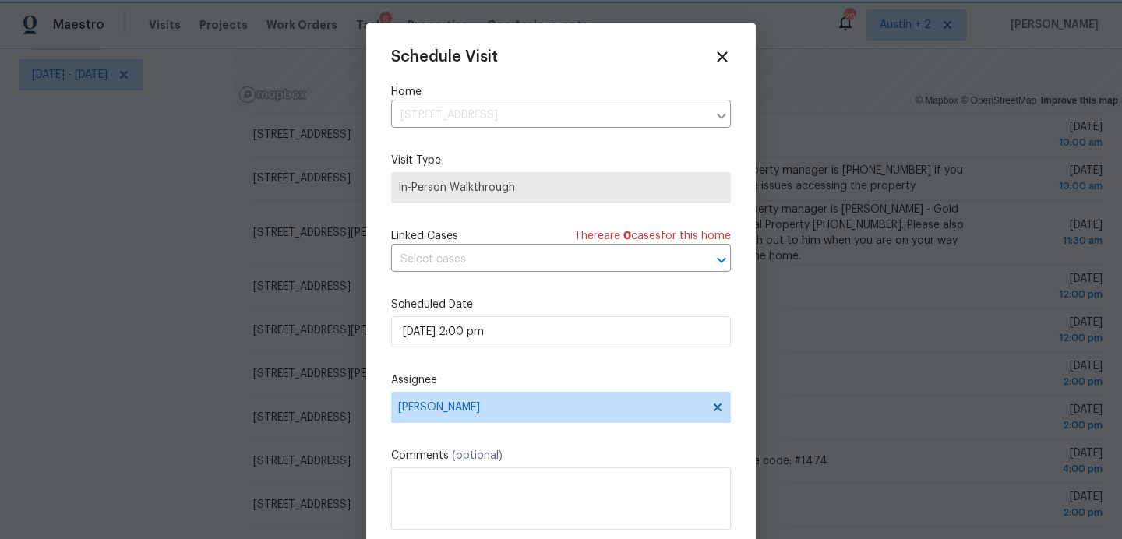
scroll to position [28, 0]
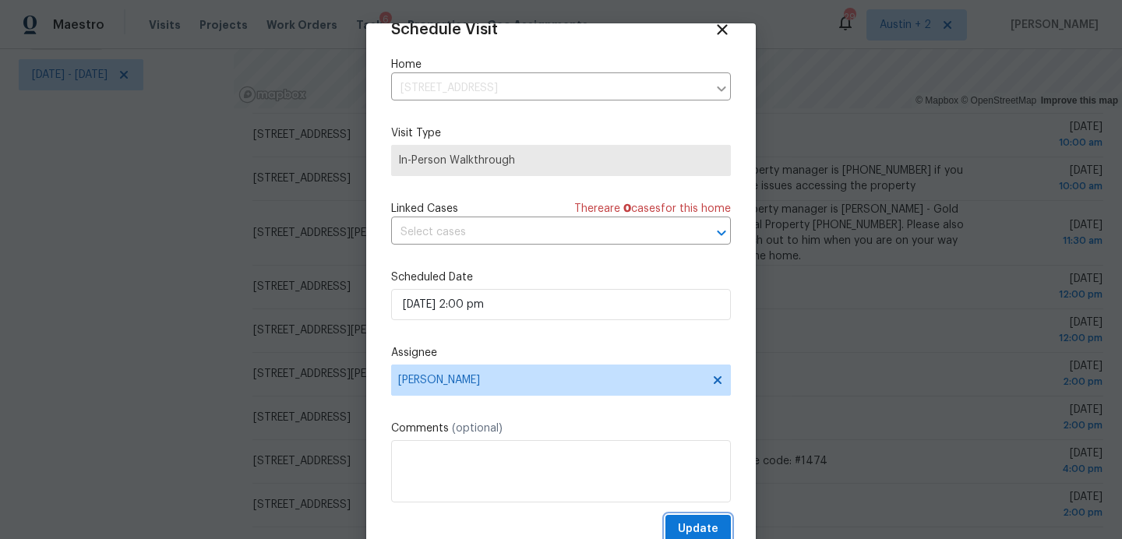
click at [698, 529] on span "Update" at bounding box center [698, 529] width 41 height 19
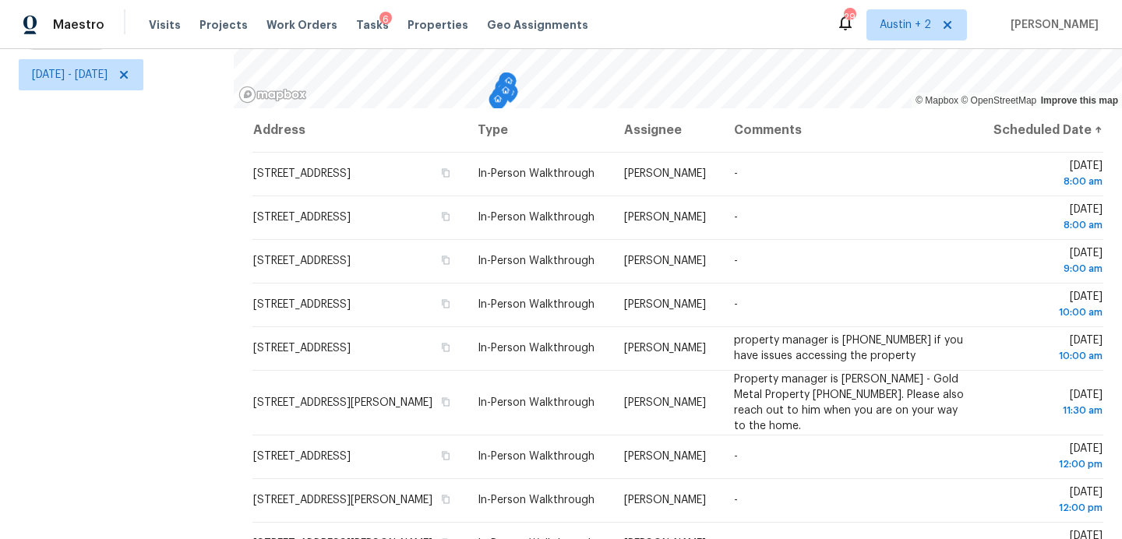
scroll to position [0, 0]
